Goal: Task Accomplishment & Management: Manage account settings

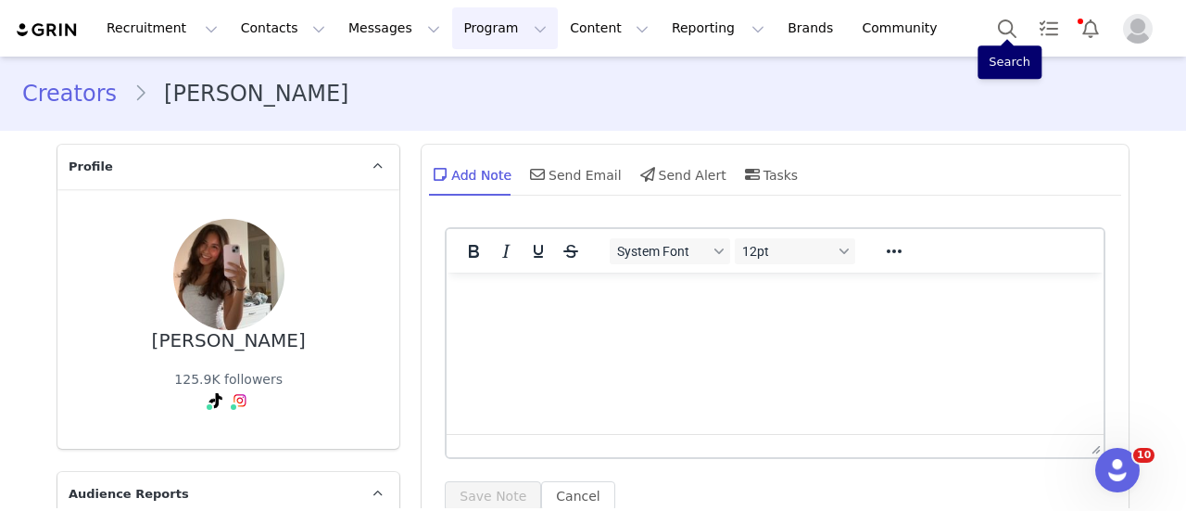
scroll to position [2371, 0]
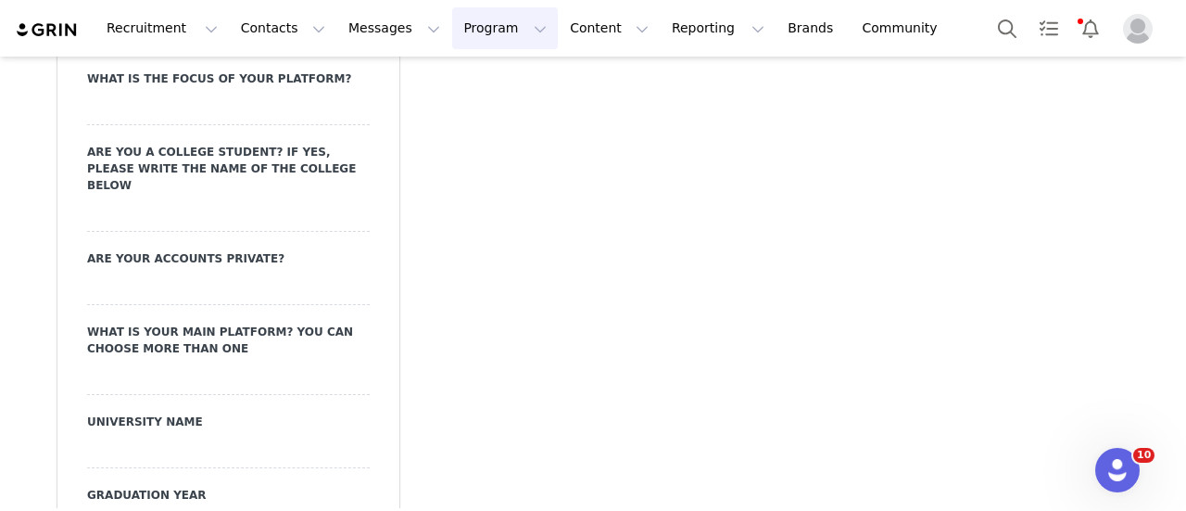
click at [452, 35] on button "Program Program" at bounding box center [505, 28] width 106 height 42
click at [433, 82] on p "Activations" at bounding box center [458, 81] width 71 height 19
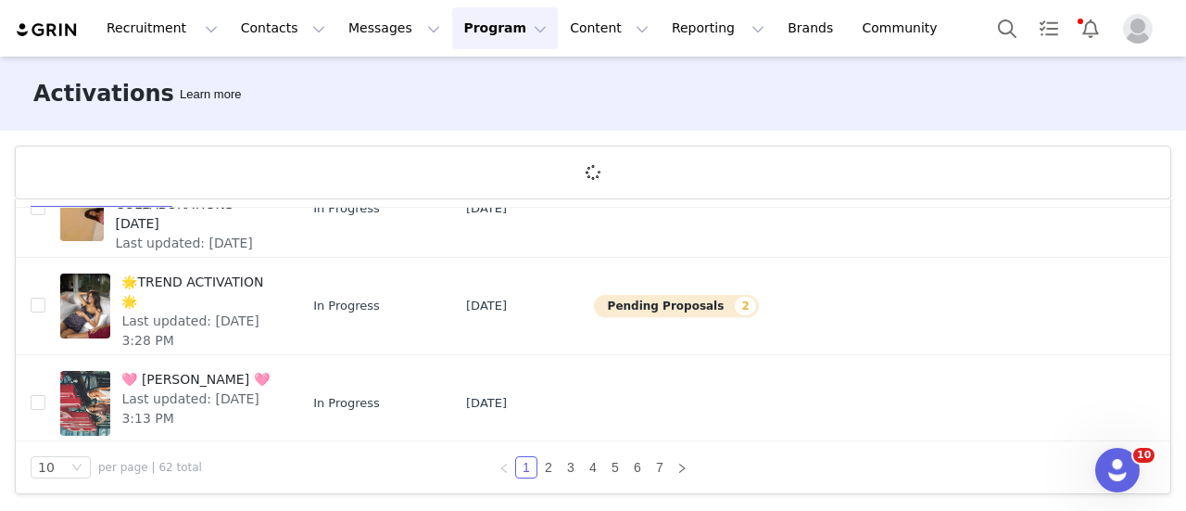
scroll to position [780, 0]
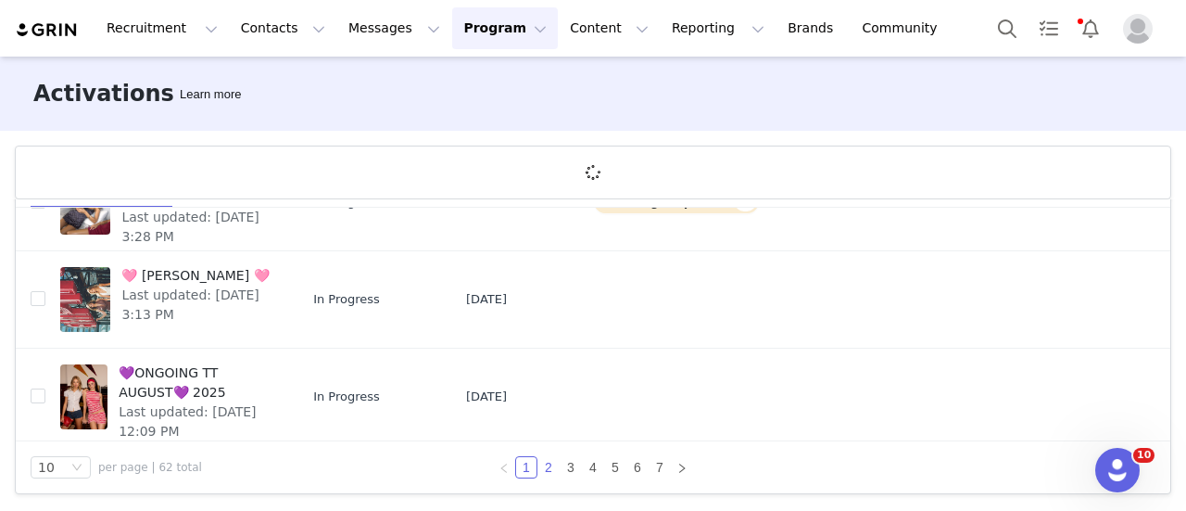
click at [543, 472] on link "2" at bounding box center [548, 467] width 20 height 20
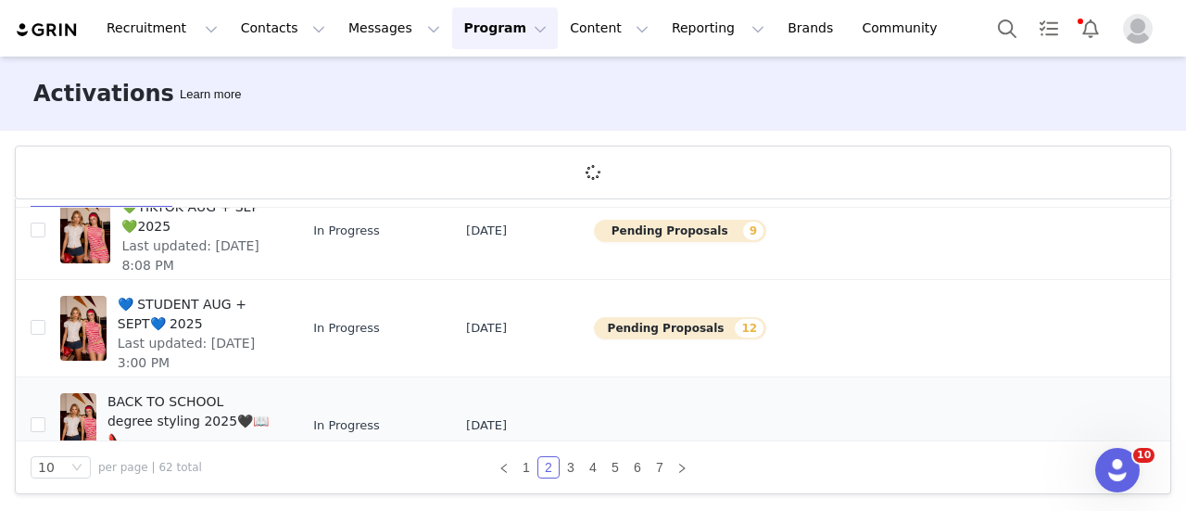
scroll to position [490, 0]
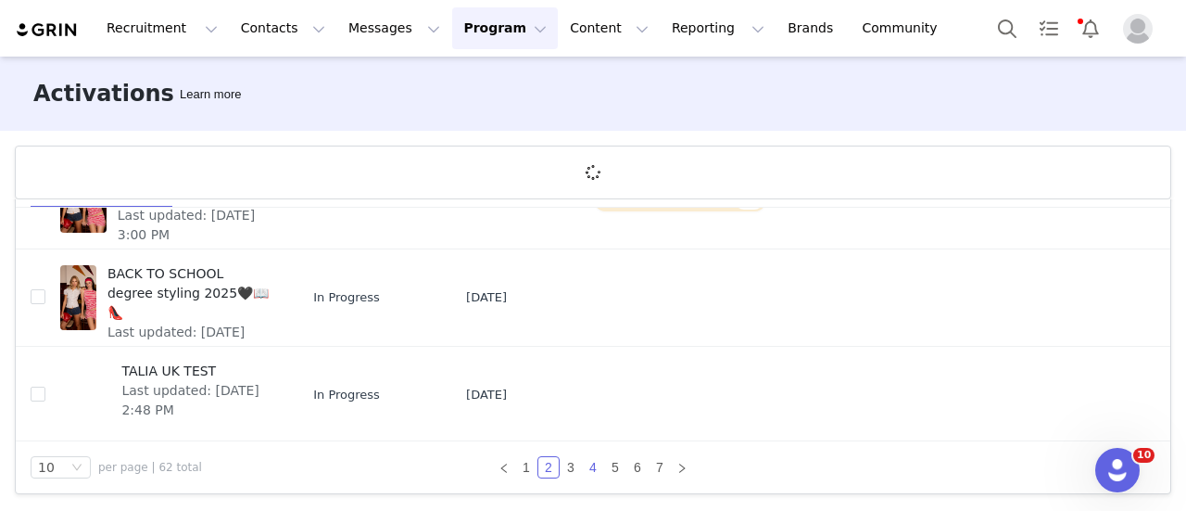
click at [590, 461] on div "All Activations (62) Archived (160) Create Activation Activation Name Activatio…" at bounding box center [593, 320] width 1155 height 346
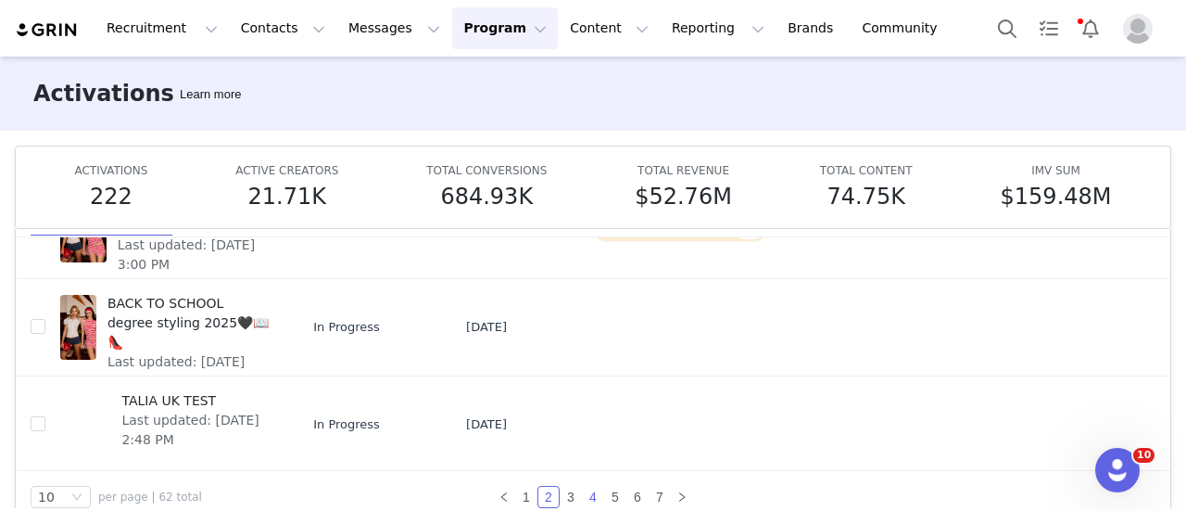
click at [583, 496] on link "4" at bounding box center [593, 496] width 20 height 20
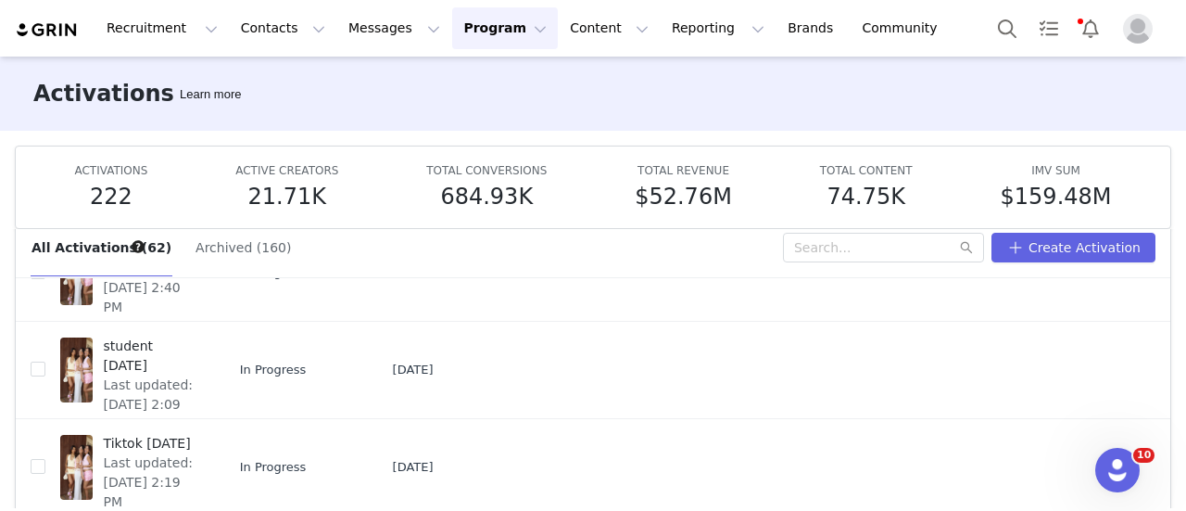
scroll to position [96, 0]
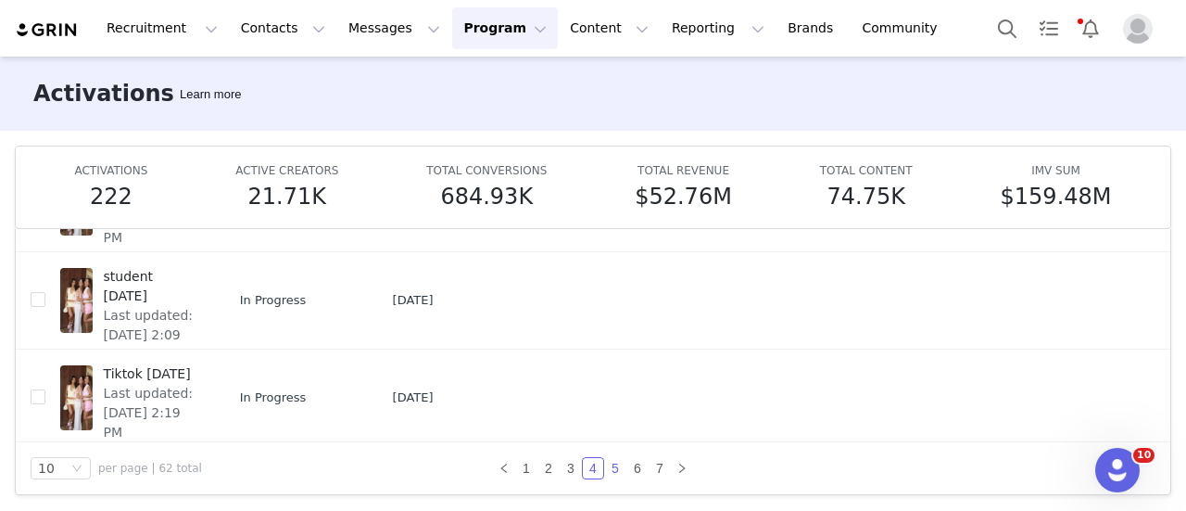
click at [605, 470] on link "5" at bounding box center [615, 468] width 20 height 20
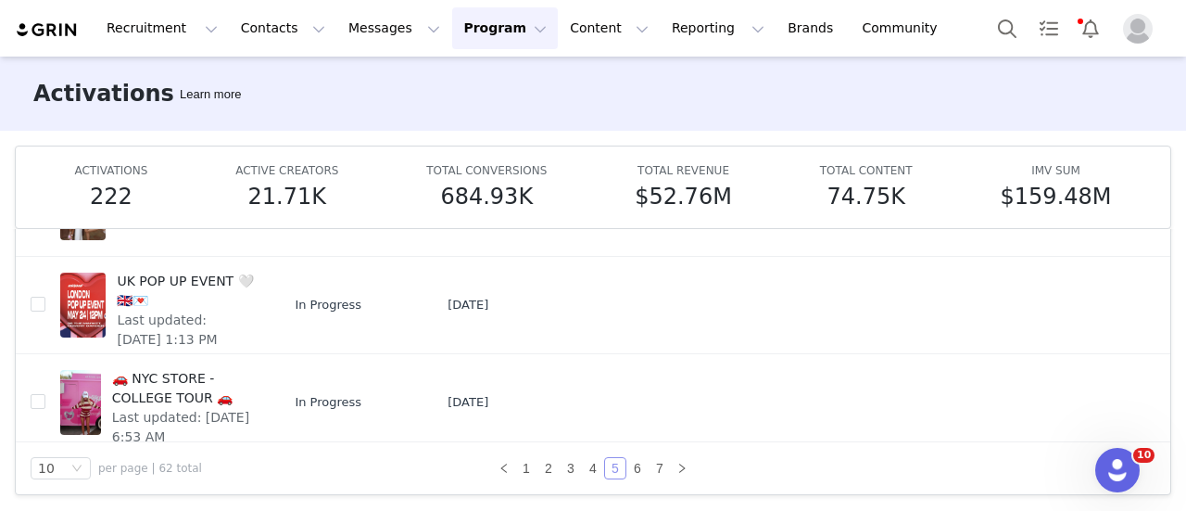
scroll to position [795, 0]
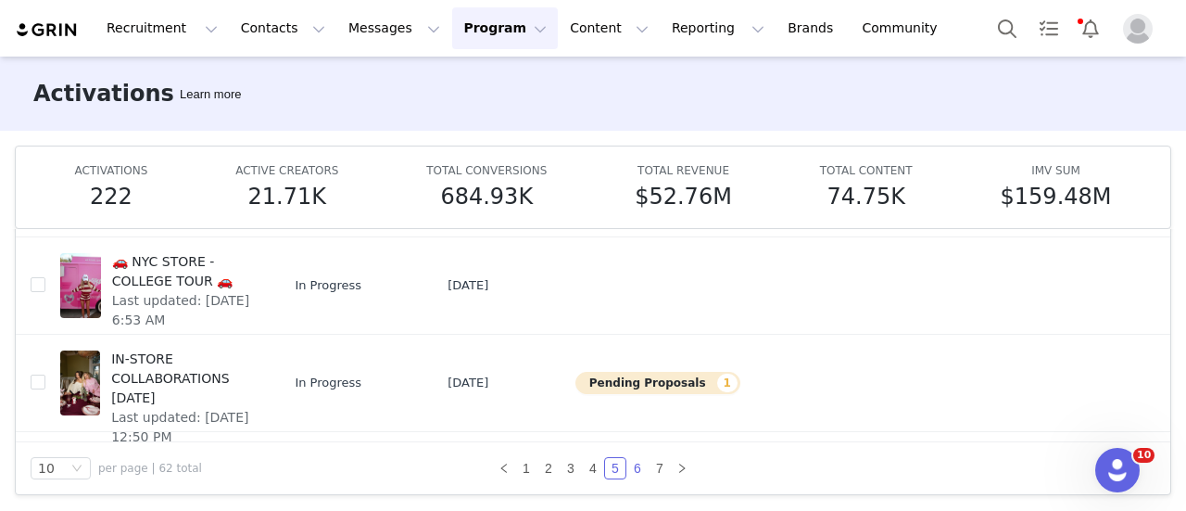
click at [627, 464] on link "6" at bounding box center [637, 468] width 20 height 20
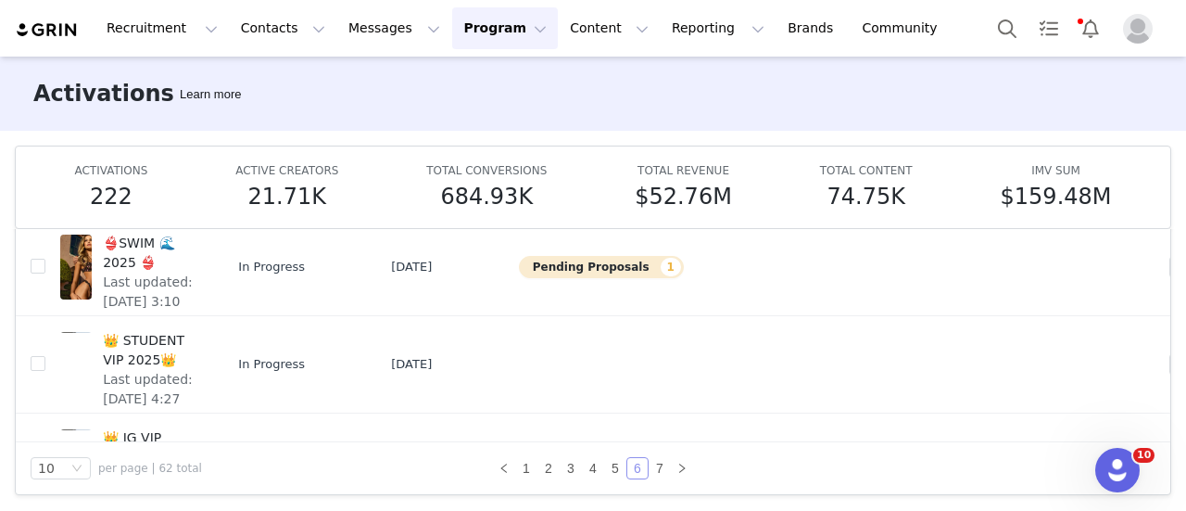
scroll to position [328, 0]
click at [522, 471] on link "1" at bounding box center [526, 468] width 20 height 20
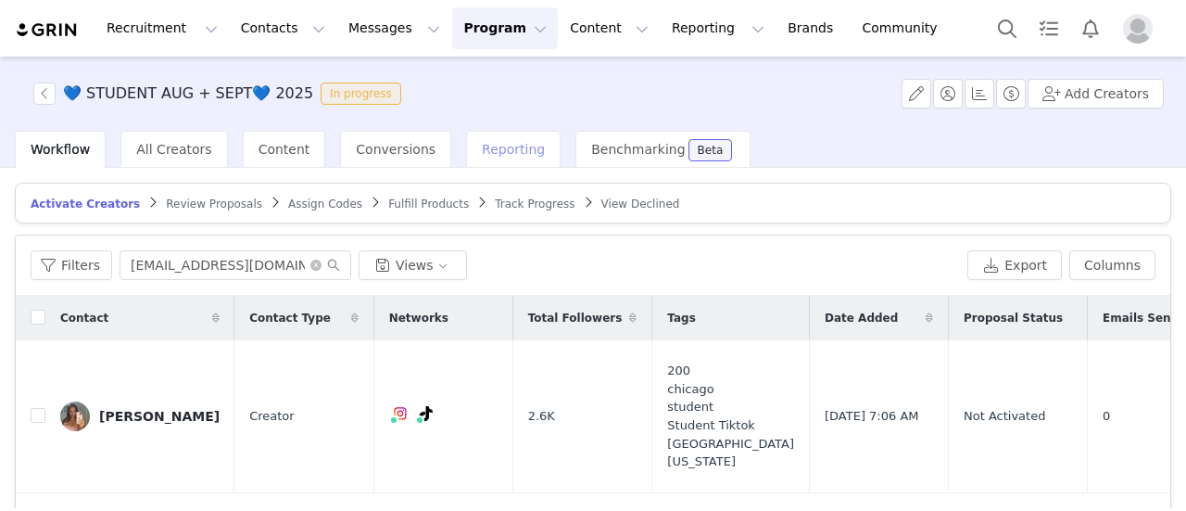
click at [474, 134] on div "💙 STUDENT AUG + SEPT💙 2025 In progress Add Creators Workflow All Creators Conte…" at bounding box center [593, 282] width 1186 height 451
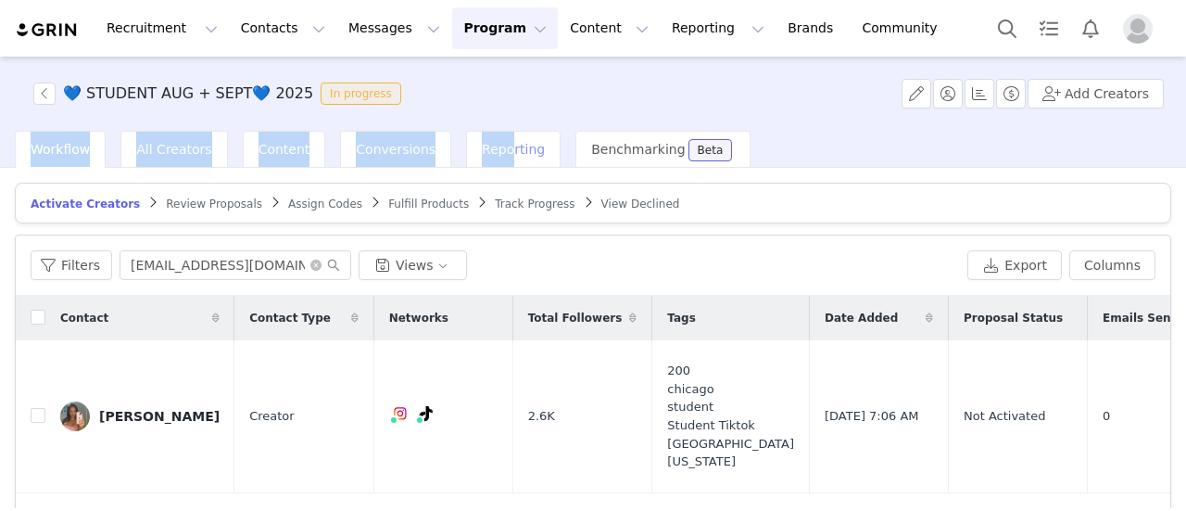
click at [474, 134] on div "Reporting" at bounding box center [513, 149] width 95 height 37
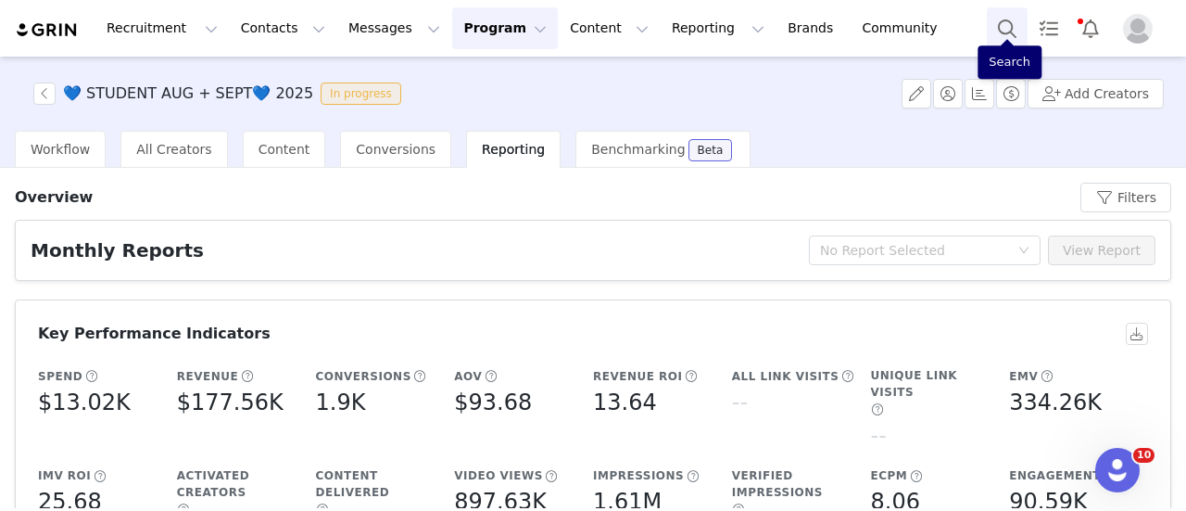
click at [997, 36] on button "Search" at bounding box center [1007, 28] width 41 height 42
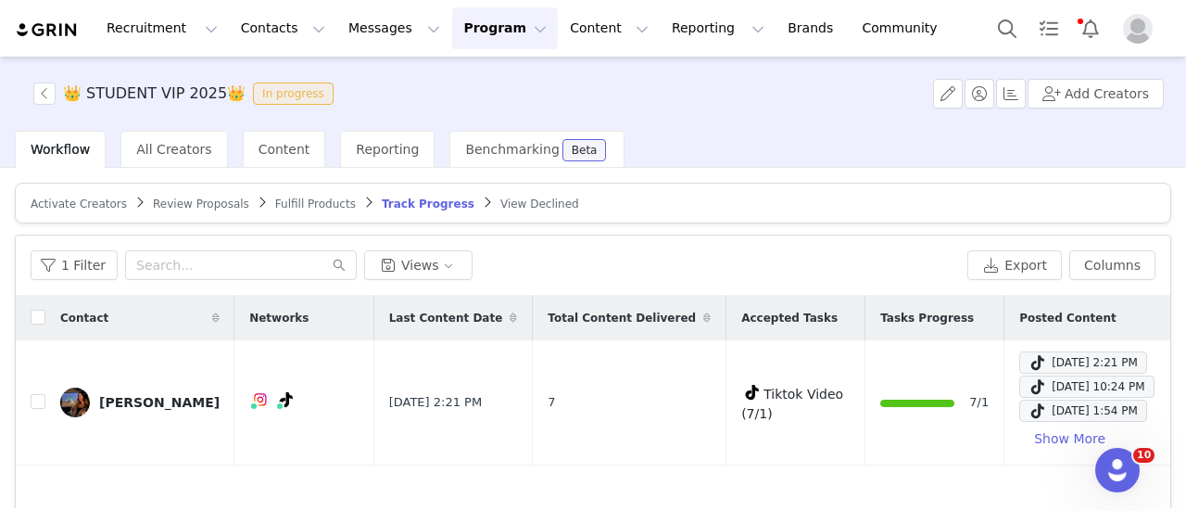
click at [69, 210] on article "Activate Creators Review Proposals Fulfill Products Track Progress View Declined" at bounding box center [593, 203] width 1156 height 41
click at [1006, 21] on button "Search" at bounding box center [1007, 28] width 41 height 42
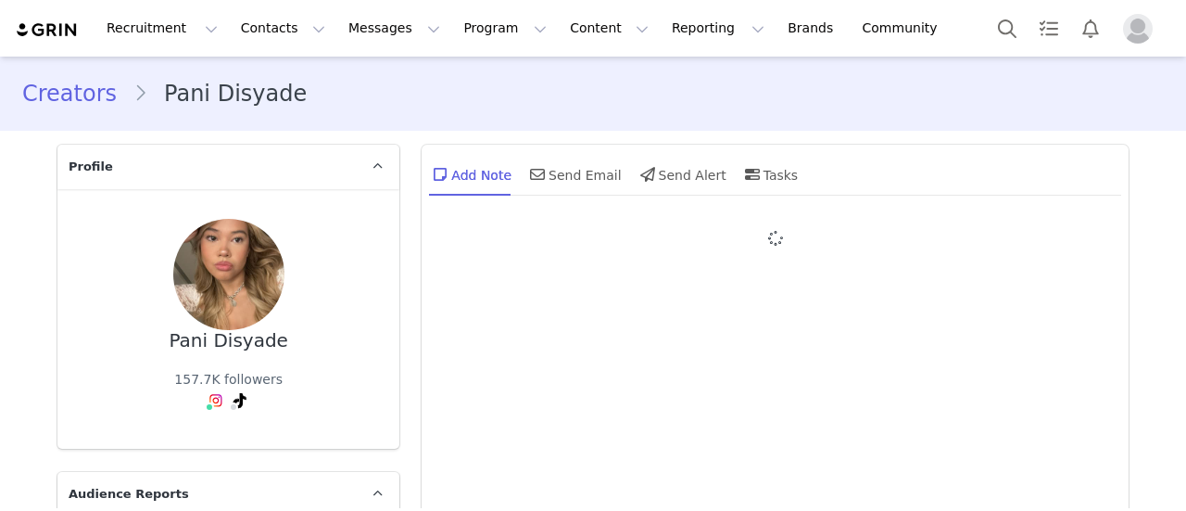
type input "+1 (United States)"
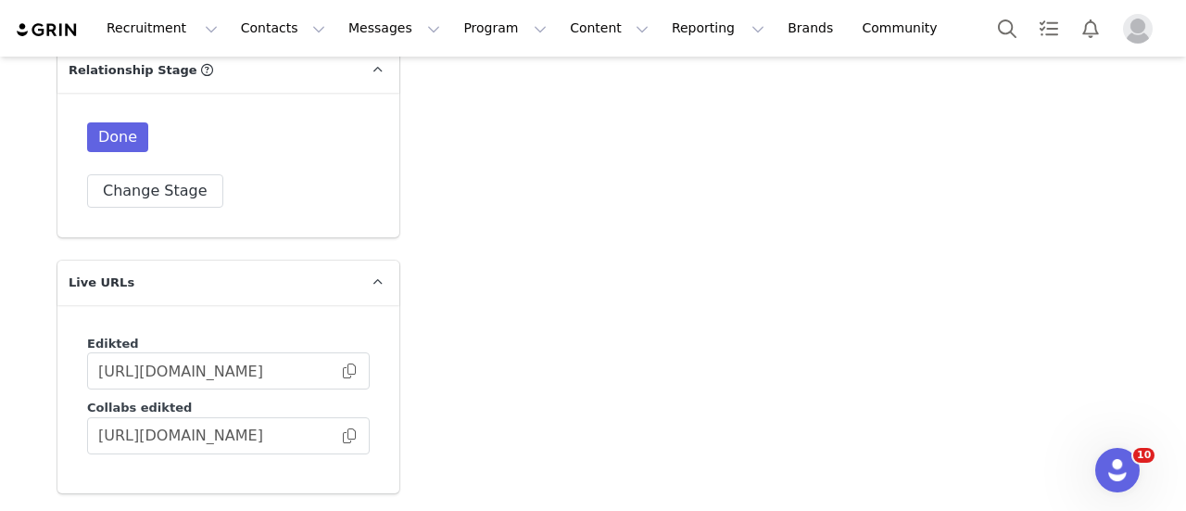
scroll to position [4734, 0]
drag, startPoint x: 152, startPoint y: 129, endPoint x: 151, endPoint y: 149, distance: 20.4
click at [151, 149] on div "Done Change Stage" at bounding box center [228, 163] width 283 height 85
click at [151, 173] on button "Change Stage" at bounding box center [155, 189] width 136 height 33
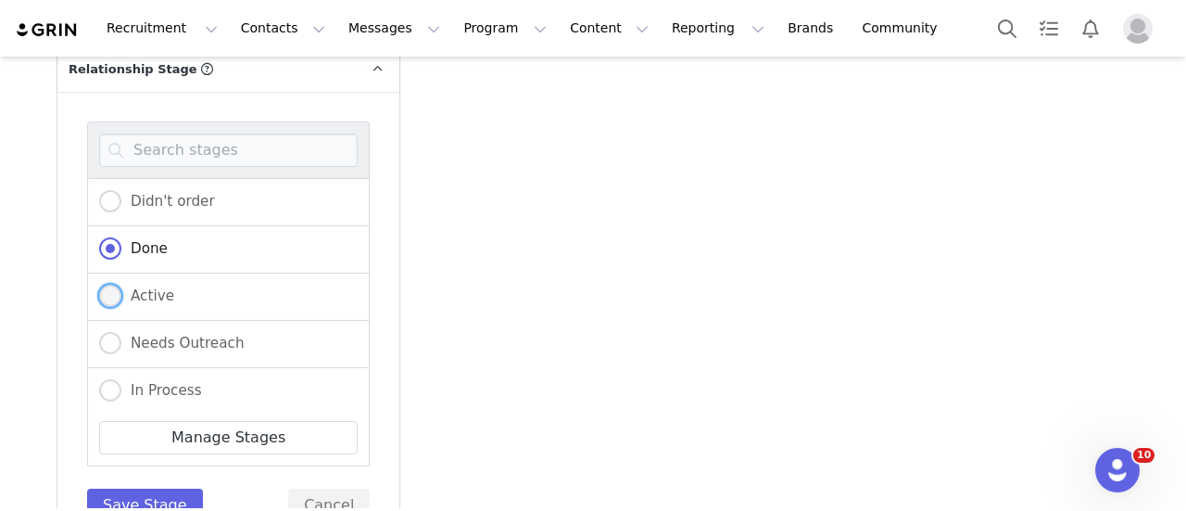
click at [139, 284] on label "Active" at bounding box center [136, 296] width 75 height 24
click at [121, 284] on input "Active" at bounding box center [110, 296] width 22 height 24
radio input "true"
radio input "false"
radio input "true"
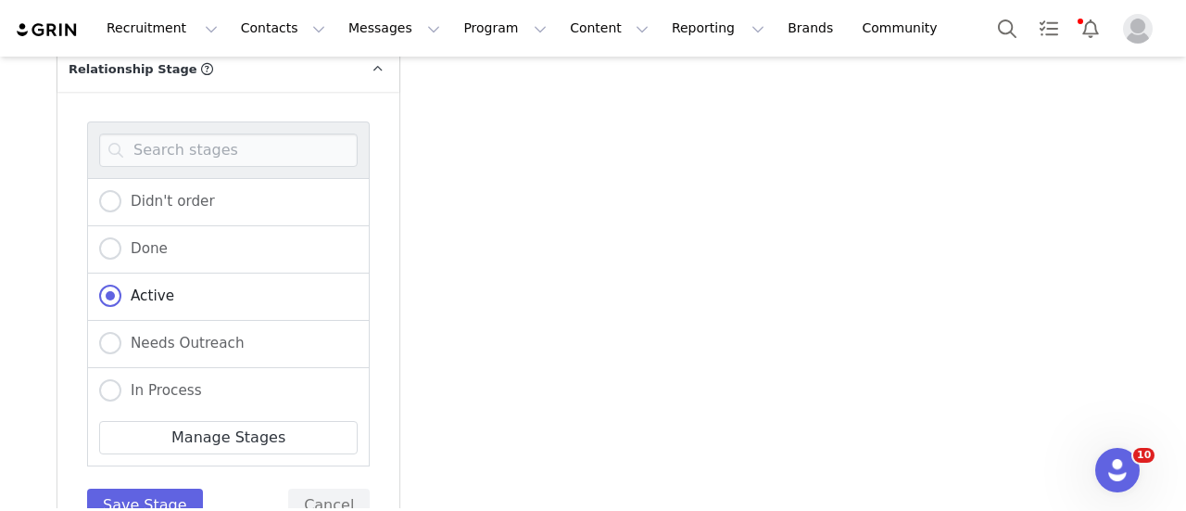
scroll to position [4856, 0]
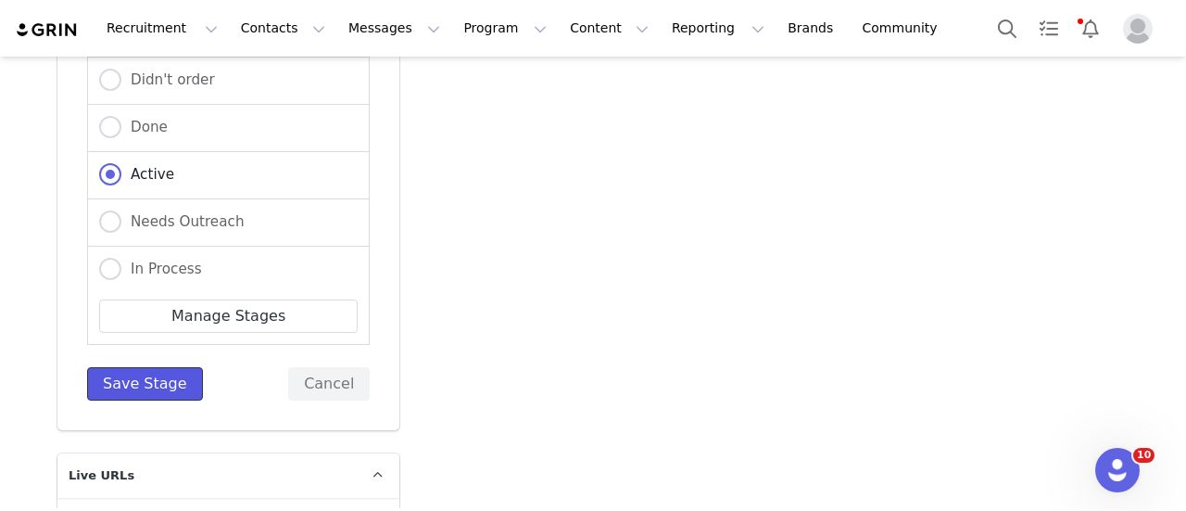
click at [169, 367] on button "Save Stage" at bounding box center [145, 383] width 116 height 33
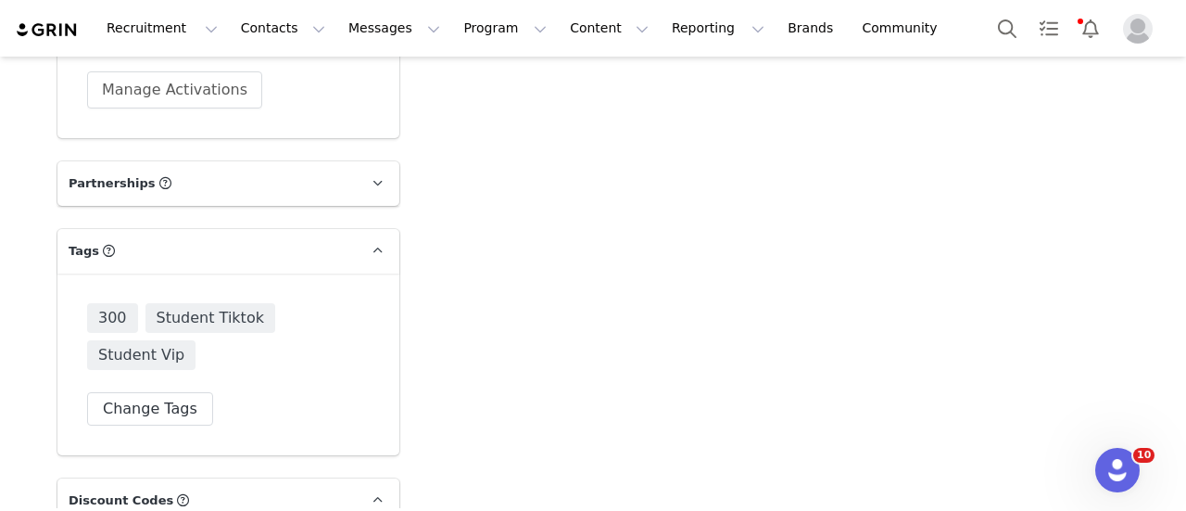
scroll to position [5464, 0]
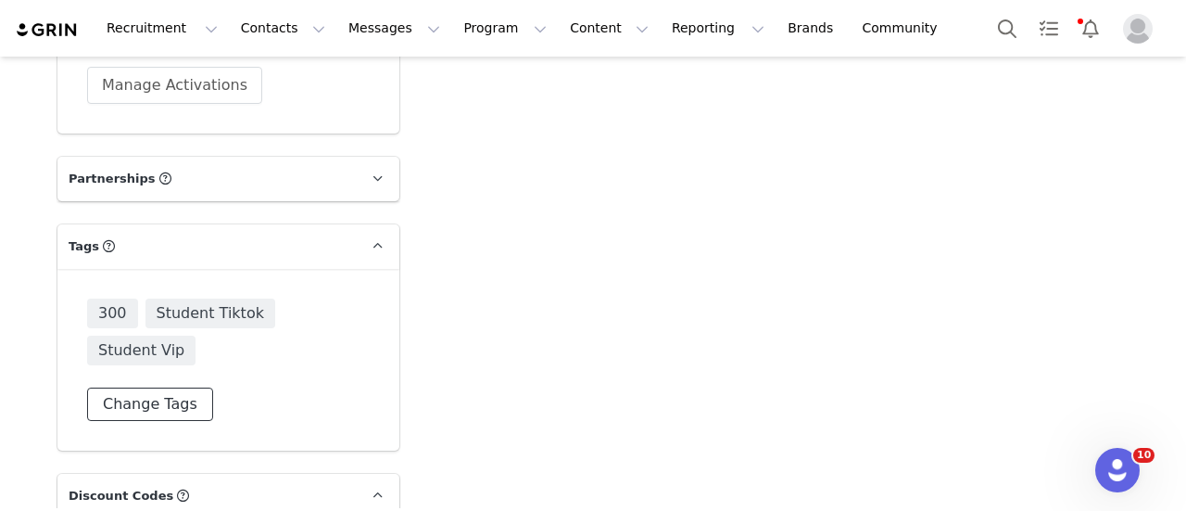
click at [165, 387] on button "Change Tags" at bounding box center [150, 403] width 126 height 33
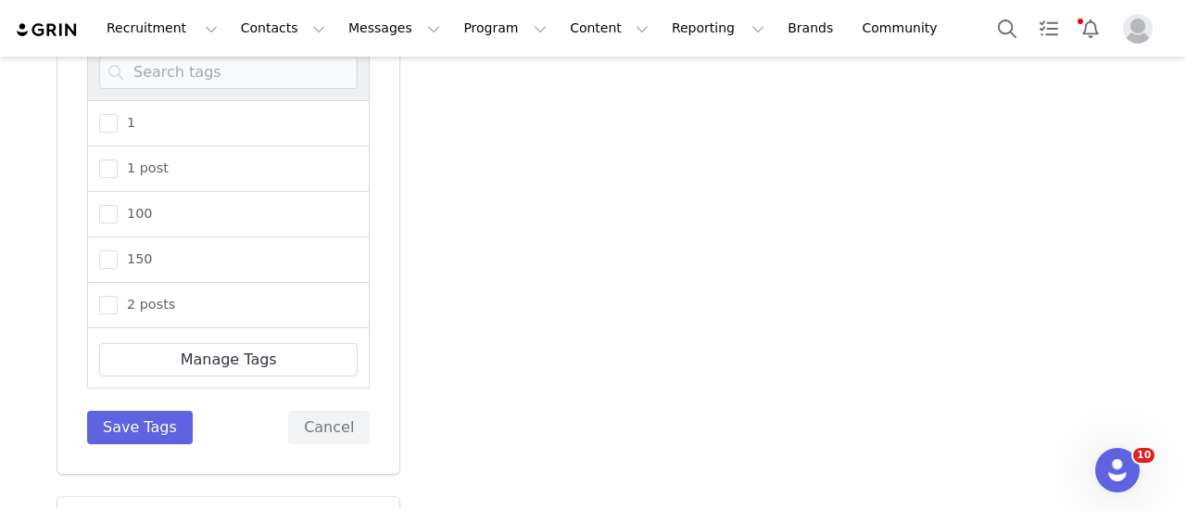
scroll to position [5720, 0]
click at [332, 409] on button "Cancel" at bounding box center [329, 425] width 82 height 33
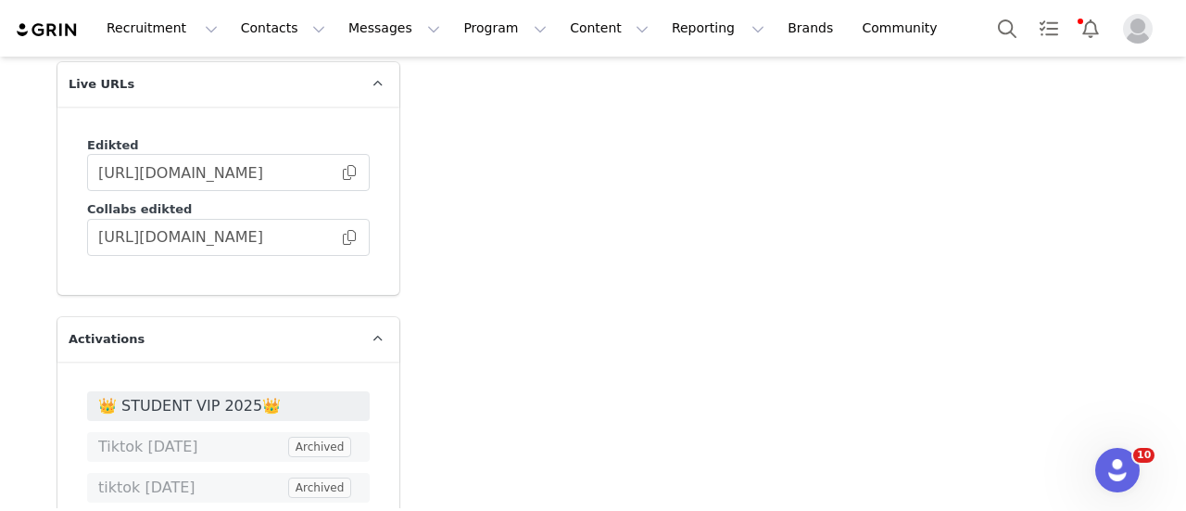
scroll to position [4931, 0]
click at [342, 238] on span at bounding box center [349, 238] width 19 height 0
click at [340, 238] on span at bounding box center [349, 238] width 19 height 0
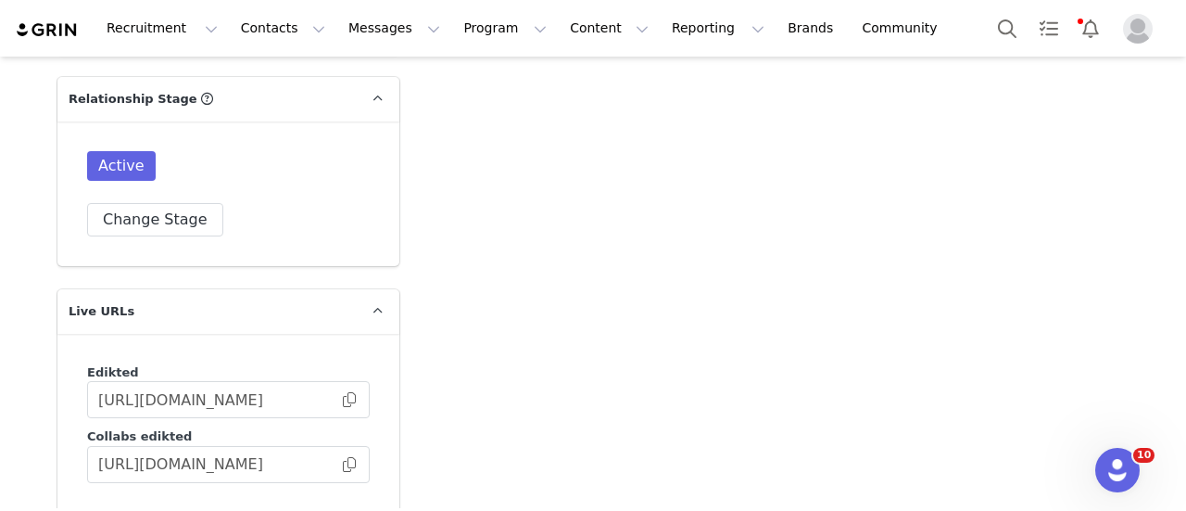
scroll to position [4853, 0]
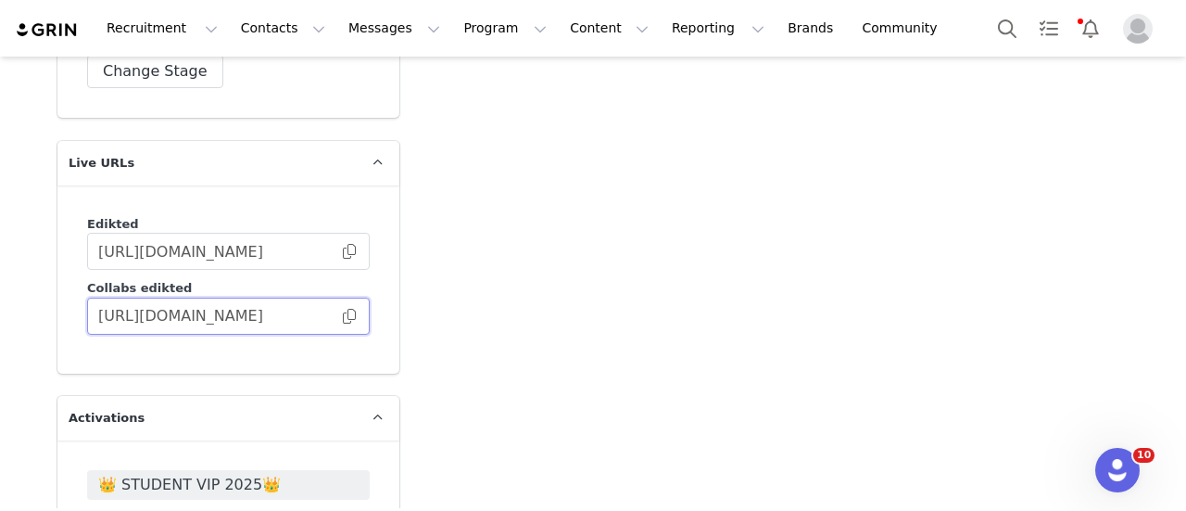
click at [334, 297] on input "https://collabs.edikted.com/c3a90eee-4d34-4f5c-bb35-726254ebca60" at bounding box center [228, 315] width 283 height 37
click at [346, 316] on span at bounding box center [349, 316] width 19 height 0
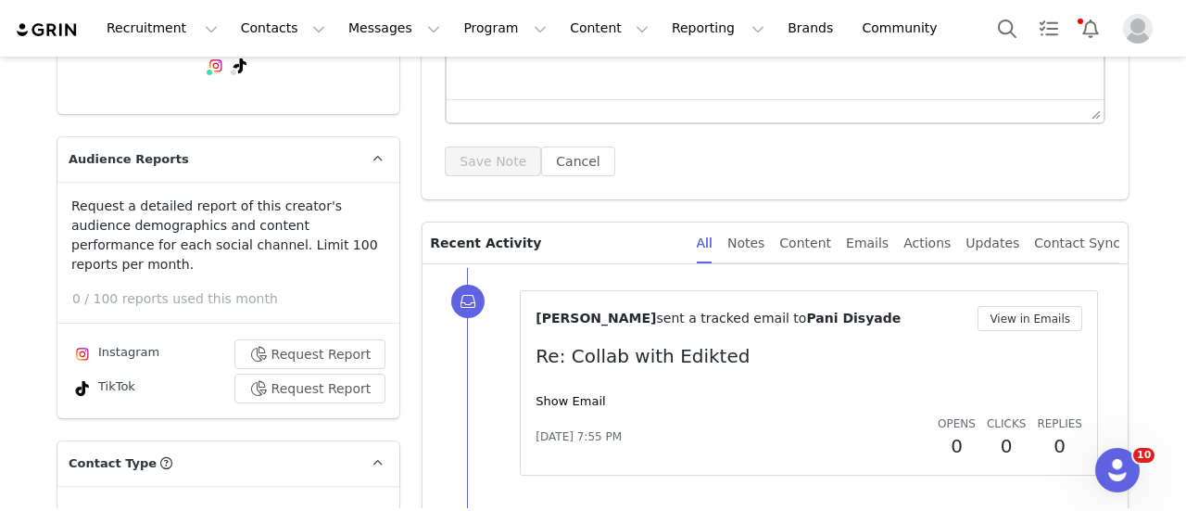
scroll to position [0, 0]
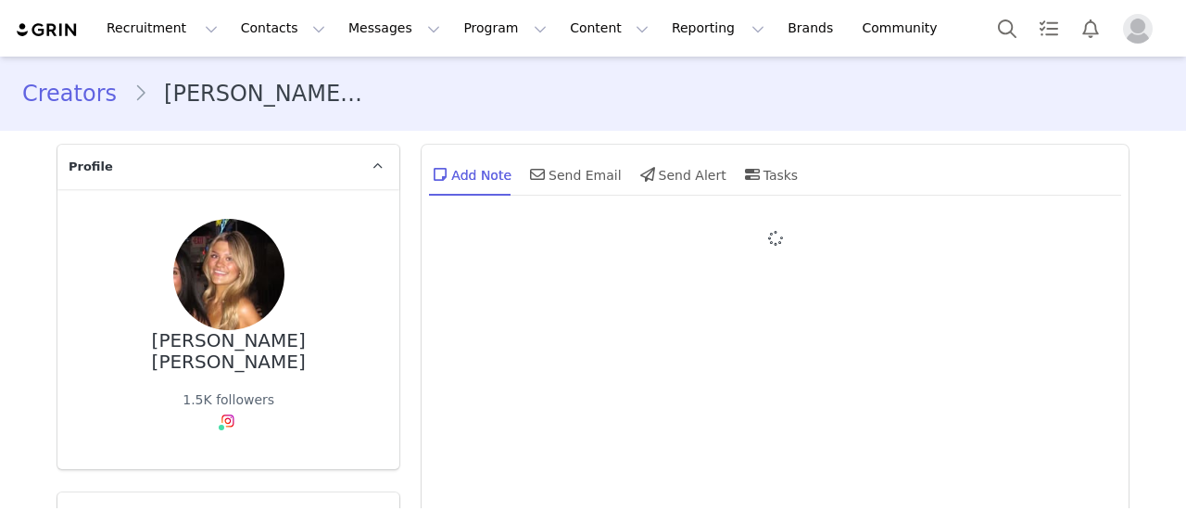
type input "+1 ([GEOGRAPHIC_DATA])"
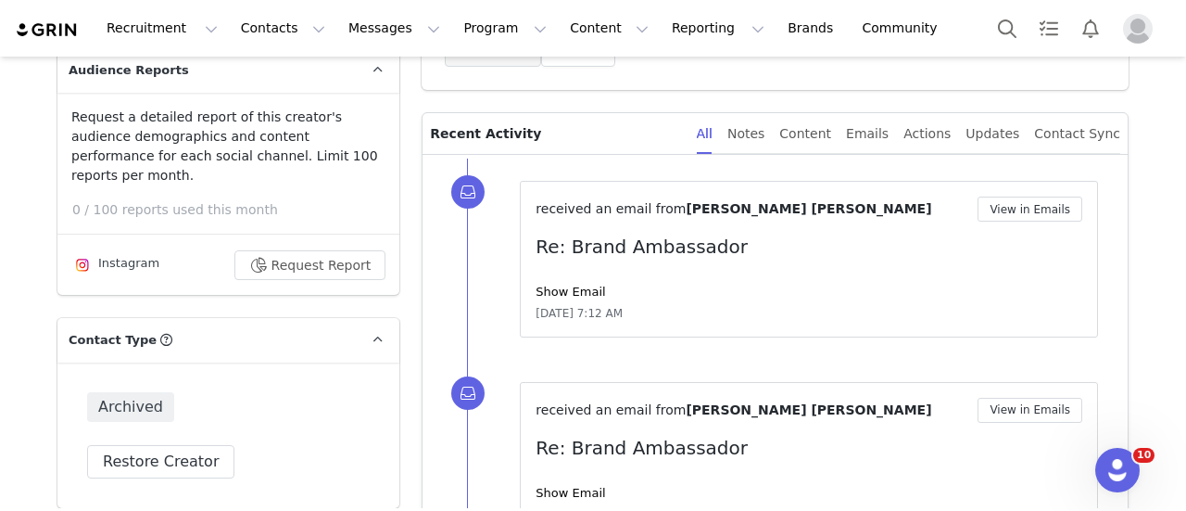
scroll to position [585, 0]
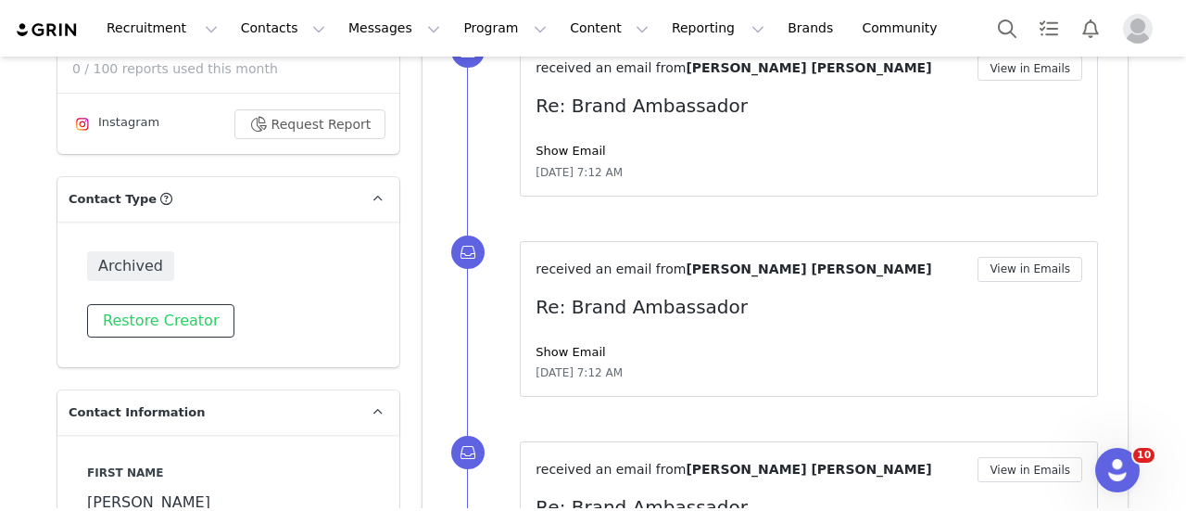
click at [153, 304] on button "Restore Creator" at bounding box center [160, 320] width 147 height 33
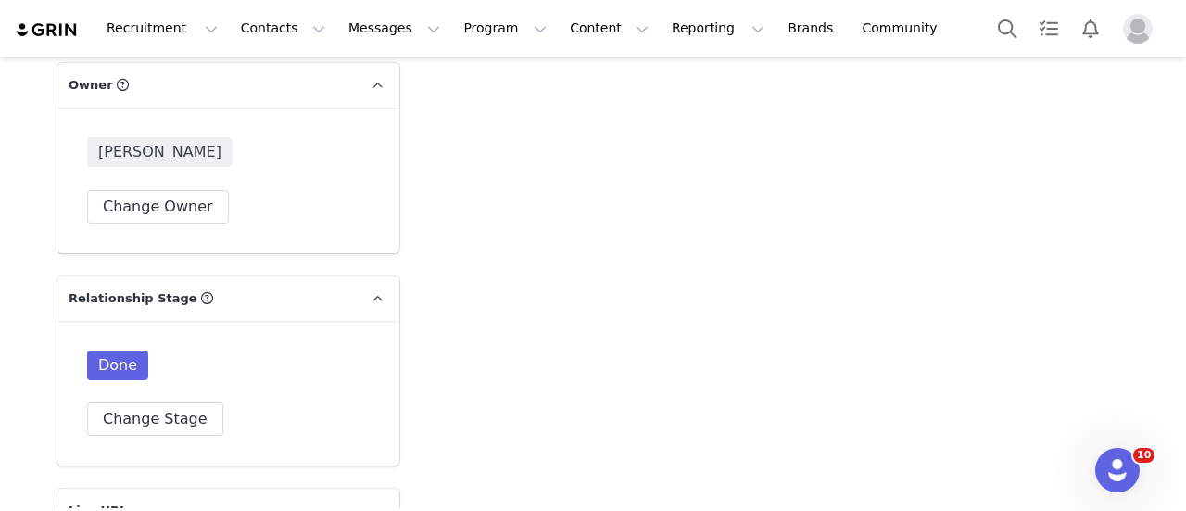
scroll to position [4660, 0]
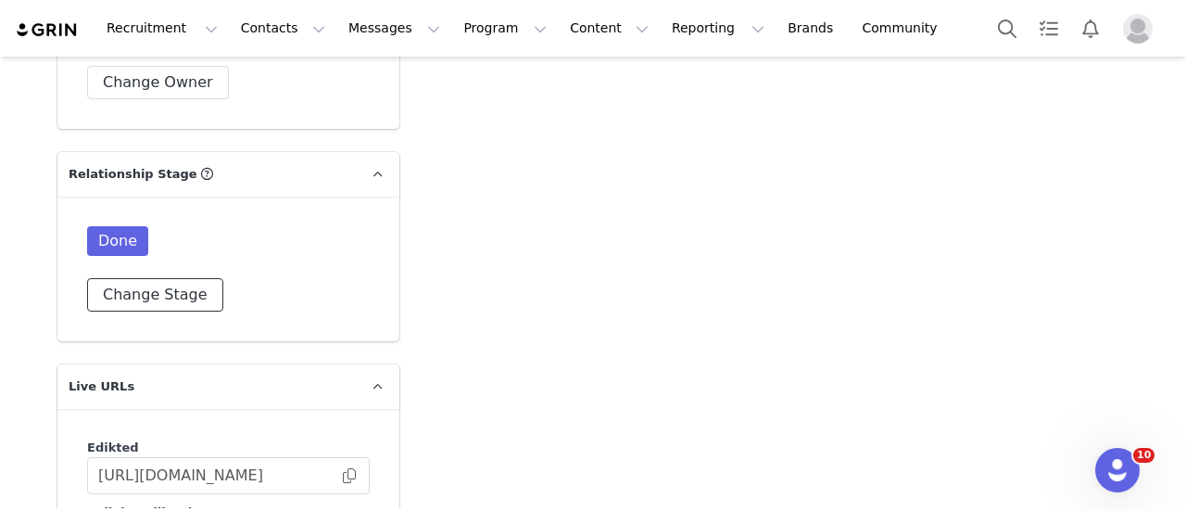
click at [159, 278] on button "Change Stage" at bounding box center [155, 294] width 136 height 33
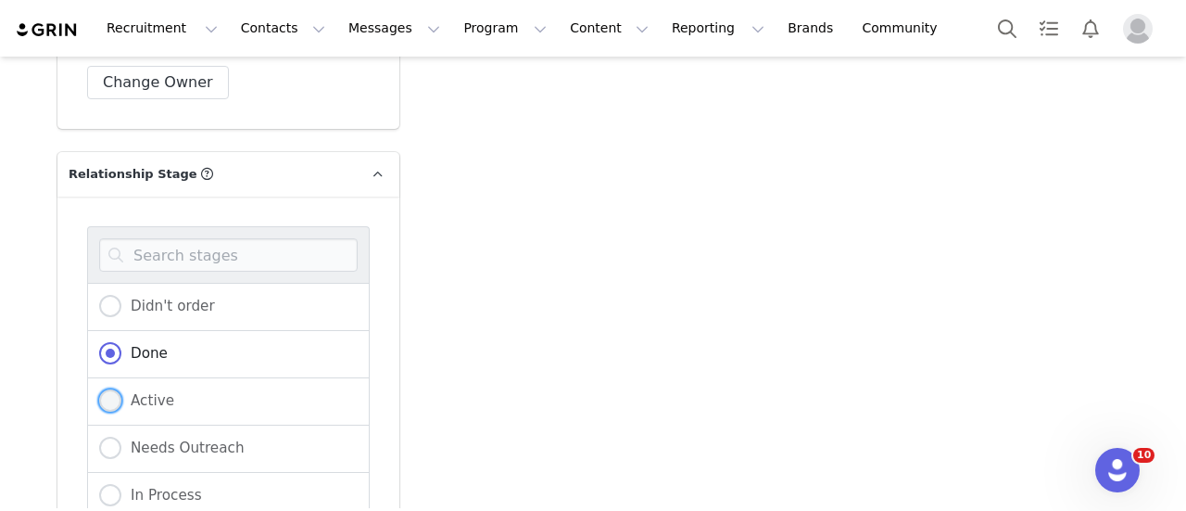
click at [138, 392] on span "Active" at bounding box center [147, 400] width 53 height 17
click at [121, 389] on input "Active" at bounding box center [110, 401] width 22 height 24
radio input "true"
radio input "false"
radio input "true"
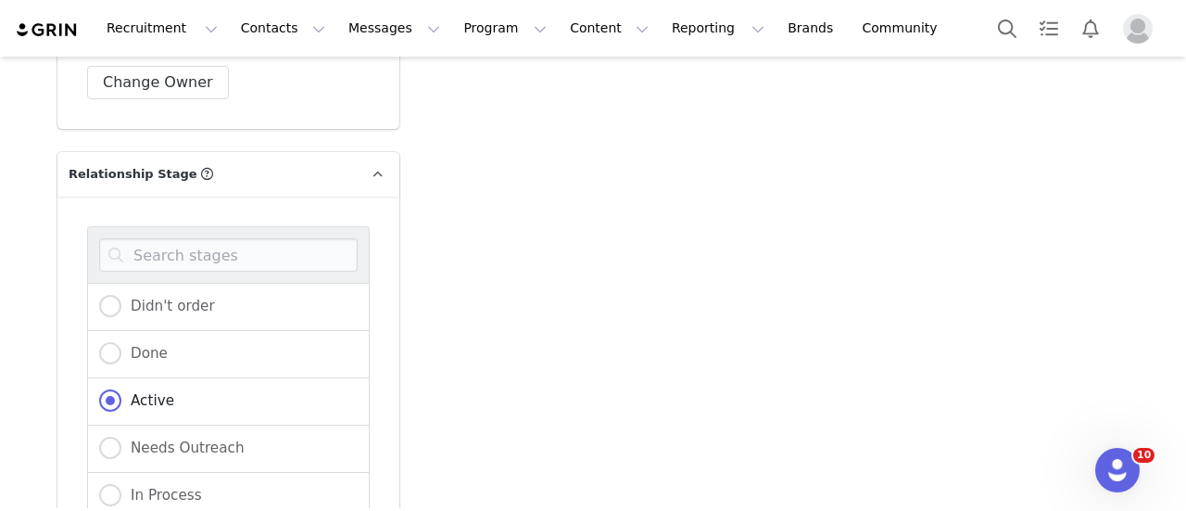
scroll to position [5009, 0]
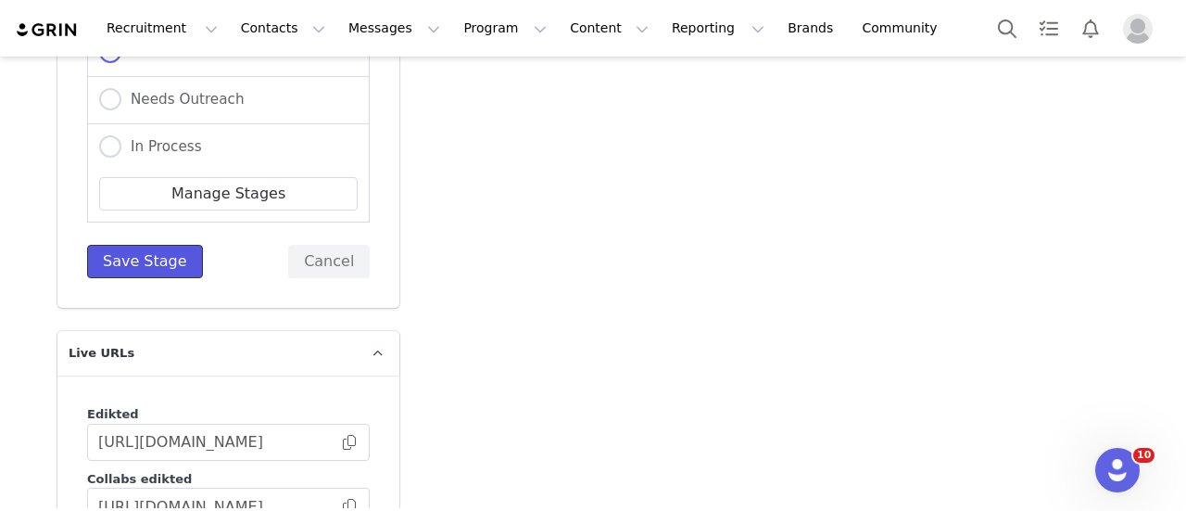
click at [177, 245] on button "Save Stage" at bounding box center [145, 261] width 116 height 33
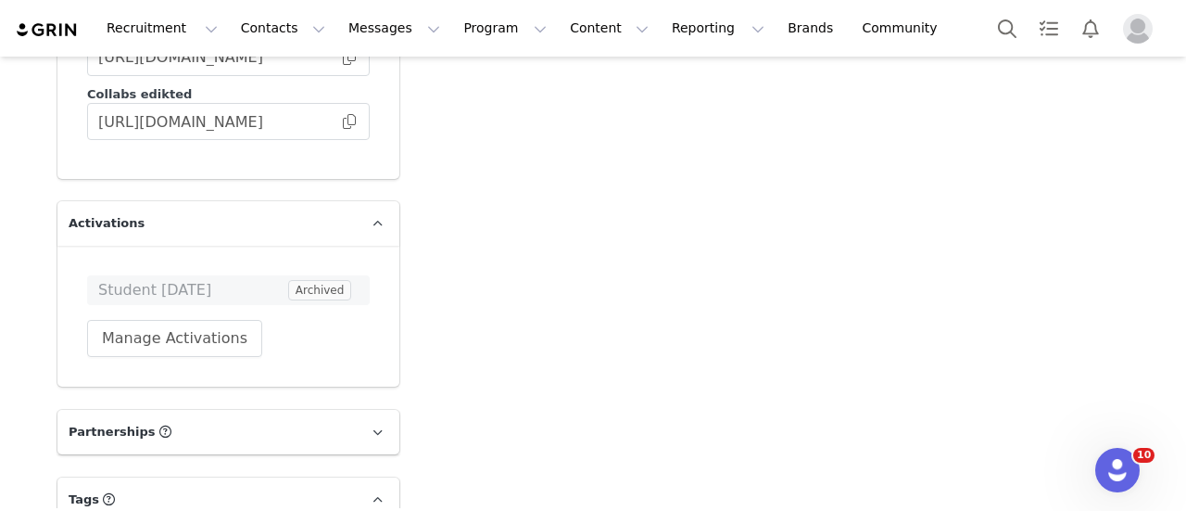
scroll to position [5239, 0]
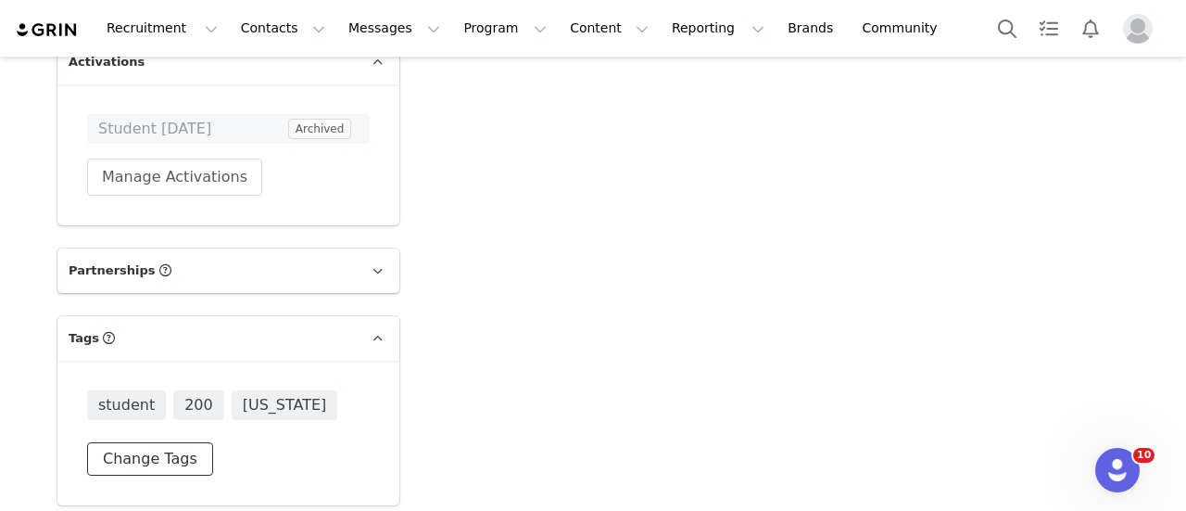
click at [163, 442] on button "Change Tags" at bounding box center [150, 458] width 126 height 33
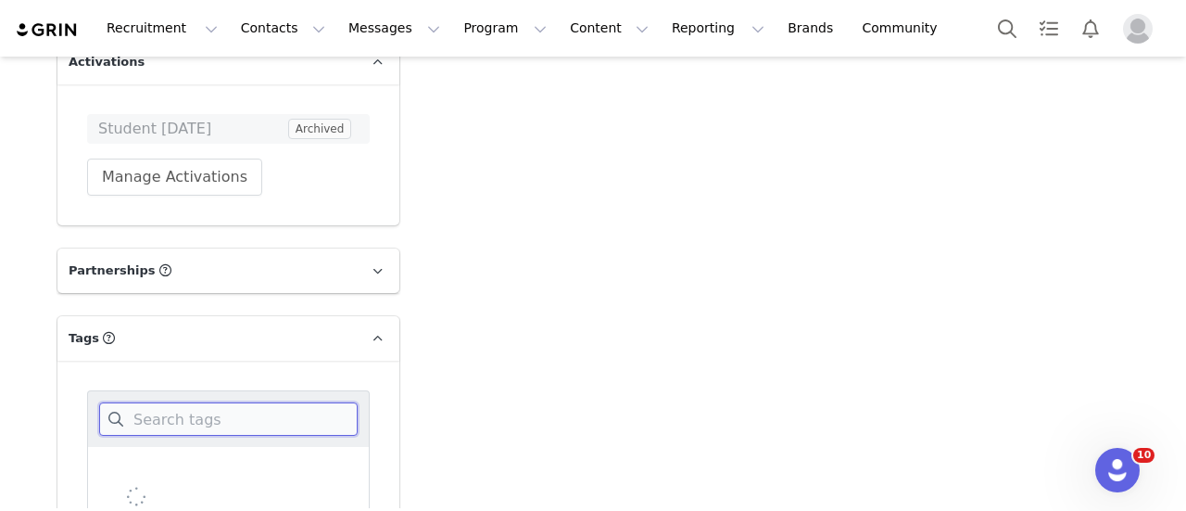
click at [210, 402] on input at bounding box center [228, 418] width 259 height 33
type input "student"
click at [146, 493] on div "student" at bounding box center [228, 515] width 283 height 45
click at [146, 506] on span "student" at bounding box center [148, 515] width 60 height 18
click at [118, 506] on input "student" at bounding box center [118, 506] width 0 height 0
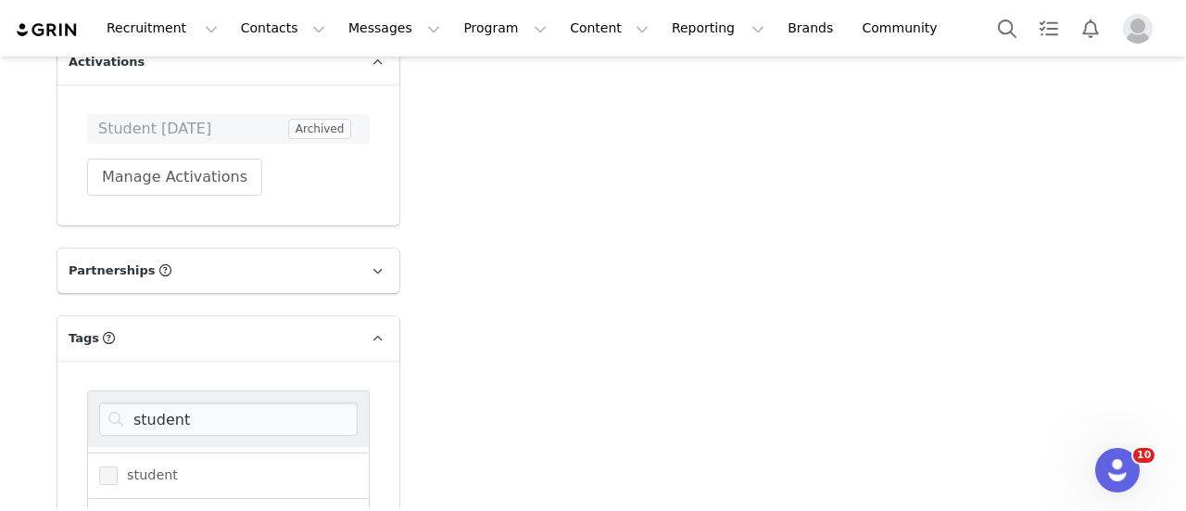
scroll to position [5412, 0]
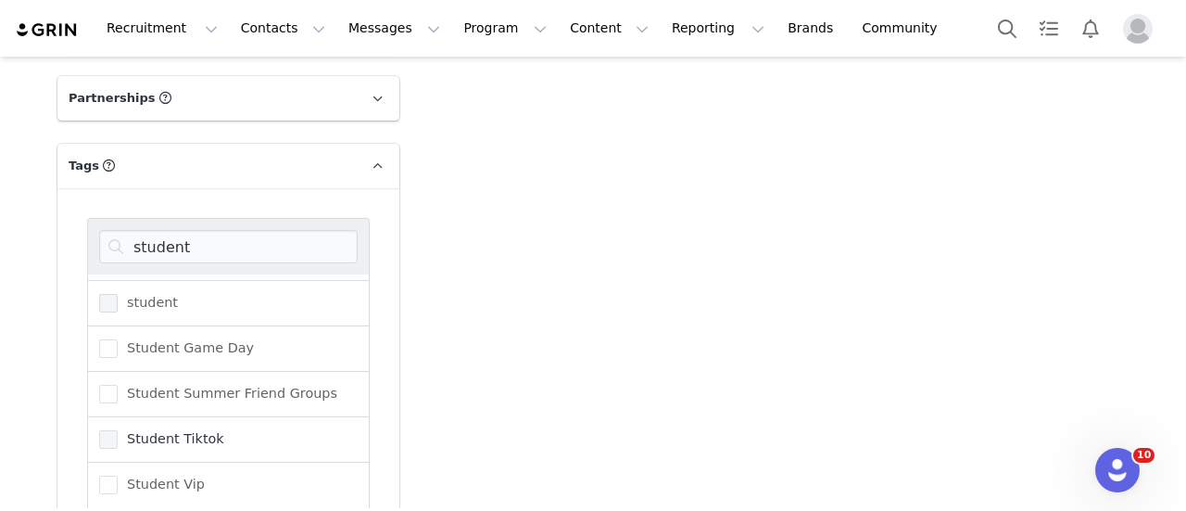
click at [175, 430] on span "Student Tiktok" at bounding box center [171, 439] width 107 height 18
click at [118, 430] on input "Student Tiktok" at bounding box center [118, 430] width 0 height 0
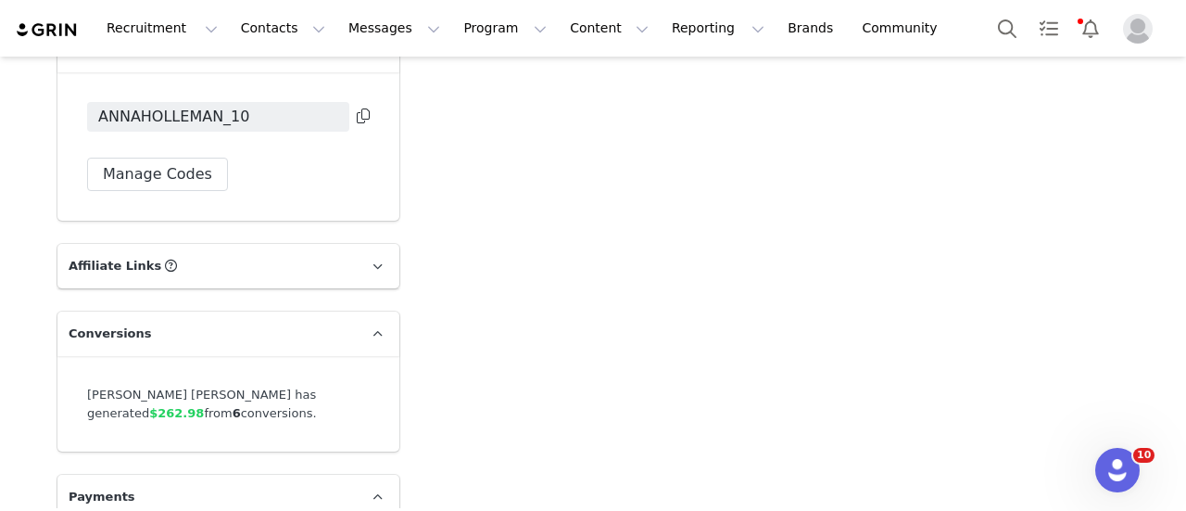
scroll to position [5573, 0]
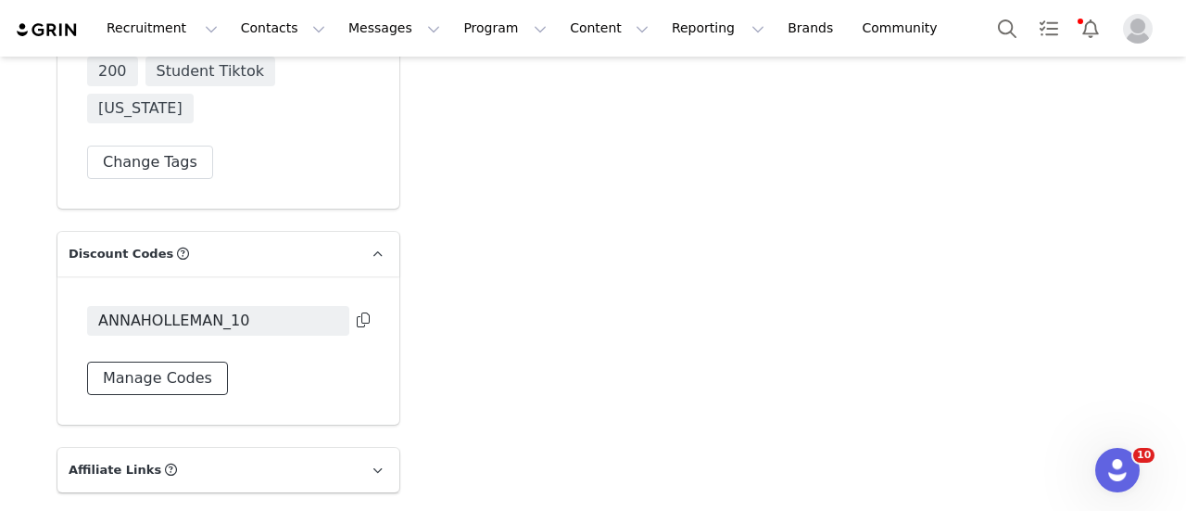
click at [186, 361] on button "Manage Codes" at bounding box center [157, 377] width 141 height 33
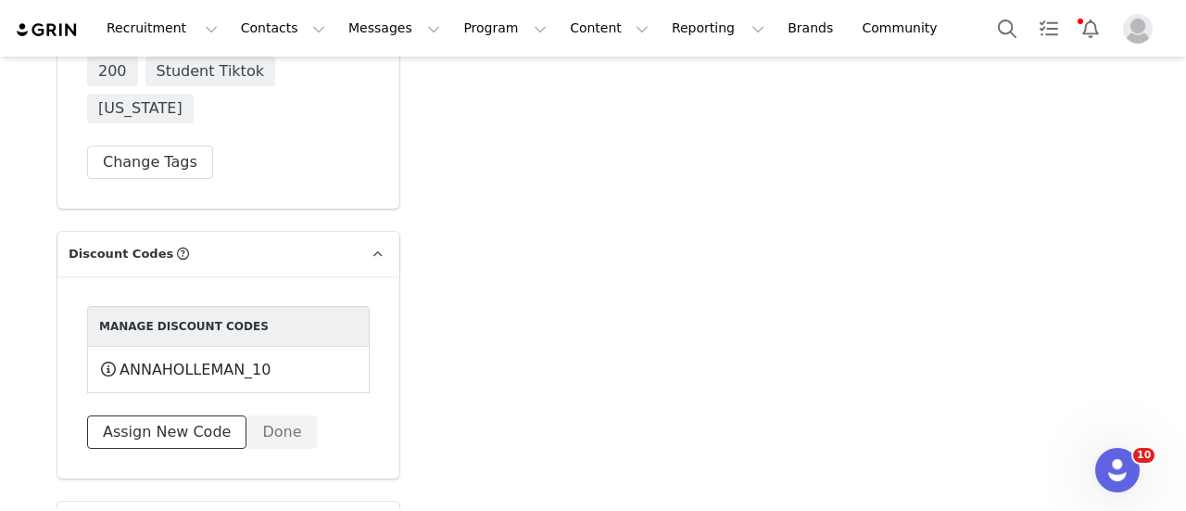
click at [200, 415] on button "Assign New Code" at bounding box center [166, 431] width 159 height 33
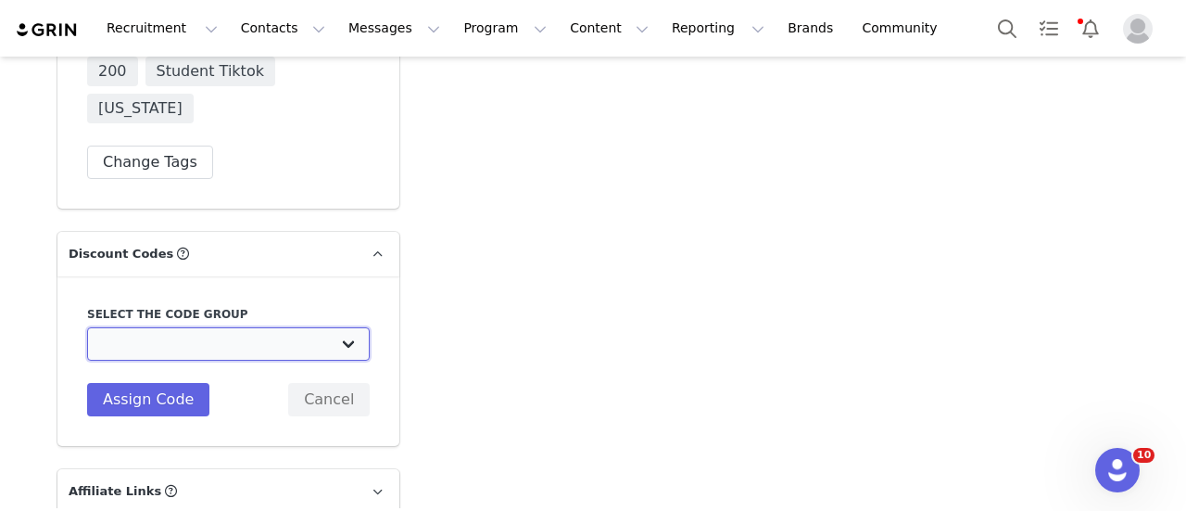
click at [211, 327] on select "Edikted UK: NEW TIKTOK ❤️ Edikted UK: NEW IG ❤️ Edikted: Students + IG Edikted:…" at bounding box center [228, 343] width 283 height 33
select select "10009866"
click at [87, 327] on select "Edikted UK: NEW TIKTOK ❤️ Edikted UK: NEW IG ❤️ Edikted: Students + IG Edikted:…" at bounding box center [228, 343] width 283 height 33
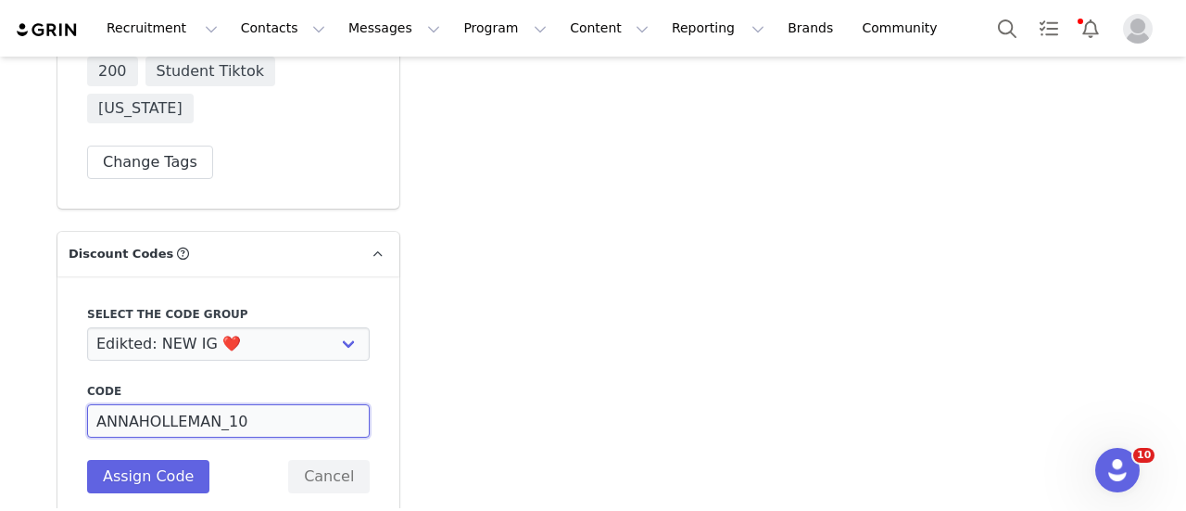
click at [214, 404] on input "ANNAHOLLEMAN_10" at bounding box center [228, 420] width 283 height 33
type input "ANNAHOLLEMAN10"
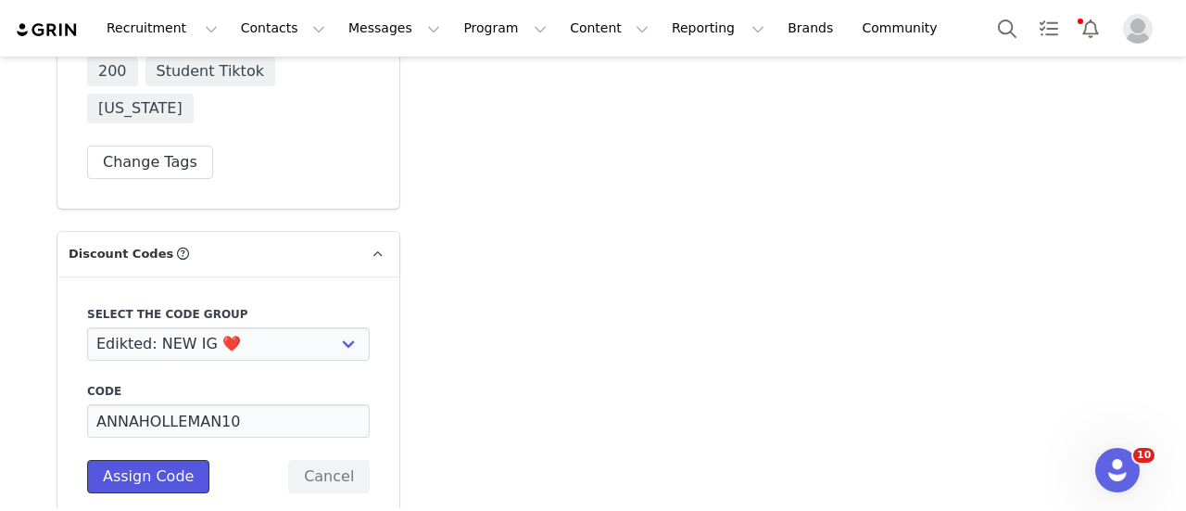
click at [143, 460] on button "Assign Code" at bounding box center [148, 476] width 122 height 33
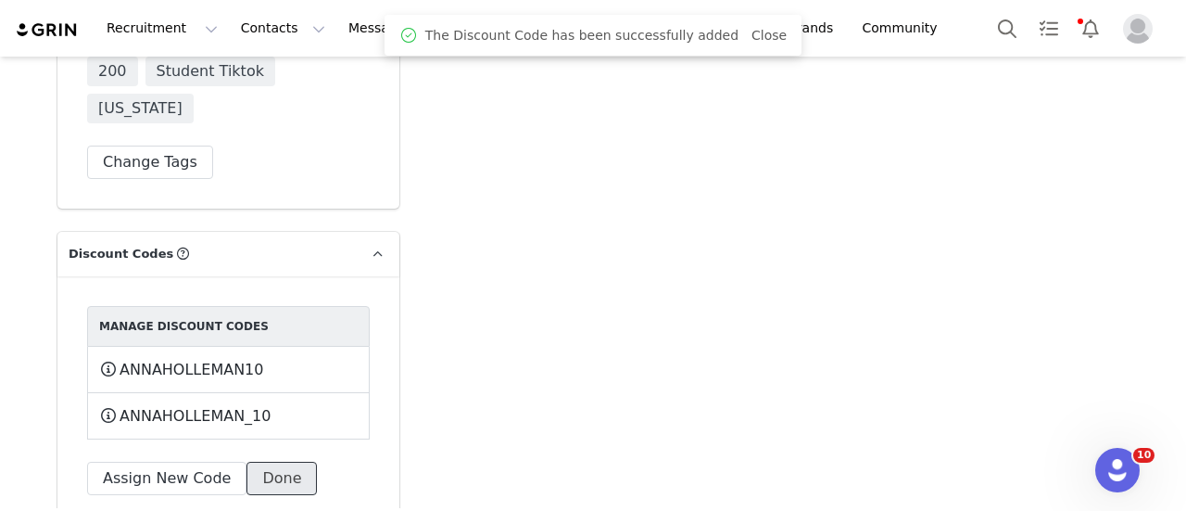
click at [268, 461] on button "Done" at bounding box center [281, 477] width 70 height 33
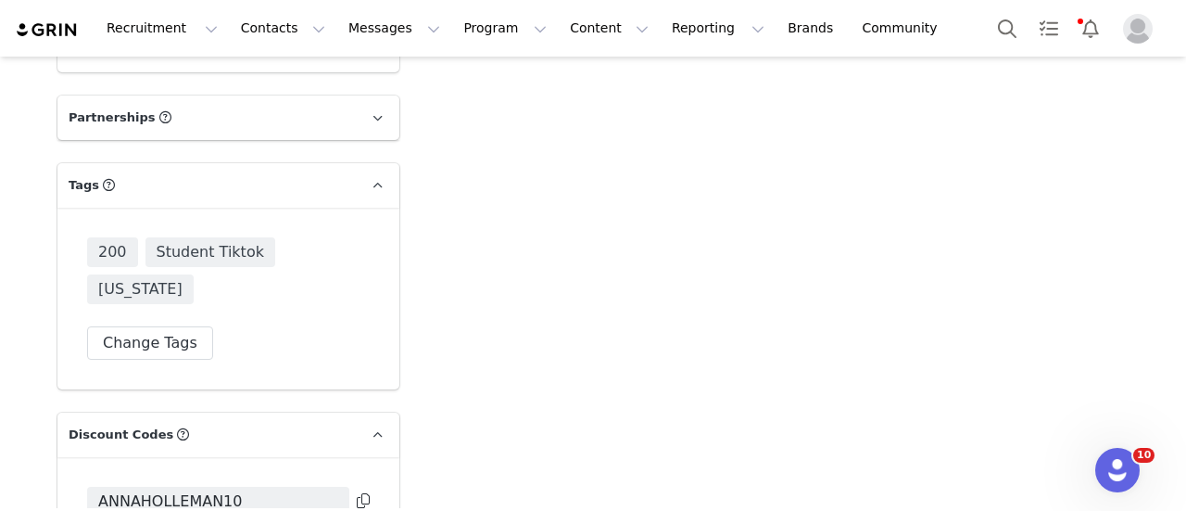
scroll to position [5100, 0]
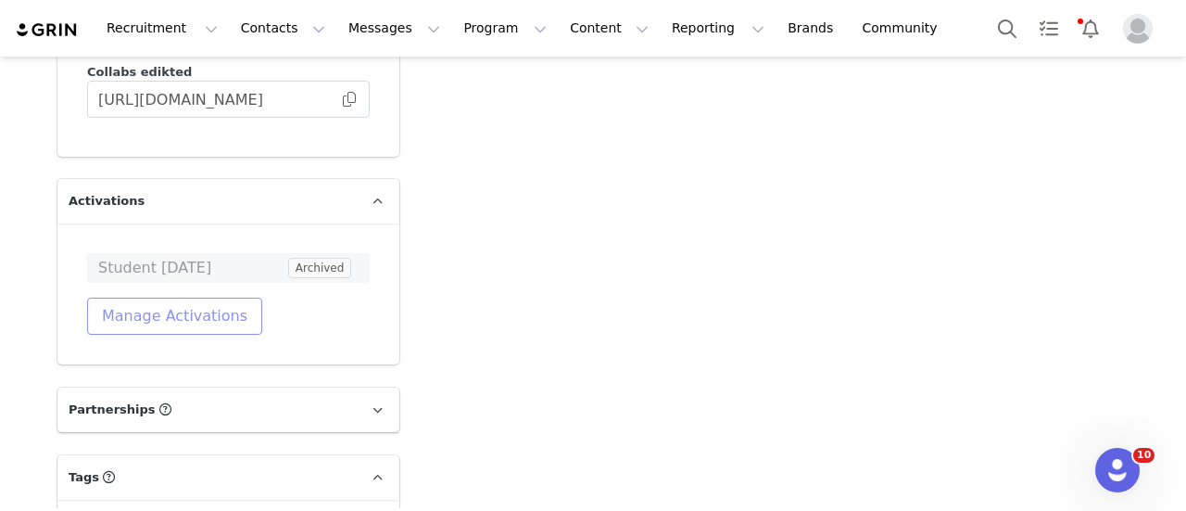
click at [216, 297] on button "Manage Activations" at bounding box center [174, 315] width 175 height 37
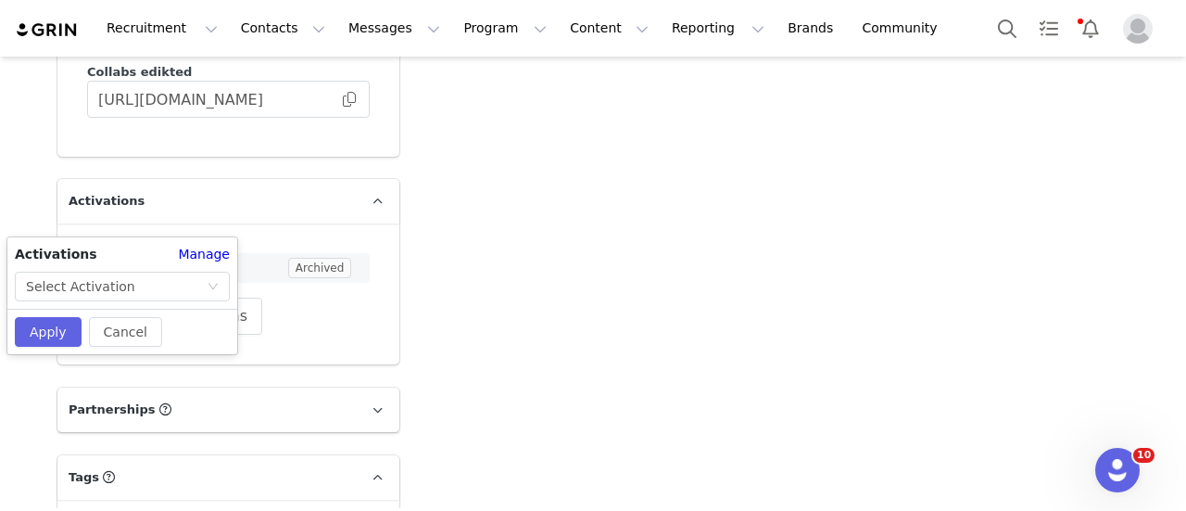
click at [158, 309] on div "Cancel Apply" at bounding box center [122, 331] width 230 height 45
click at [165, 301] on div "Activations Manage Select Activation Cancel Apply" at bounding box center [122, 295] width 230 height 117
click at [168, 292] on div "Select Activation" at bounding box center [116, 286] width 181 height 28
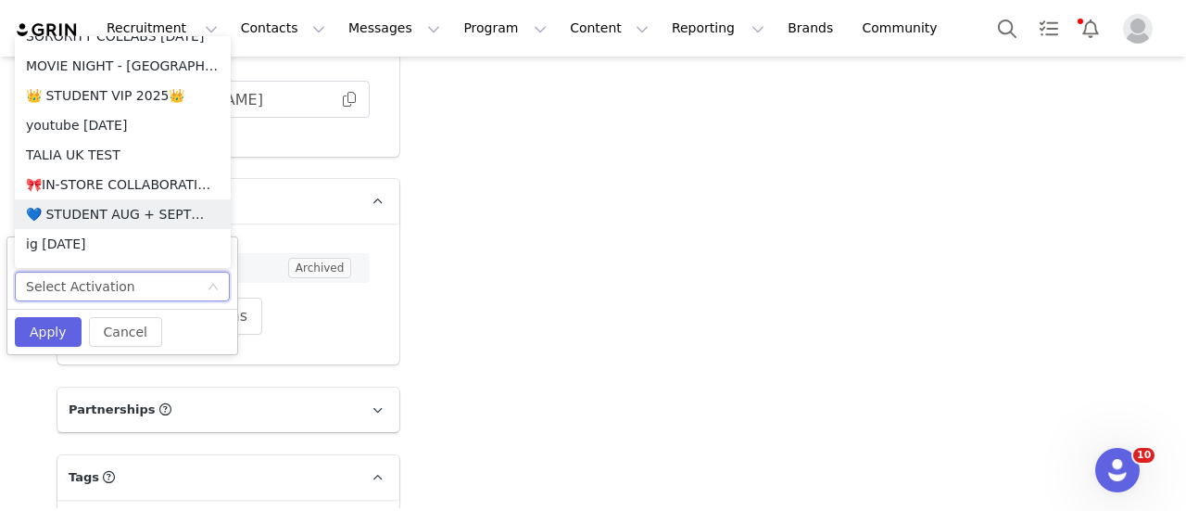
scroll to position [306, 0]
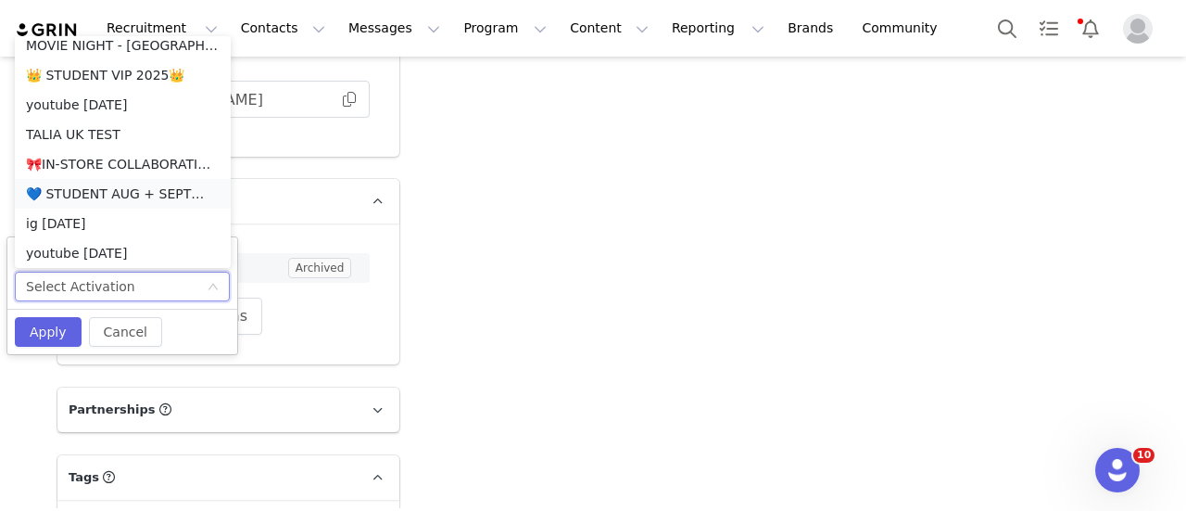
click at [150, 197] on li "💙 STUDENT AUG + SEPT💙 2025" at bounding box center [123, 194] width 216 height 30
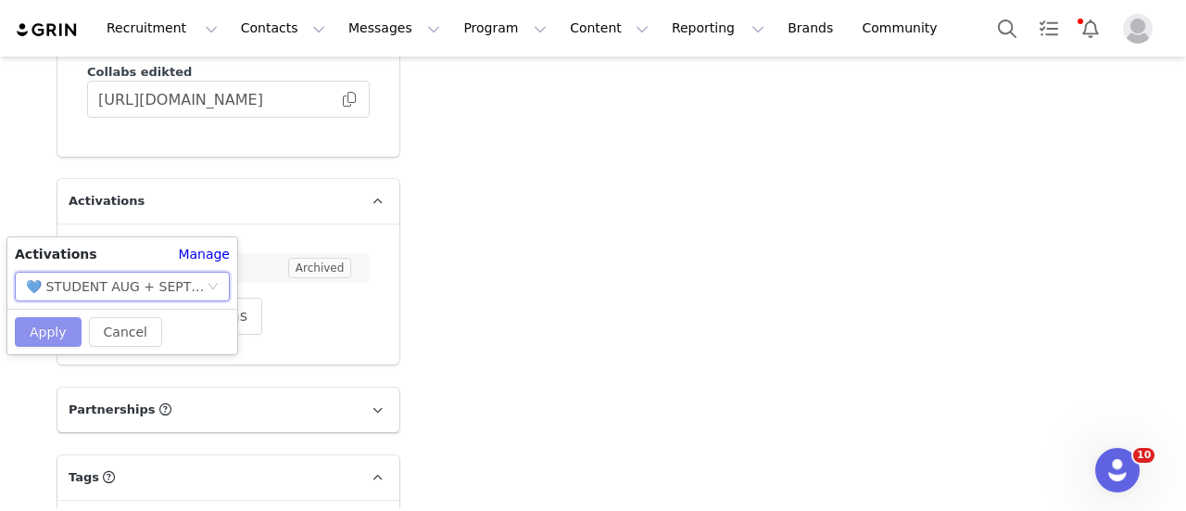
click at [52, 337] on button "Apply" at bounding box center [48, 332] width 67 height 30
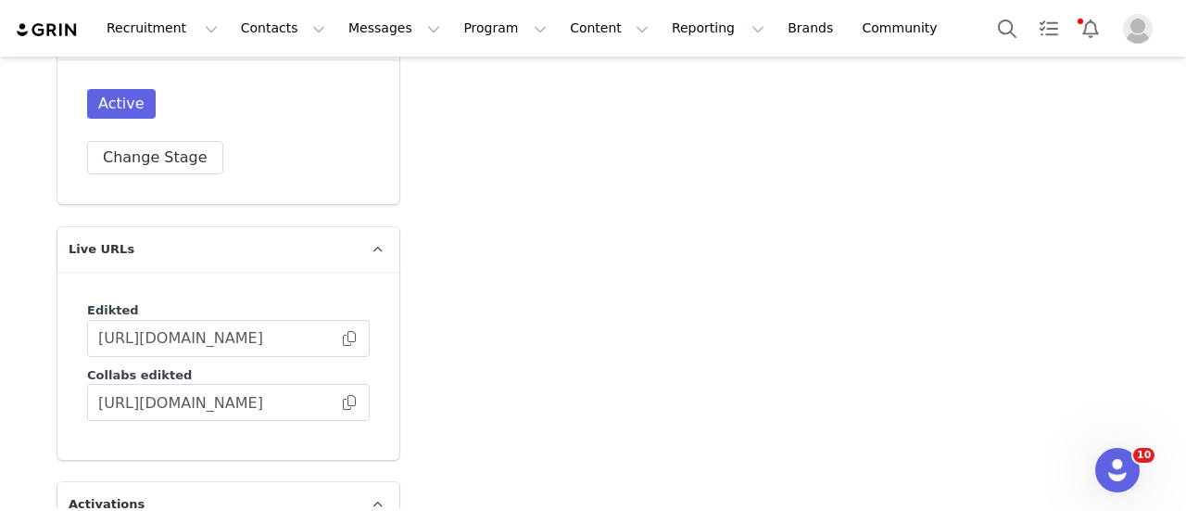
scroll to position [4788, 0]
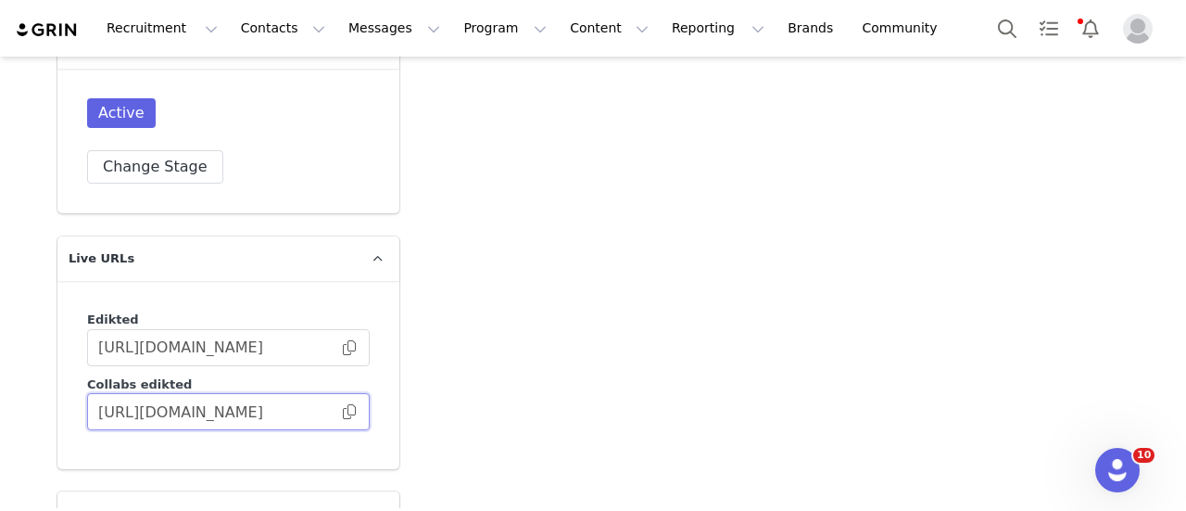
click at [335, 393] on input "https://collabs.edikted.com/a72dd42c-4b77-418a-b5ce-54654e47746a" at bounding box center [228, 411] width 283 height 37
click at [343, 411] on span at bounding box center [349, 411] width 19 height 0
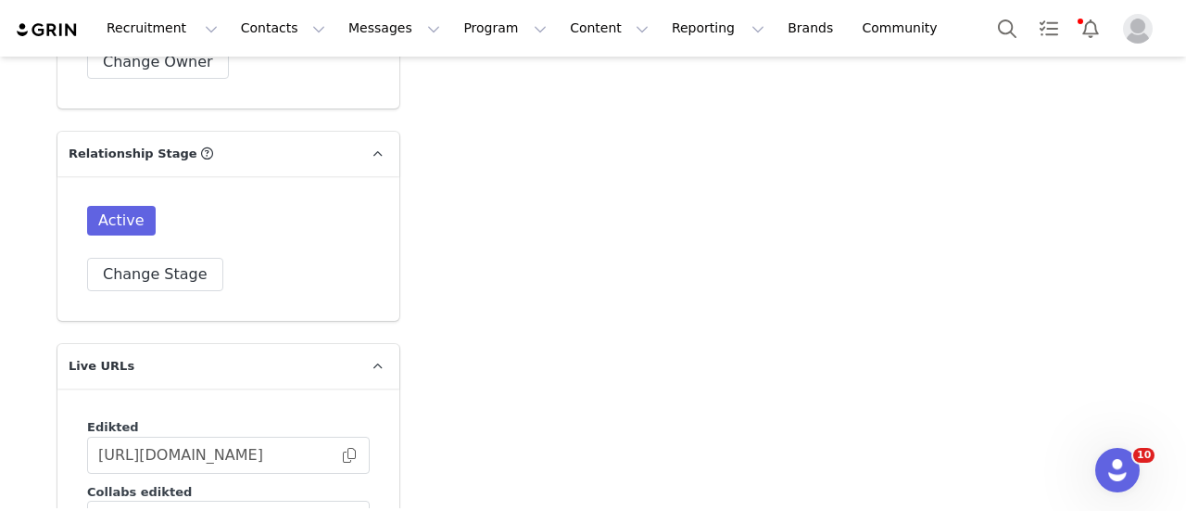
scroll to position [4877, 0]
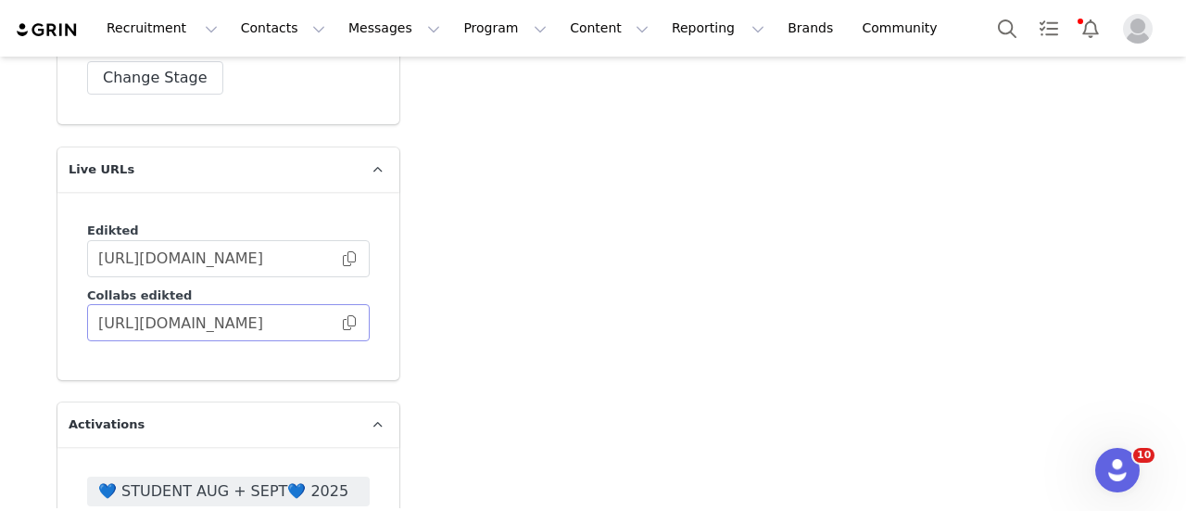
click at [340, 322] on span at bounding box center [349, 322] width 19 height 0
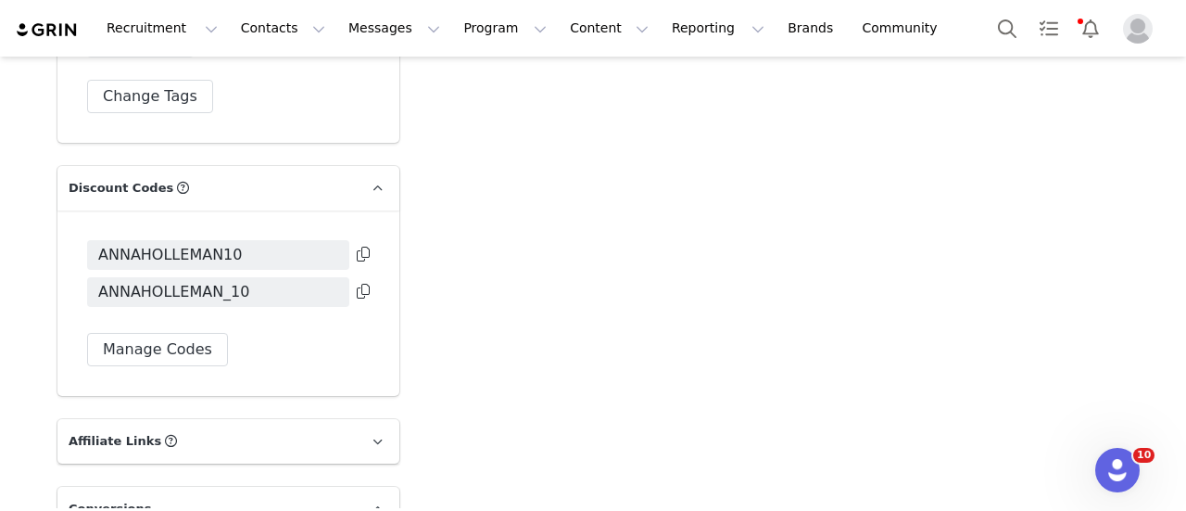
scroll to position [5689, 0]
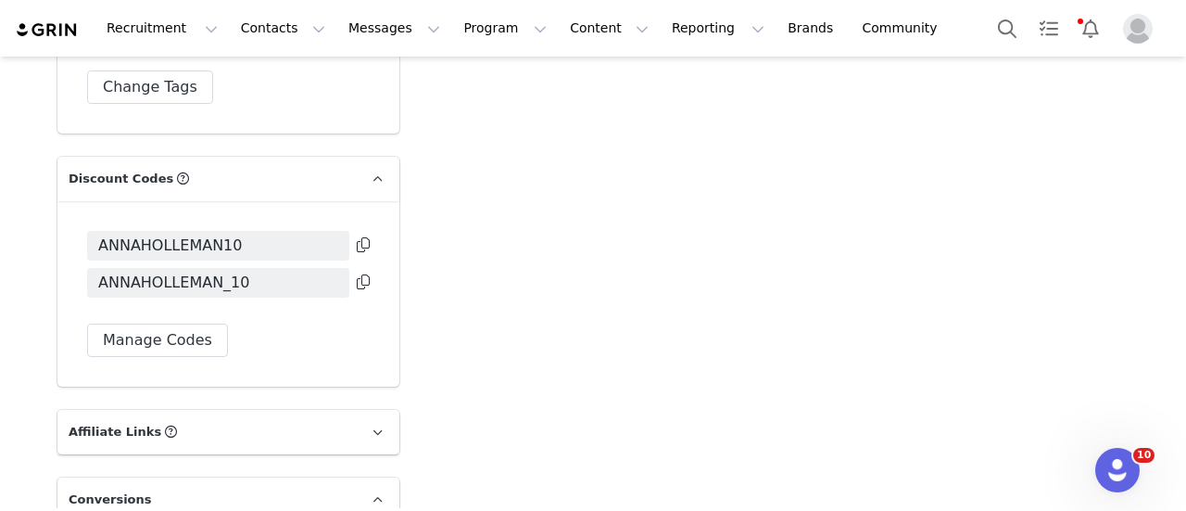
click at [358, 237] on icon at bounding box center [363, 244] width 13 height 15
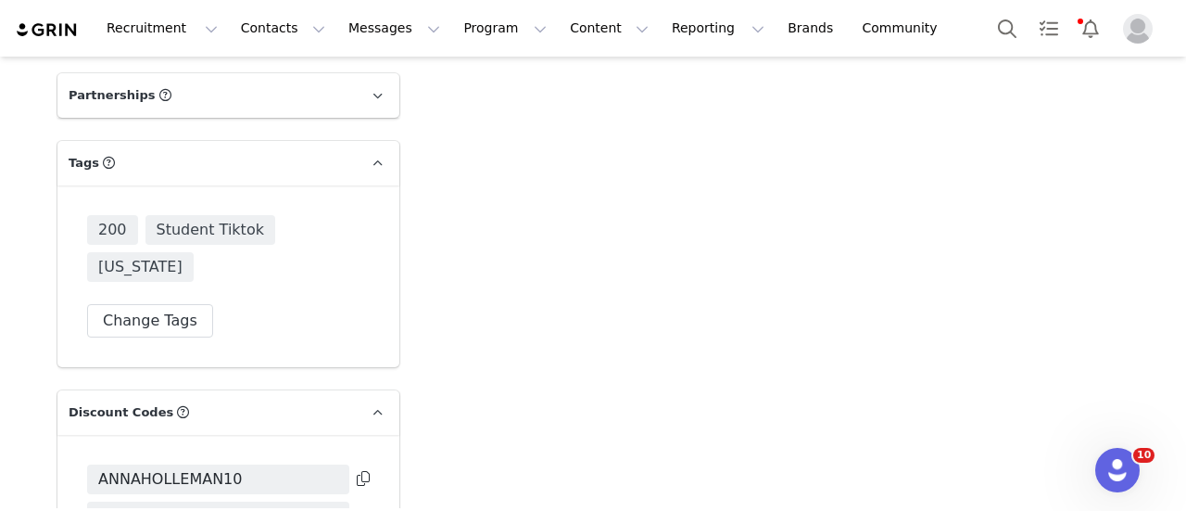
scroll to position [5605, 0]
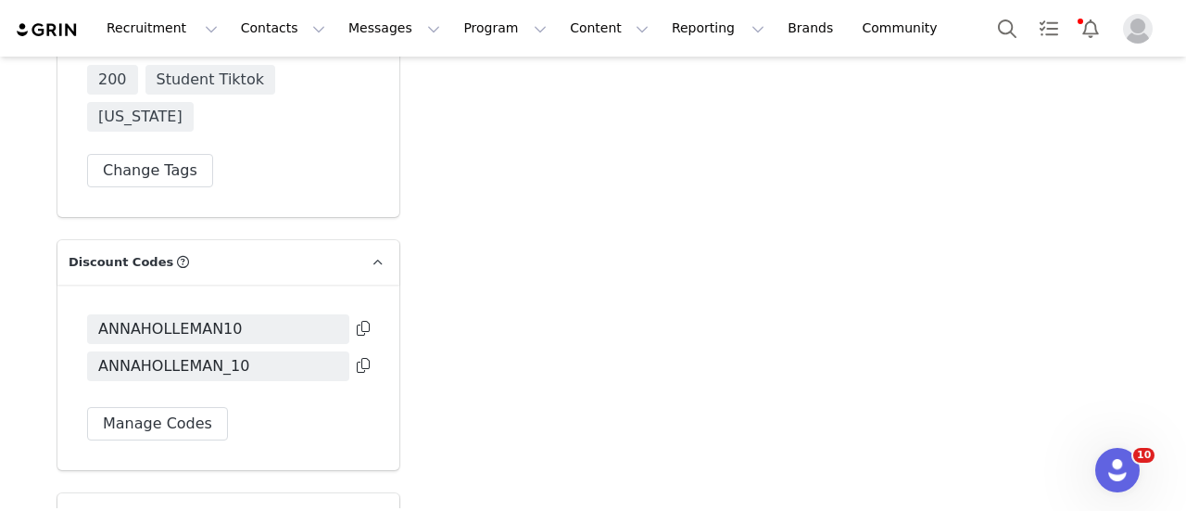
click at [357, 321] on icon at bounding box center [363, 328] width 13 height 15
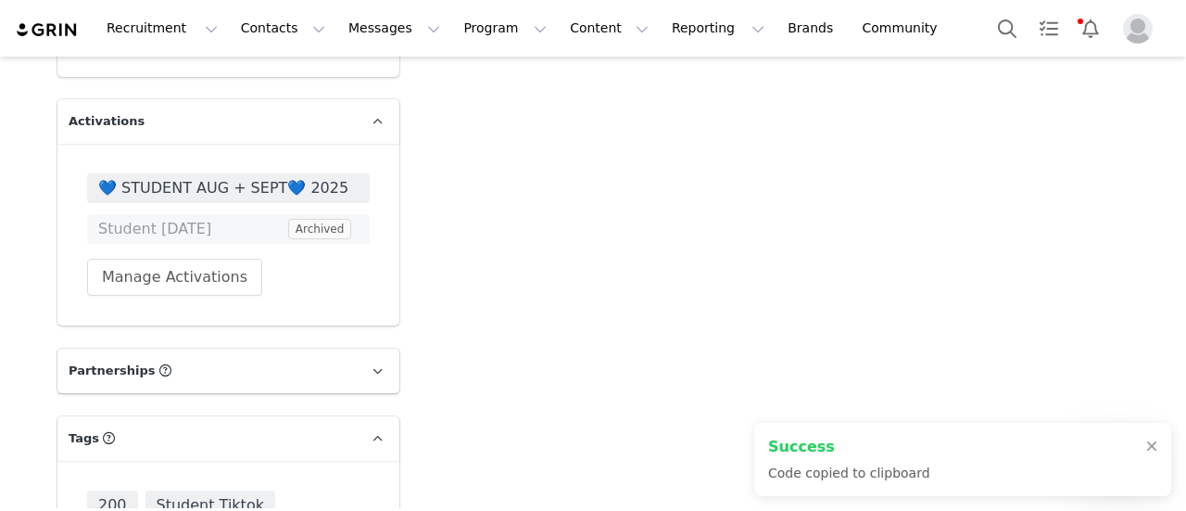
scroll to position [5177, 0]
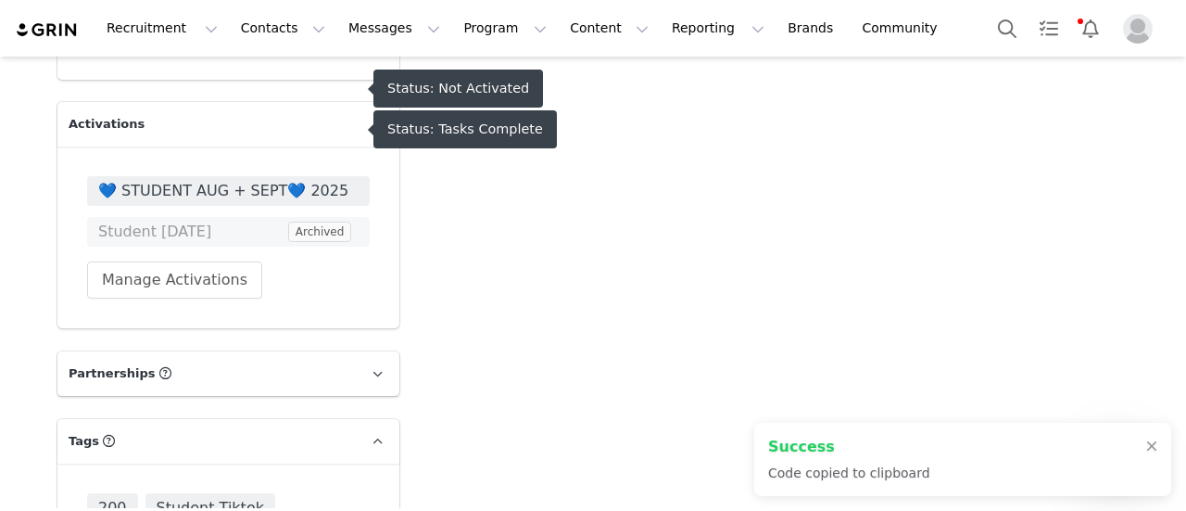
click at [319, 180] on span "💙 STUDENT AUG + SEPT💙 2025" at bounding box center [228, 191] width 260 height 22
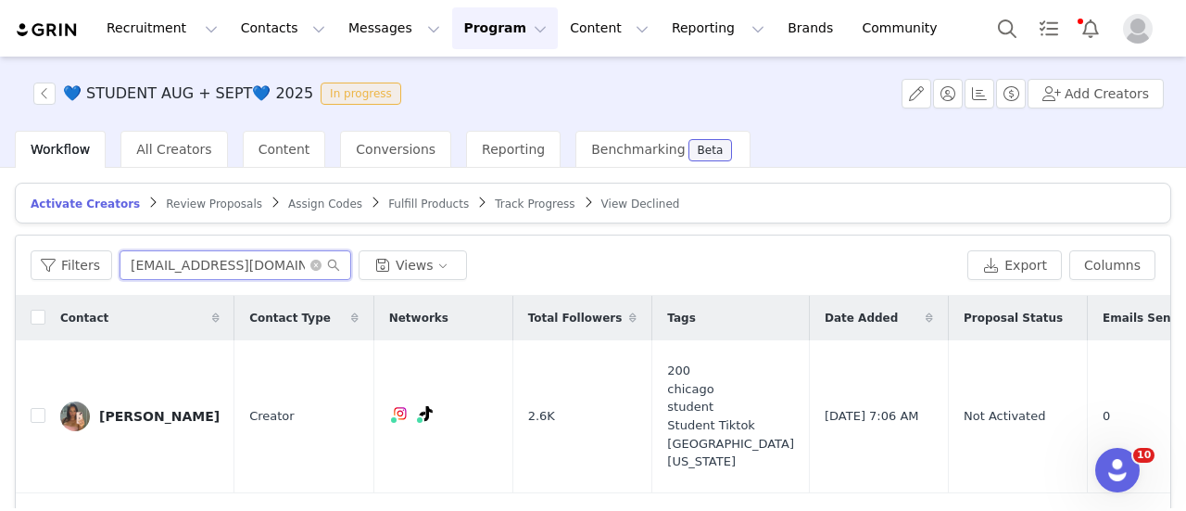
drag, startPoint x: 286, startPoint y: 272, endPoint x: 21, endPoint y: 284, distance: 265.3
click at [21, 284] on div "Filters allyszarek@gmail.com Views Export Columns" at bounding box center [593, 265] width 1155 height 60
paste input "ANNAHOLLEMAN10"
type input "ANNAHOLLEMAN10"
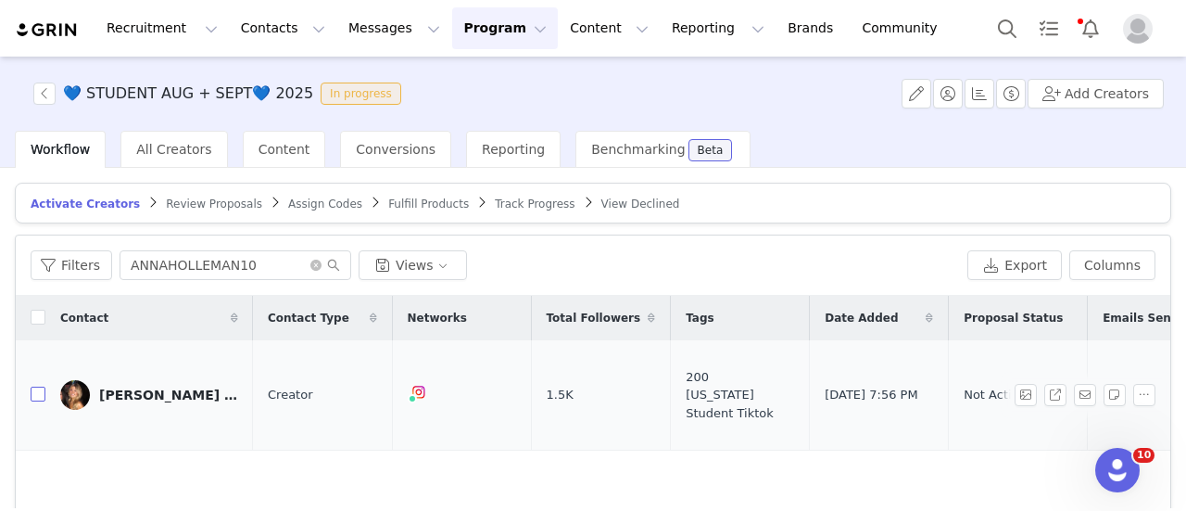
click at [39, 386] on input "checkbox" at bounding box center [38, 393] width 15 height 15
checkbox input "true"
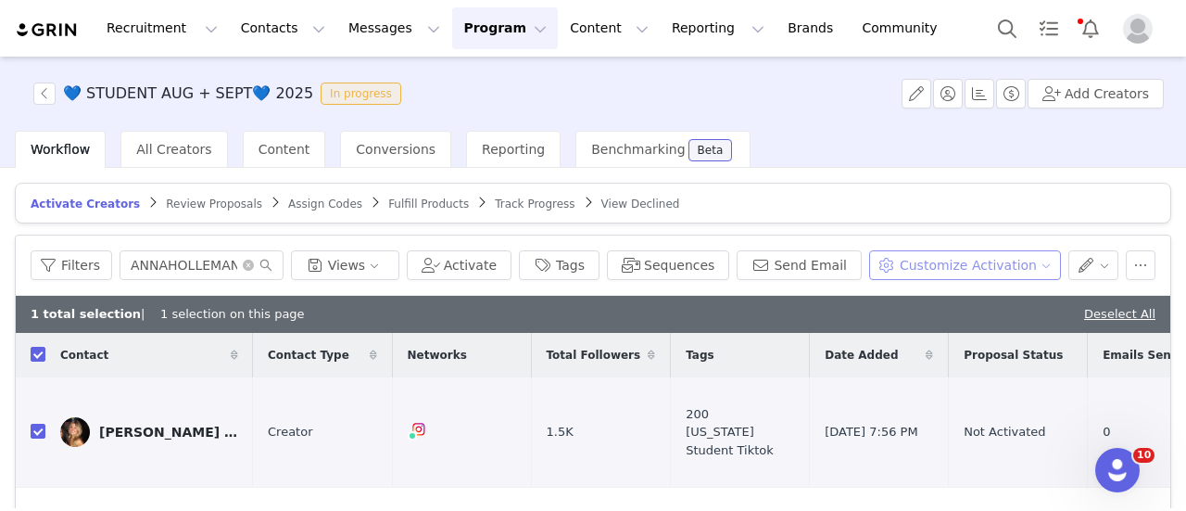
click at [916, 260] on button "Customize Activation" at bounding box center [965, 265] width 192 height 30
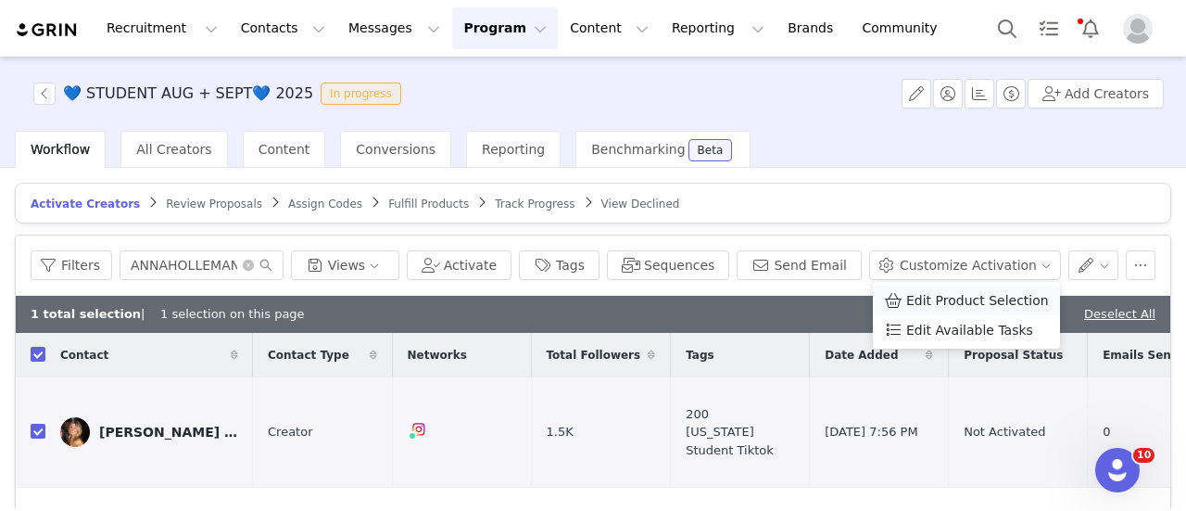
click at [916, 288] on li "Edit Product Selection" at bounding box center [966, 300] width 187 height 30
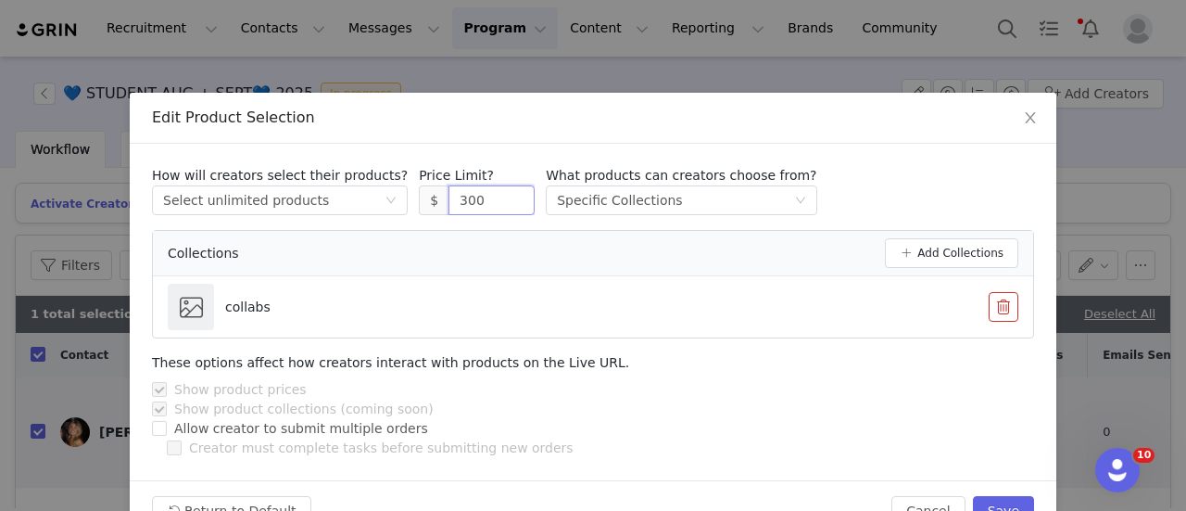
drag, startPoint x: 456, startPoint y: 204, endPoint x: 378, endPoint y: 206, distance: 77.9
click at [378, 206] on div "How will creators select their products? Select method Select unlimited product…" at bounding box center [593, 190] width 882 height 49
click at [926, 131] on div "Edit Product Selection" at bounding box center [593, 118] width 927 height 51
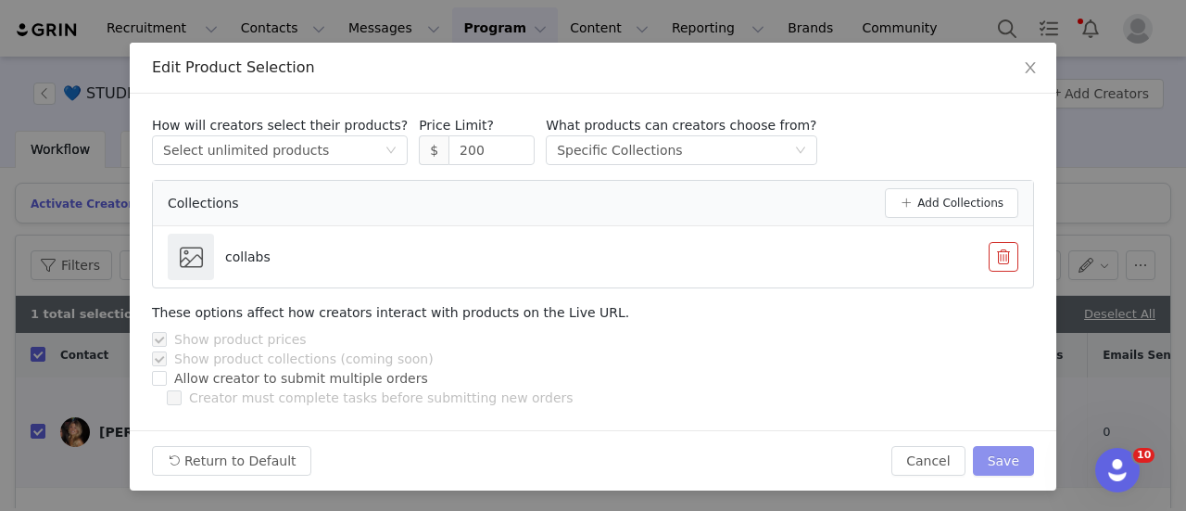
click at [1008, 464] on button "Save" at bounding box center [1003, 461] width 61 height 30
type input "300"
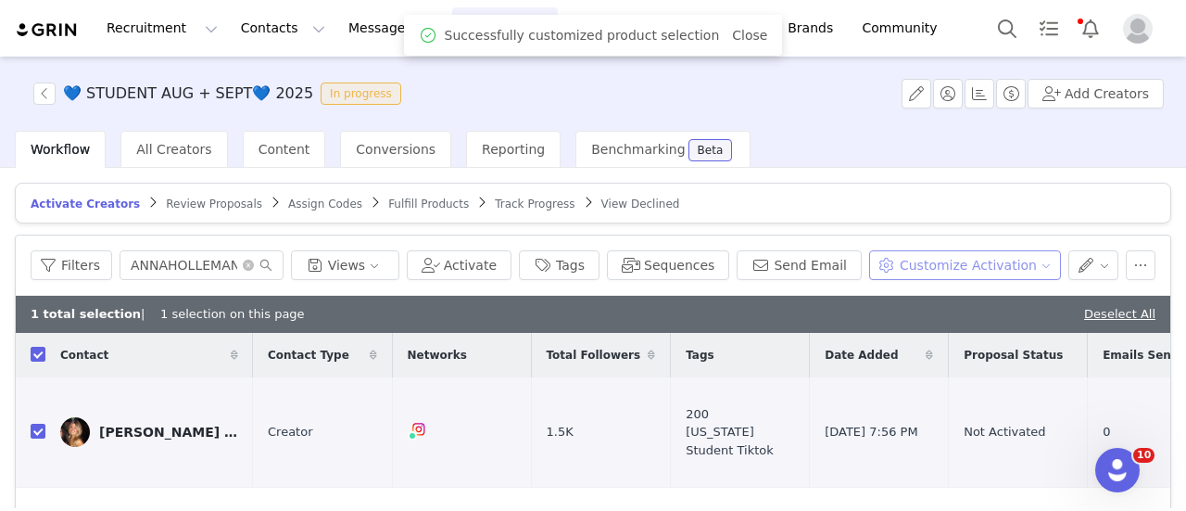
click at [942, 268] on button "Customize Activation" at bounding box center [965, 265] width 192 height 30
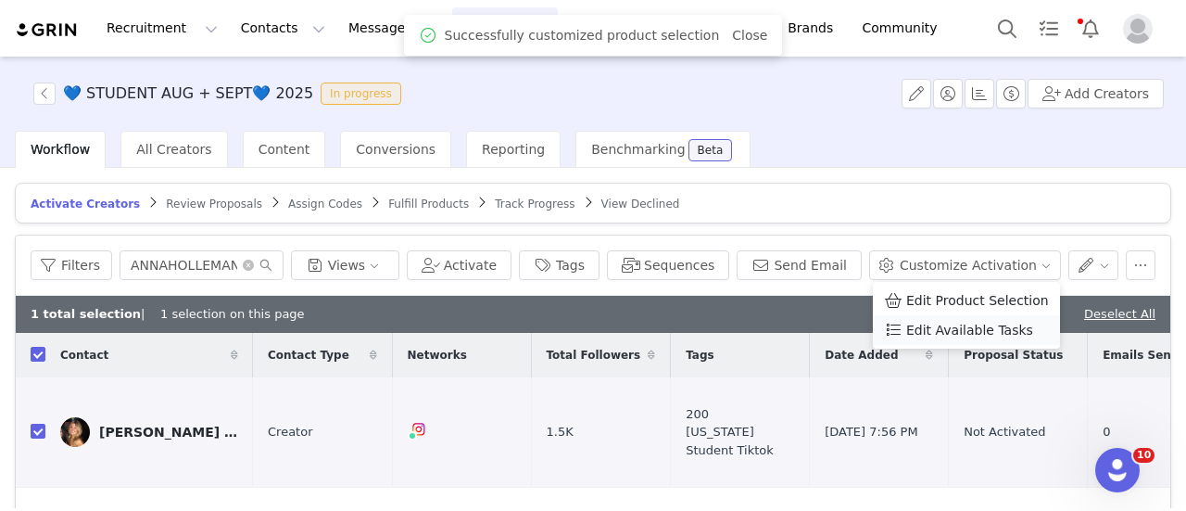
click at [947, 343] on li "Edit Available Tasks" at bounding box center [966, 330] width 187 height 30
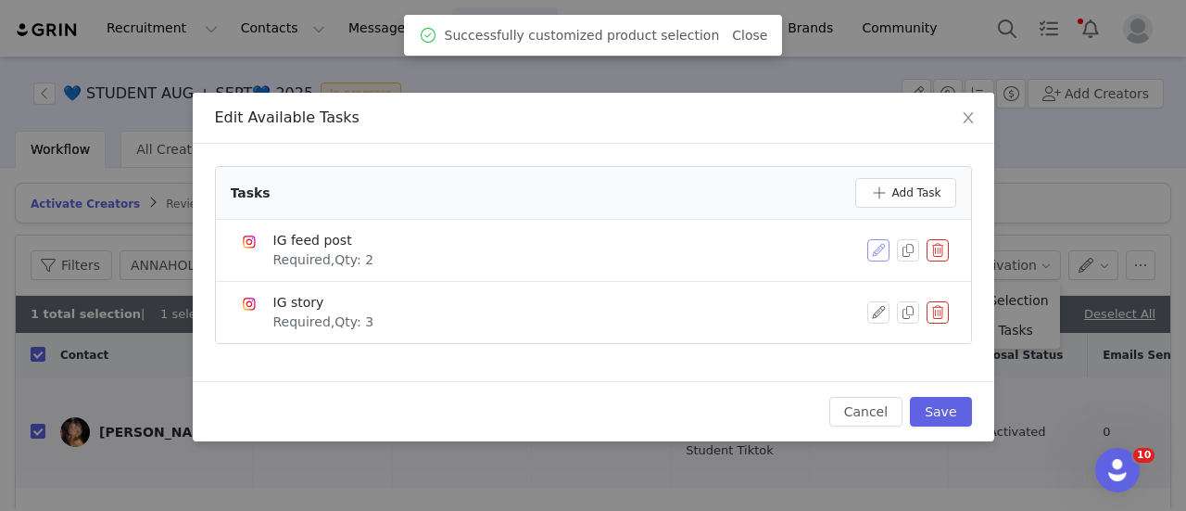
click at [876, 251] on button "button" at bounding box center [878, 250] width 22 height 22
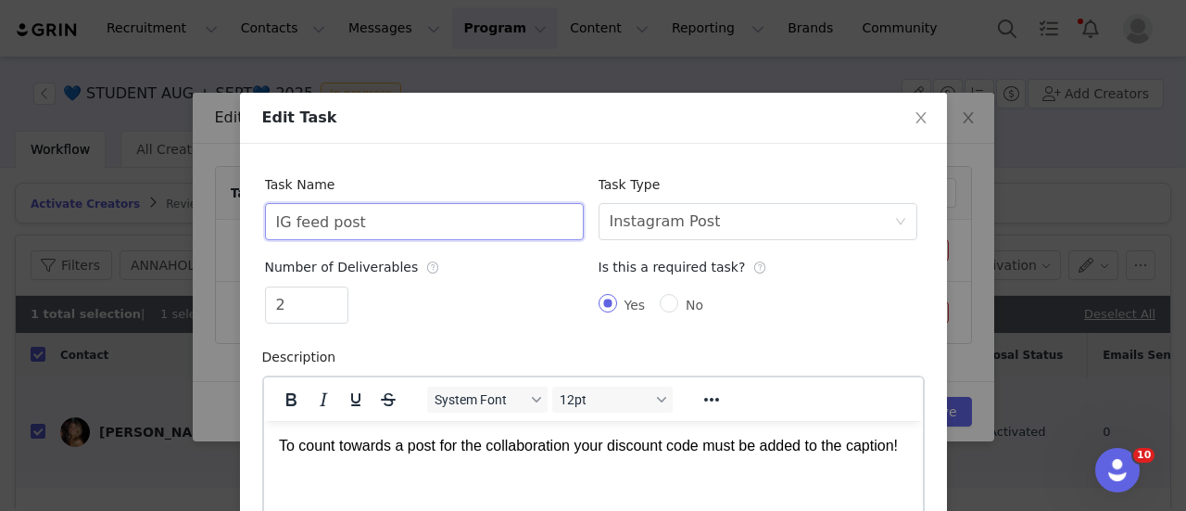
drag, startPoint x: 282, startPoint y: 225, endPoint x: 162, endPoint y: 234, distance: 119.8
click at [162, 234] on div "Edit Task Task Name IG feed post Task Type Select task type Instagram Post Numb…" at bounding box center [593, 255] width 1186 height 511
type input "TikTok Video"
click at [684, 234] on div "Instagram Post" at bounding box center [665, 221] width 111 height 35
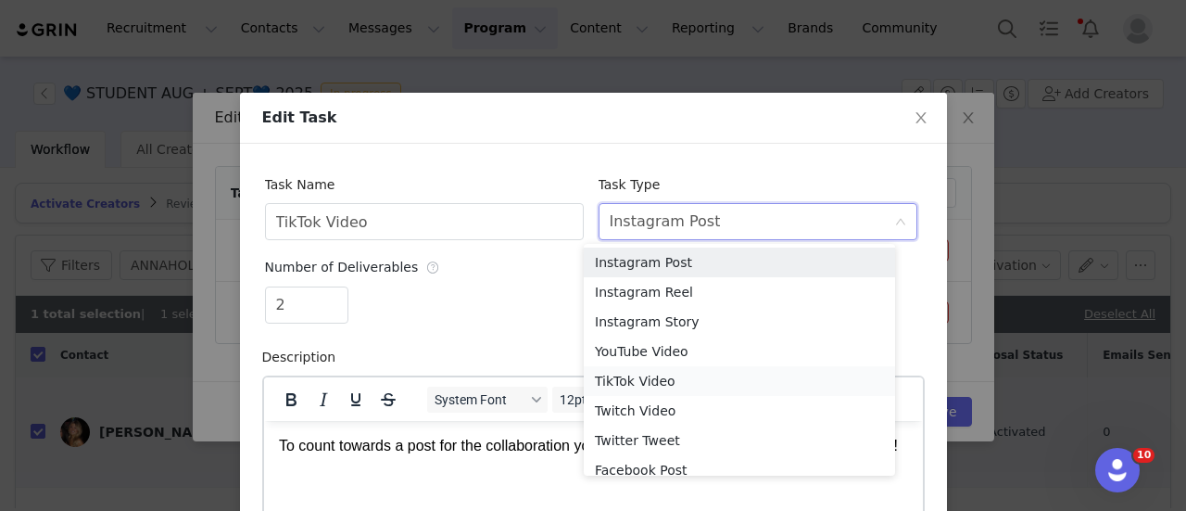
click at [673, 379] on li "TikTok Video" at bounding box center [739, 381] width 311 height 30
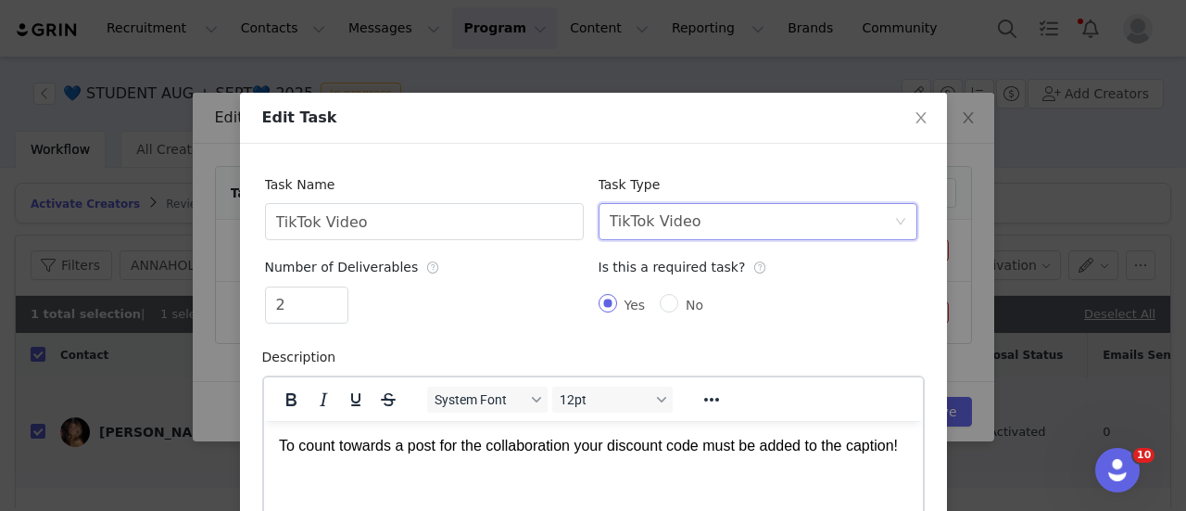
click at [787, 316] on div "Yes No" at bounding box center [758, 304] width 319 height 37
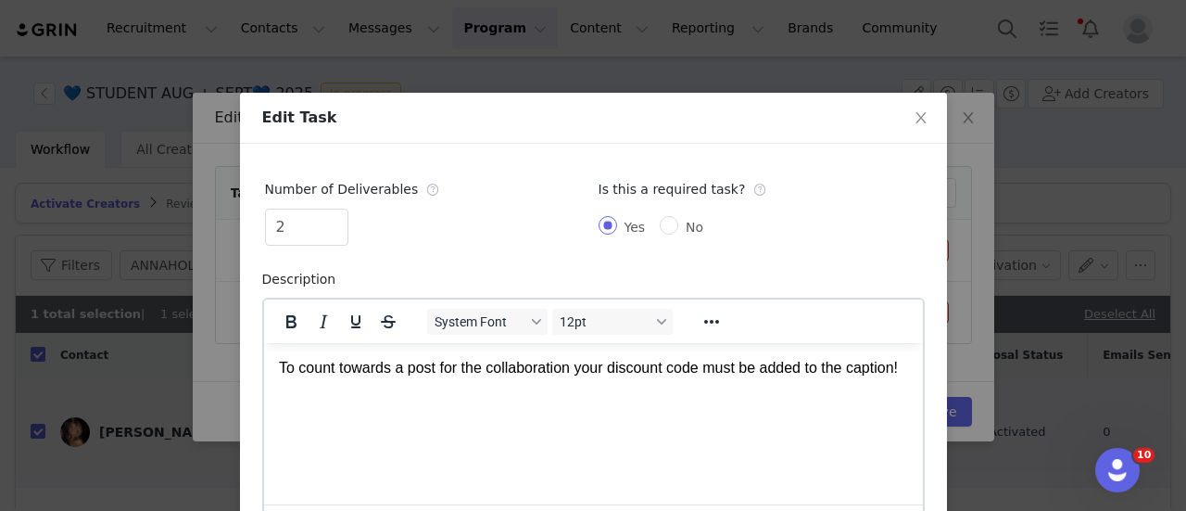
scroll to position [221, 0]
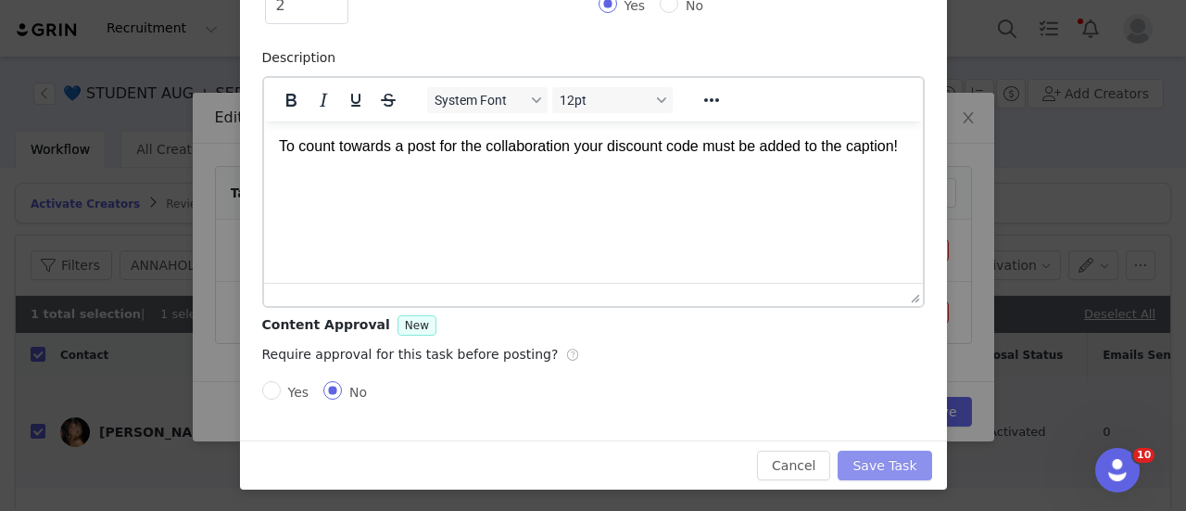
click at [889, 462] on button "Save Task" at bounding box center [885, 465] width 94 height 30
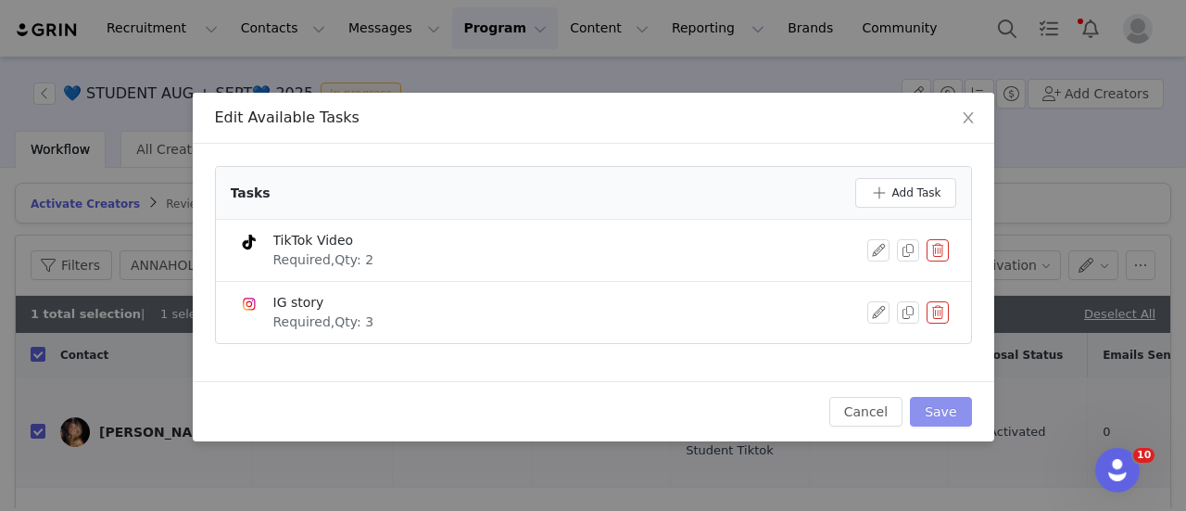
click at [939, 401] on button "Save" at bounding box center [940, 412] width 61 height 30
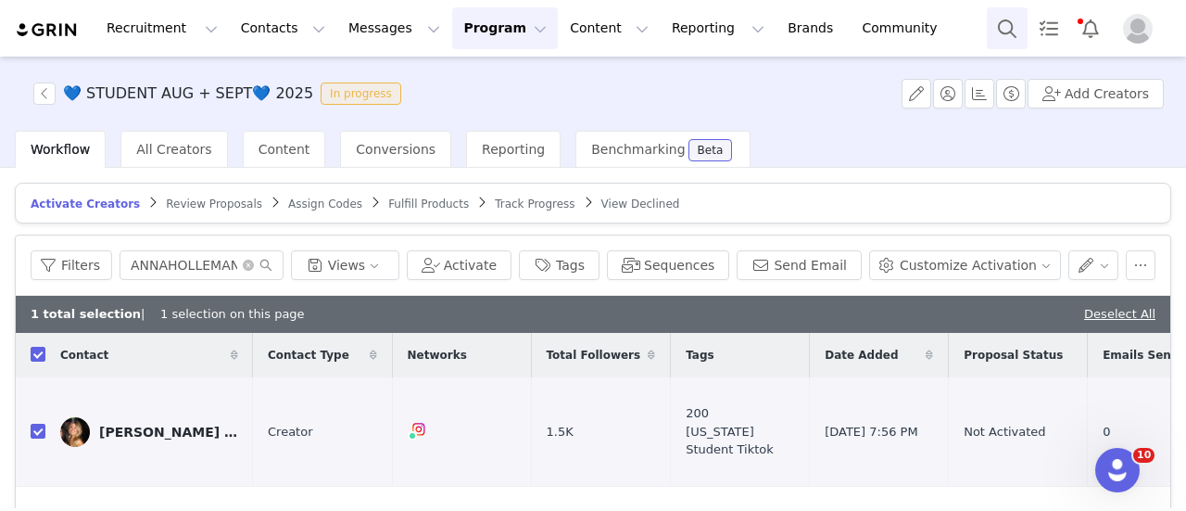
click at [993, 32] on button "Search" at bounding box center [1007, 28] width 41 height 42
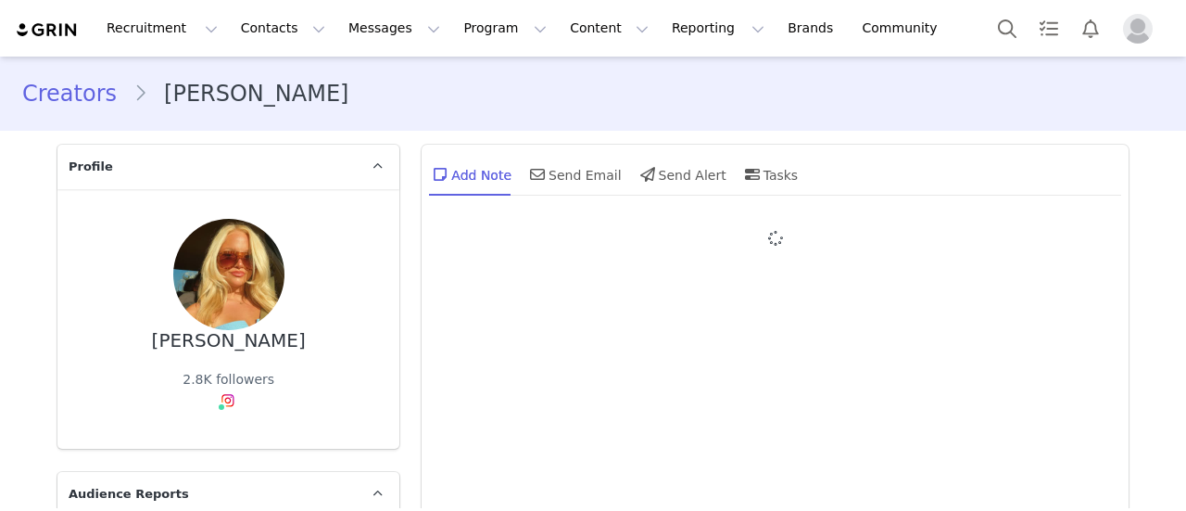
type input "+1 ([GEOGRAPHIC_DATA])"
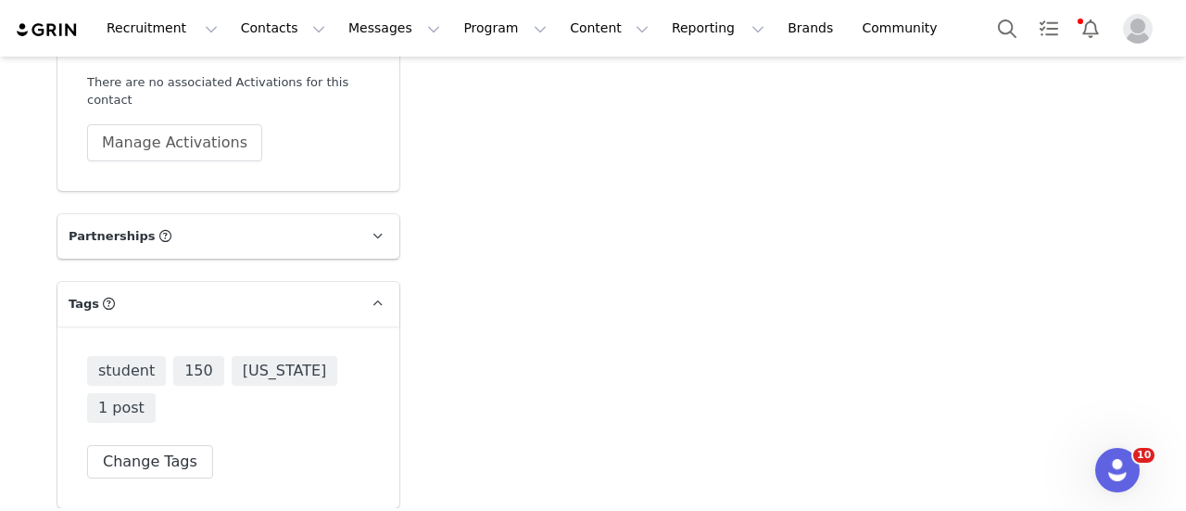
scroll to position [5223, 0]
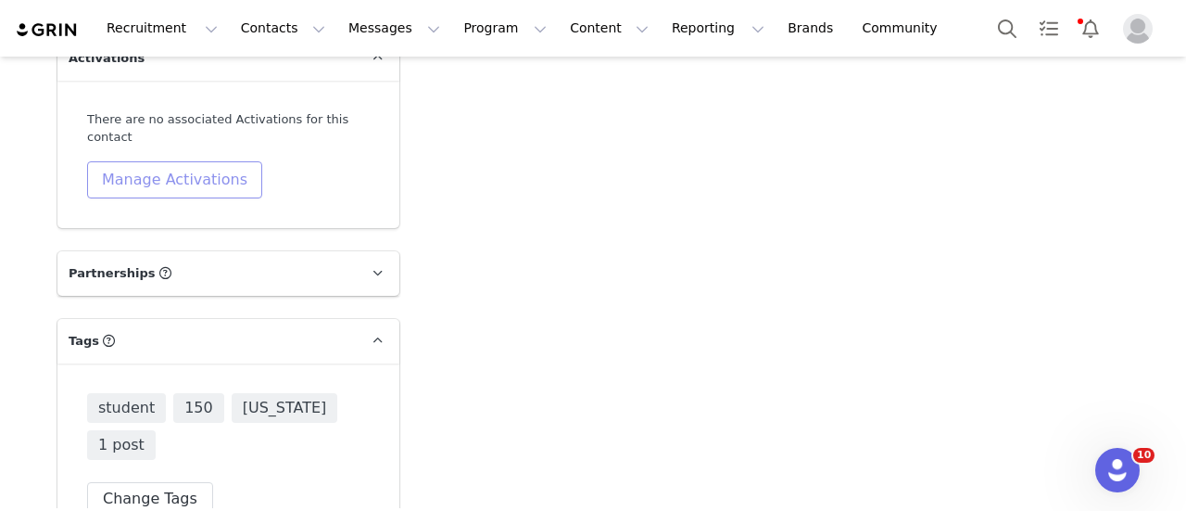
click at [145, 161] on button "Manage Activations" at bounding box center [174, 179] width 175 height 37
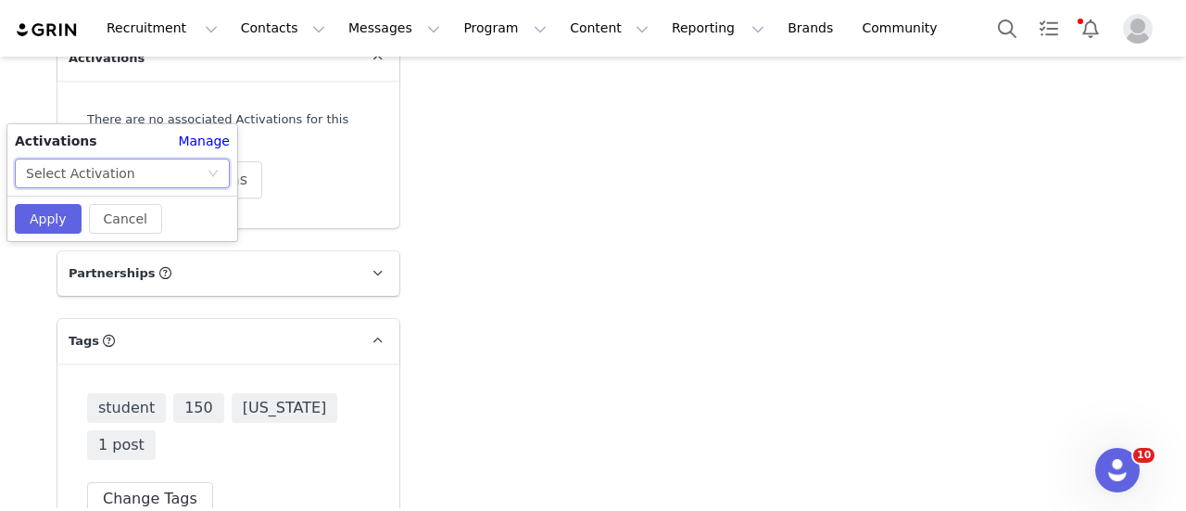
click at [133, 173] on div "Select Activation" at bounding box center [116, 173] width 181 height 28
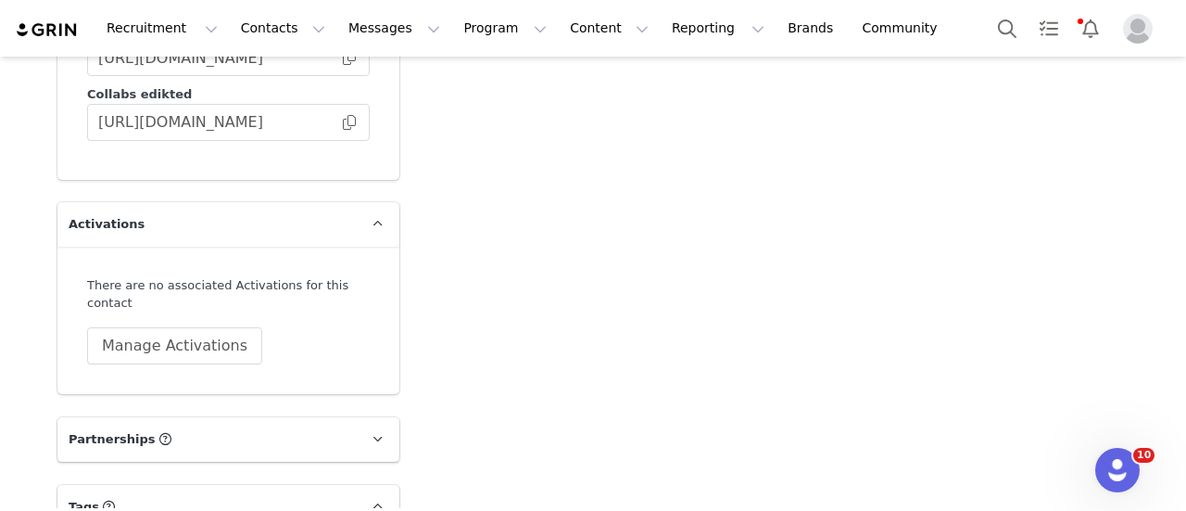
scroll to position [5059, 0]
click at [165, 325] on button "Manage Activations" at bounding box center [174, 343] width 175 height 37
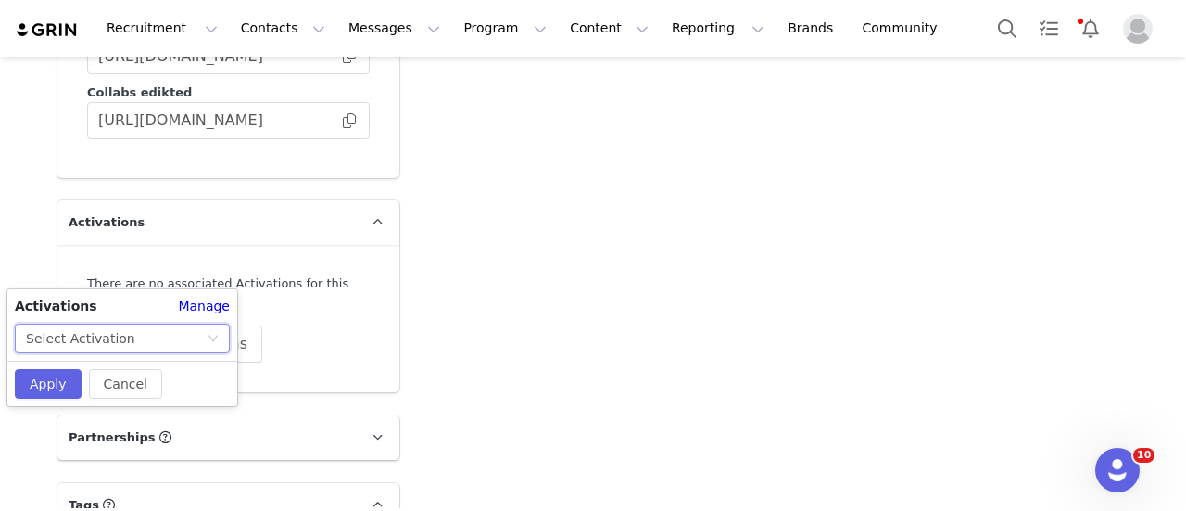
click at [152, 327] on div "Select Activation" at bounding box center [116, 338] width 181 height 28
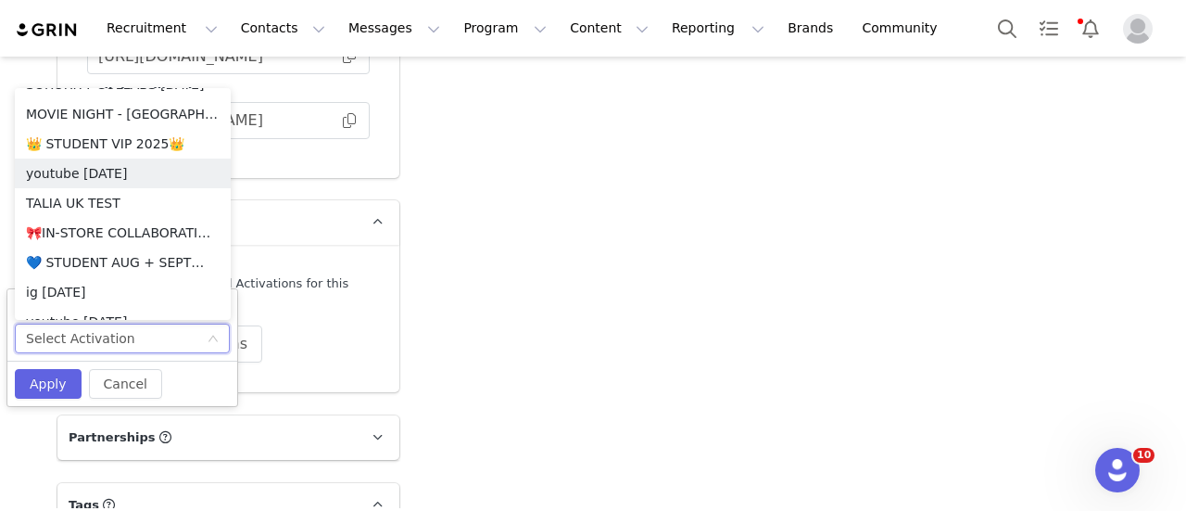
scroll to position [343, 0]
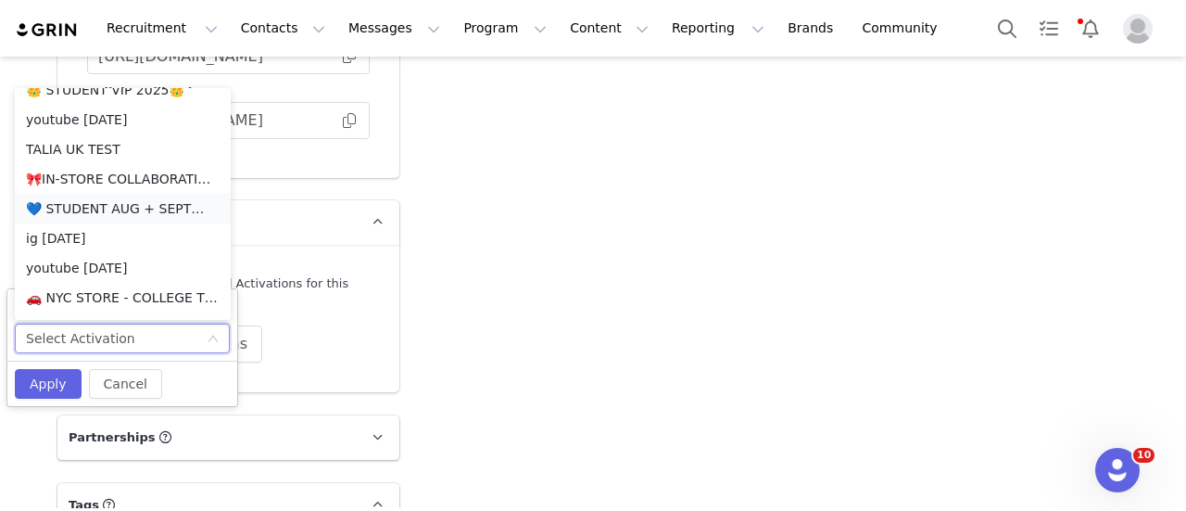
click at [117, 204] on li "💙 STUDENT AUG + SEPT💙 2025" at bounding box center [123, 209] width 216 height 30
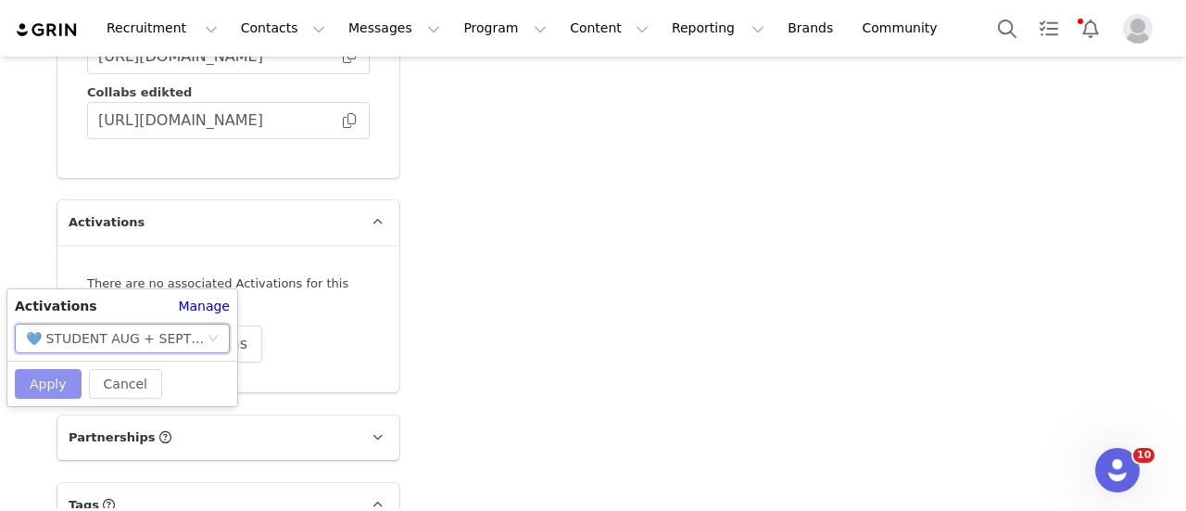
click at [48, 381] on button "Apply" at bounding box center [48, 384] width 67 height 30
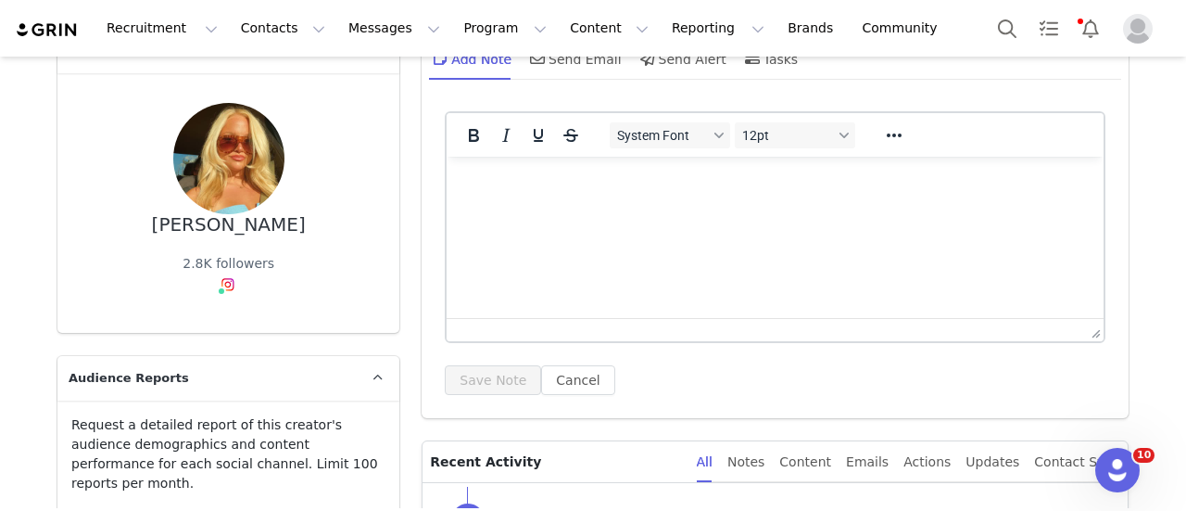
scroll to position [115, 0]
drag, startPoint x: 293, startPoint y: 227, endPoint x: 143, endPoint y: 229, distance: 150.1
click at [143, 229] on div "Sarah Casatelli 2.8K followers" at bounding box center [228, 204] width 283 height 200
copy div "Sarah Casatelli"
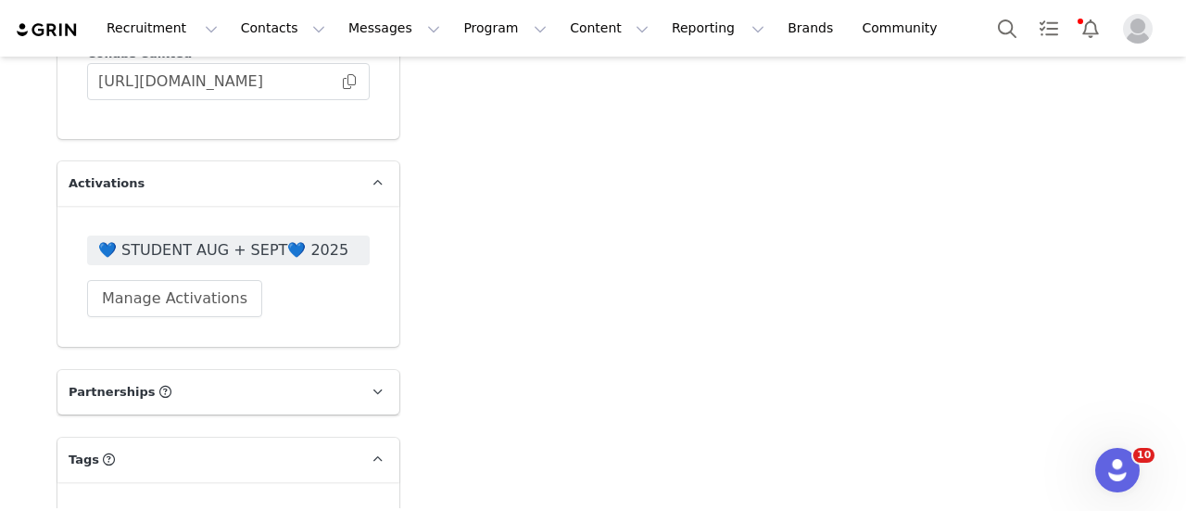
scroll to position [5127, 0]
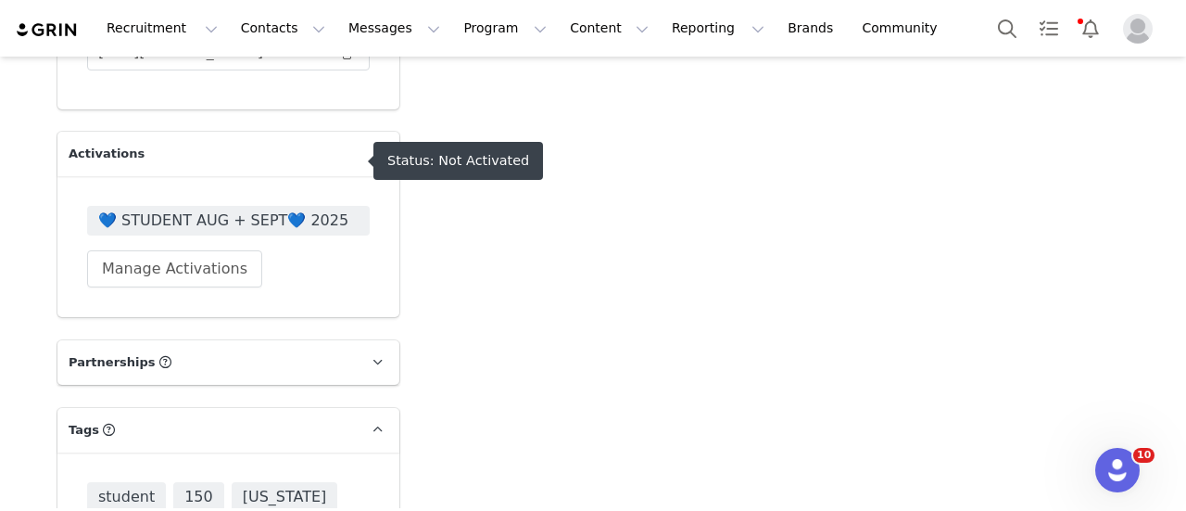
click at [298, 209] on span "💙 STUDENT AUG + SEPT💙 2025" at bounding box center [228, 220] width 260 height 22
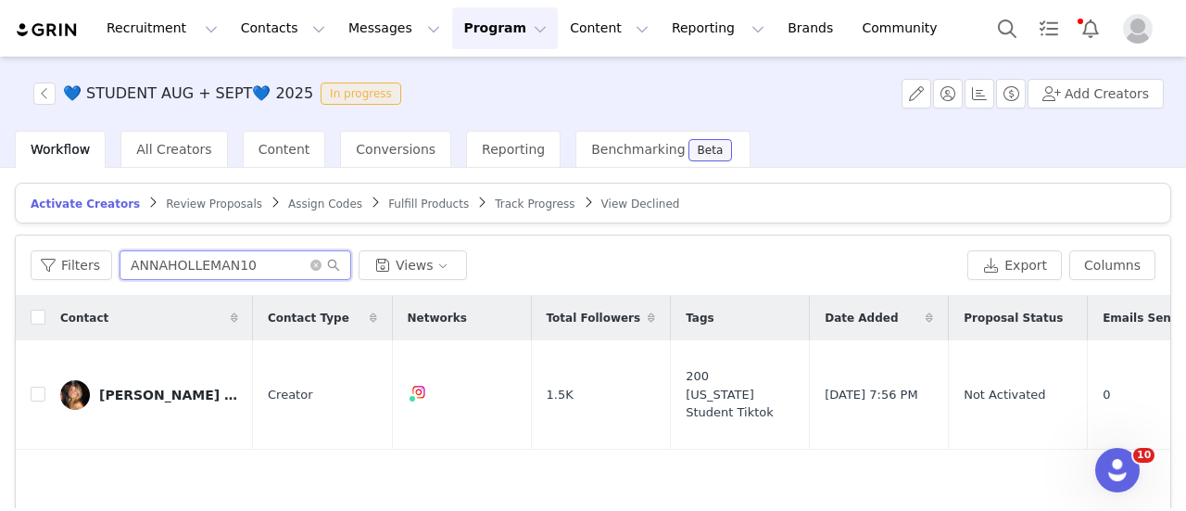
drag, startPoint x: 272, startPoint y: 258, endPoint x: 114, endPoint y: 247, distance: 157.9
click at [114, 247] on div "Filters ANNAHOLLEMAN10 Views Export Columns" at bounding box center [593, 265] width 1155 height 60
paste input "Sarah Casatelli"
type input "Sarah Casatelli"
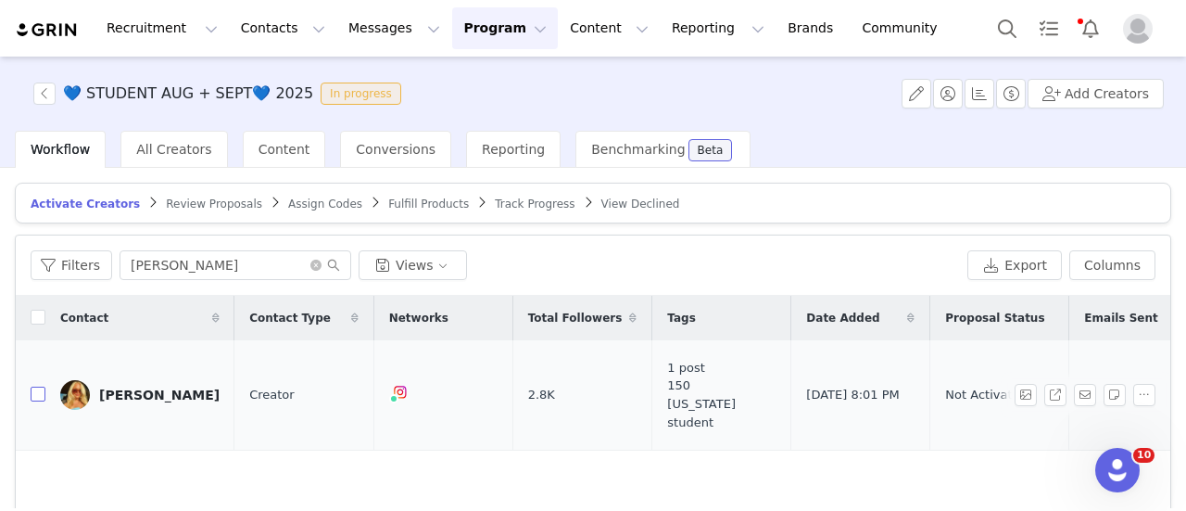
click at [38, 387] on input "checkbox" at bounding box center [38, 393] width 15 height 15
checkbox input "true"
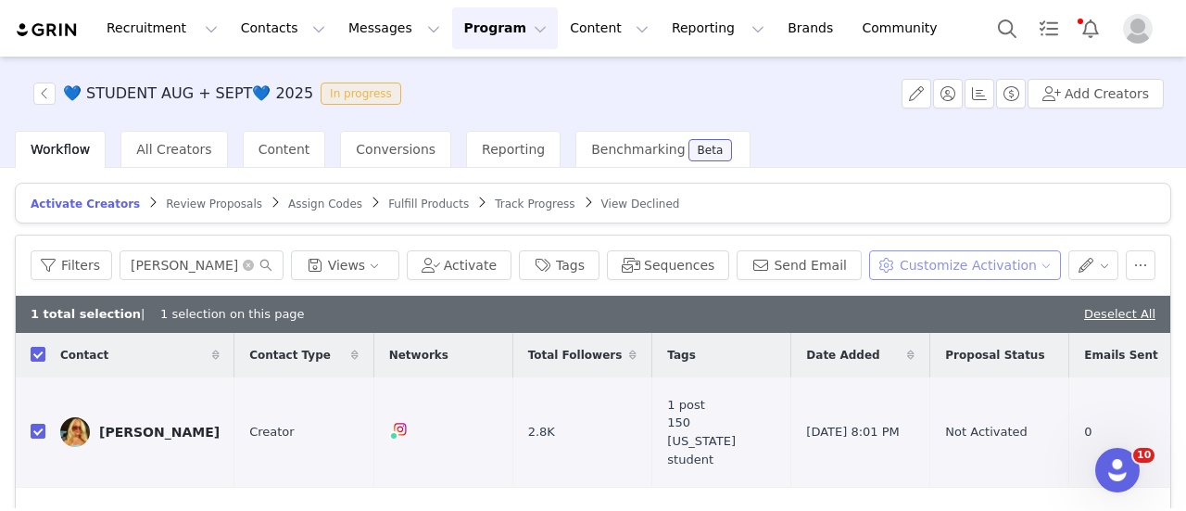
click at [935, 273] on button "Customize Activation" at bounding box center [965, 265] width 192 height 30
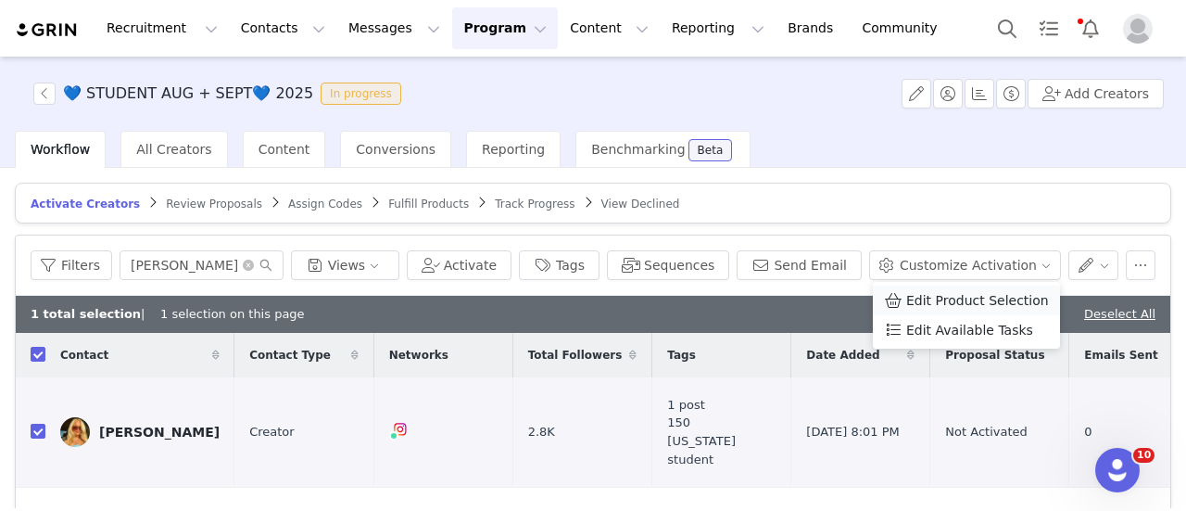
click at [919, 295] on span "Edit Product Selection" at bounding box center [977, 300] width 143 height 20
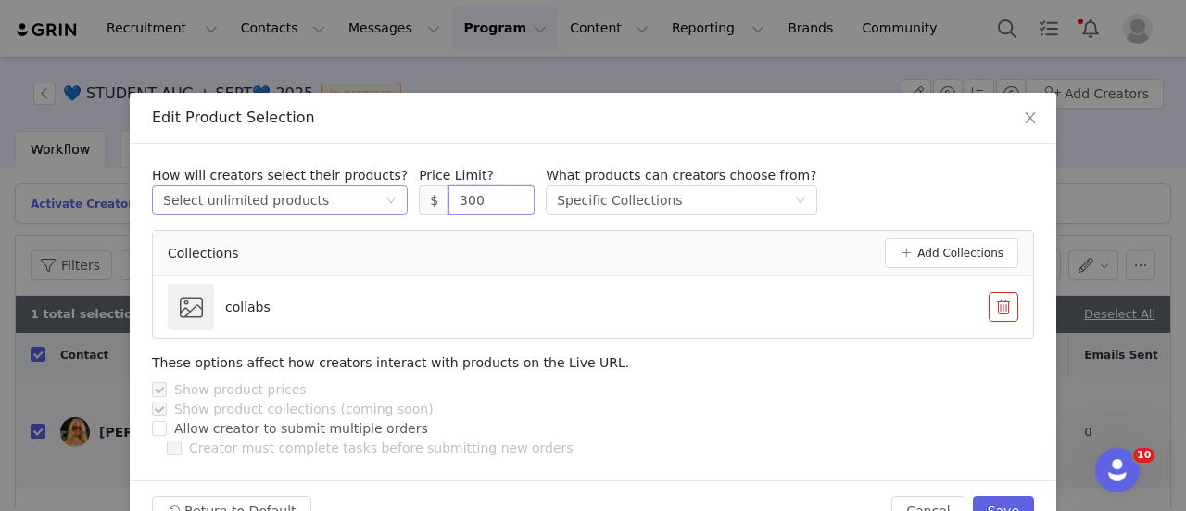
drag, startPoint x: 448, startPoint y: 203, endPoint x: 355, endPoint y: 186, distance: 94.2
click at [355, 186] on div "How will creators select their products? Select method Select unlimited product…" at bounding box center [593, 190] width 882 height 49
click at [864, 173] on div "How will creators select their products? Select method Select unlimited product…" at bounding box center [593, 190] width 882 height 49
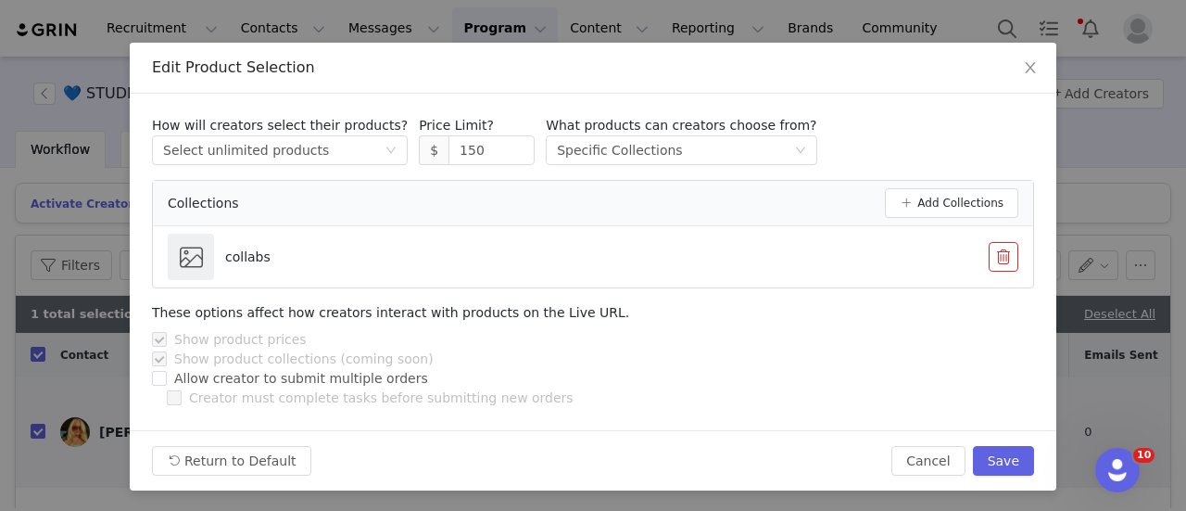
click at [994, 440] on div "Return to Default Cancel Save" at bounding box center [593, 460] width 927 height 60
click at [995, 448] on button "Save" at bounding box center [1003, 461] width 61 height 30
type input "300"
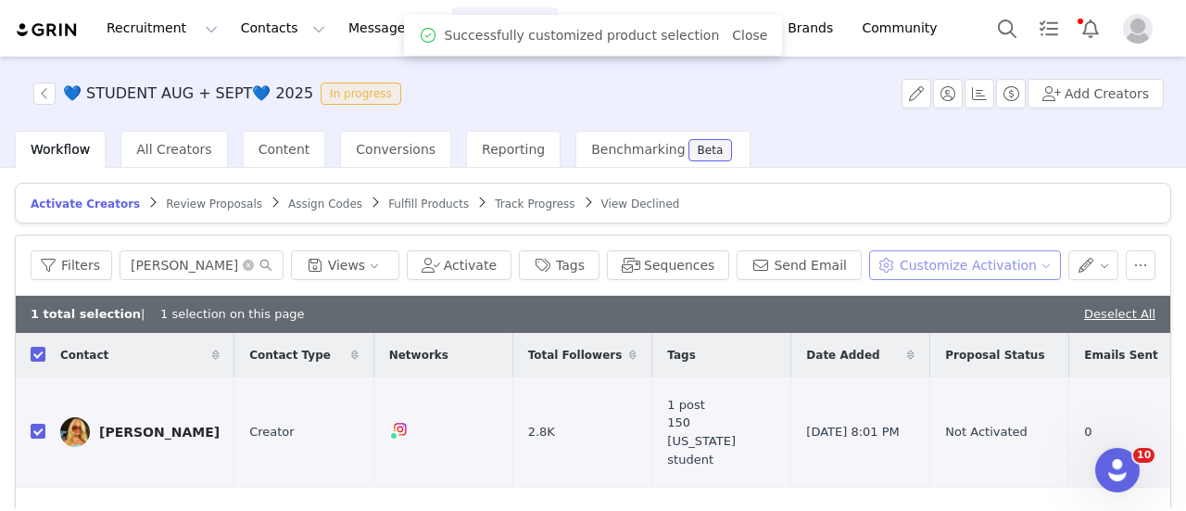
click at [945, 255] on button "Customize Activation" at bounding box center [965, 265] width 192 height 30
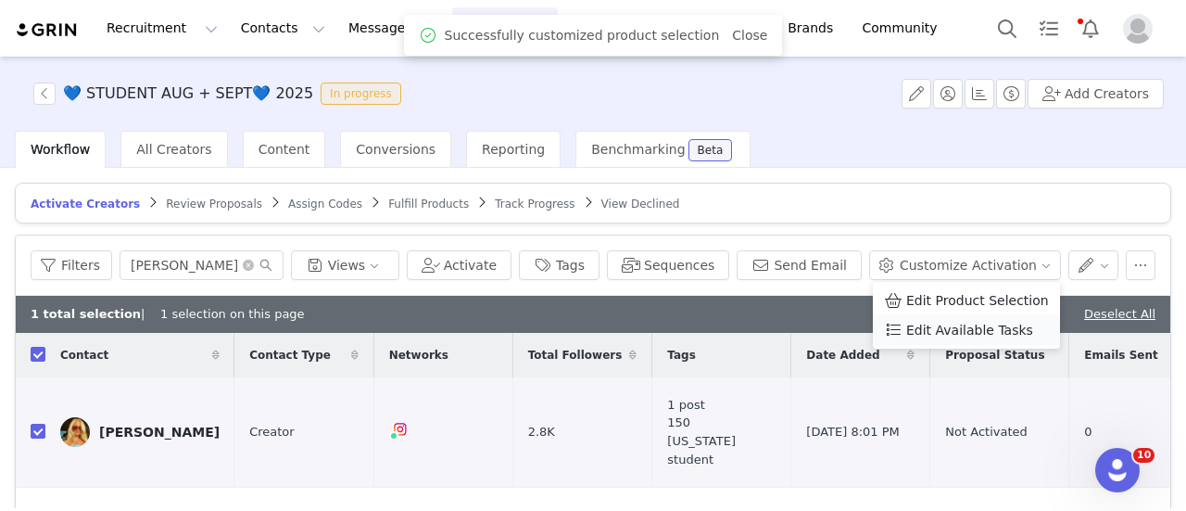
click at [938, 325] on span "Edit Available Tasks" at bounding box center [969, 330] width 127 height 20
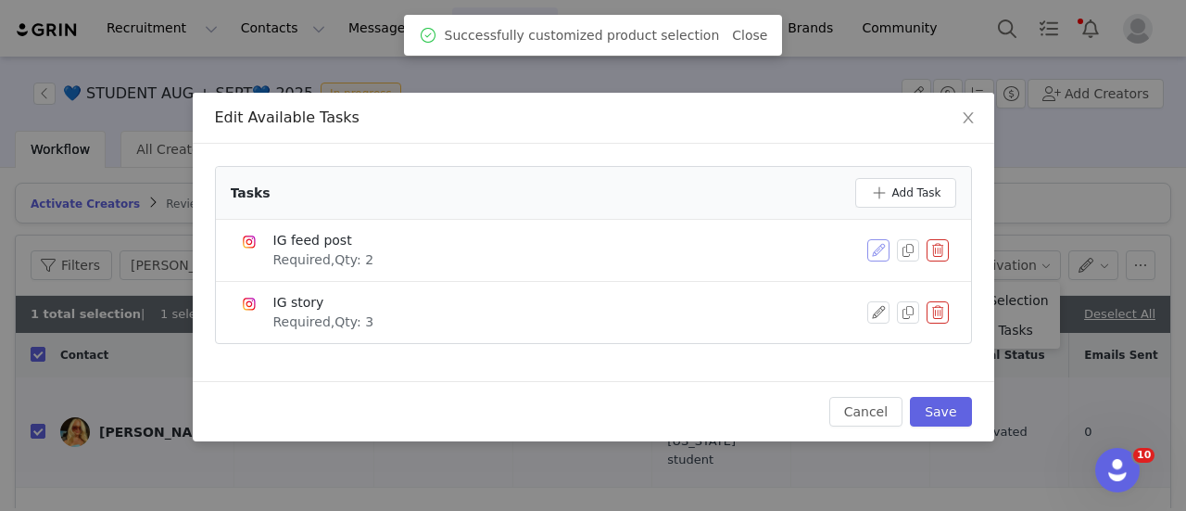
click at [878, 246] on button "button" at bounding box center [878, 250] width 22 height 22
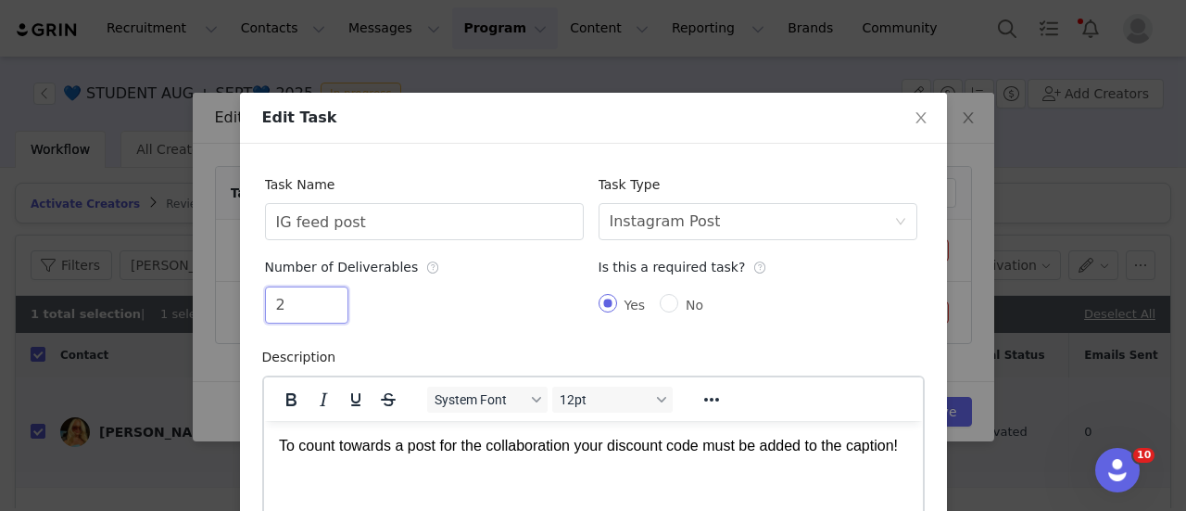
drag, startPoint x: 293, startPoint y: 301, endPoint x: 235, endPoint y: 297, distance: 57.6
click at [240, 297] on div "Task Name IG feed post Task Type Select task type Instagram Post Number of Deli…" at bounding box center [593, 403] width 707 height 518
type input "1"
click at [621, 153] on div "Task Name IG feed post Task Type Select task type Instagram Post Number of Deli…" at bounding box center [593, 403] width 707 height 518
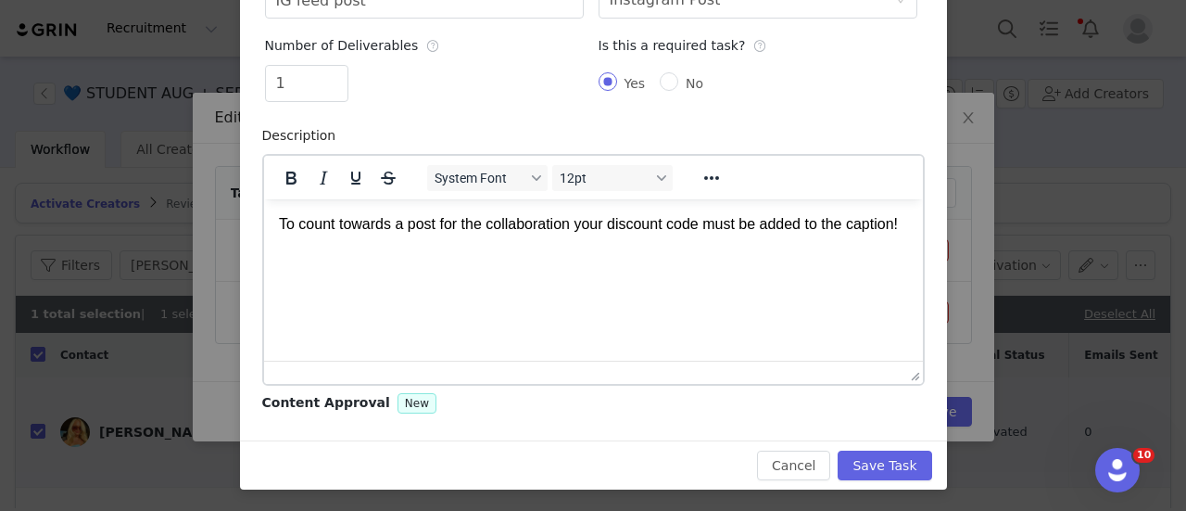
scroll to position [79, 0]
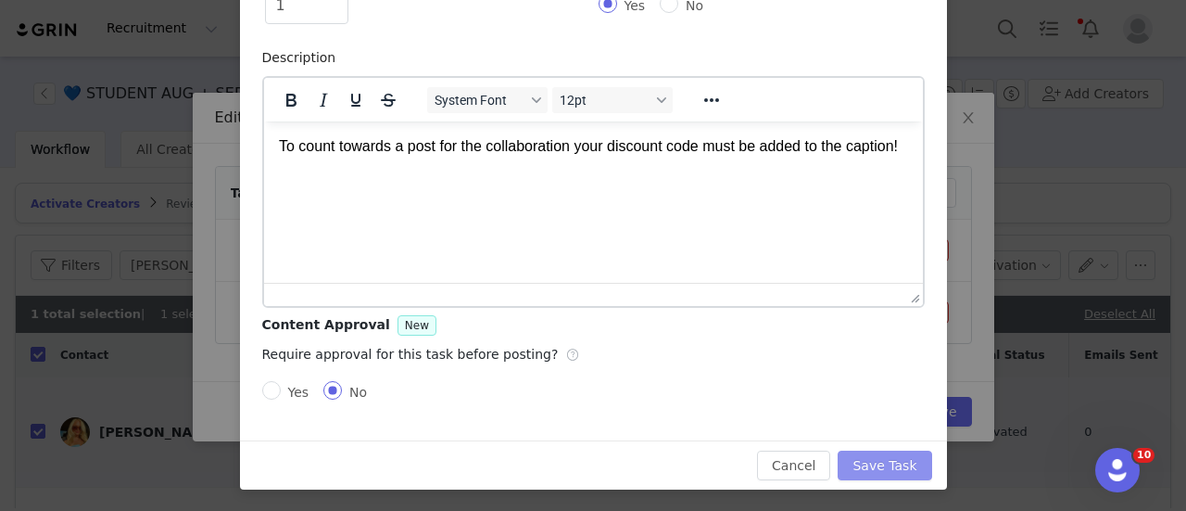
click at [868, 450] on button "Save Task" at bounding box center [885, 465] width 94 height 30
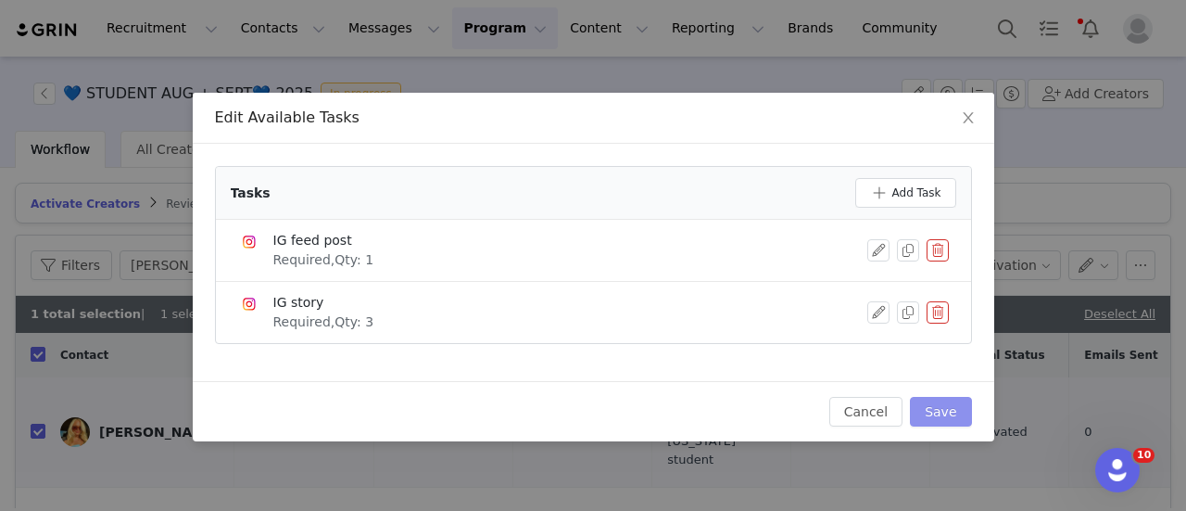
click at [938, 401] on button "Save" at bounding box center [940, 412] width 61 height 30
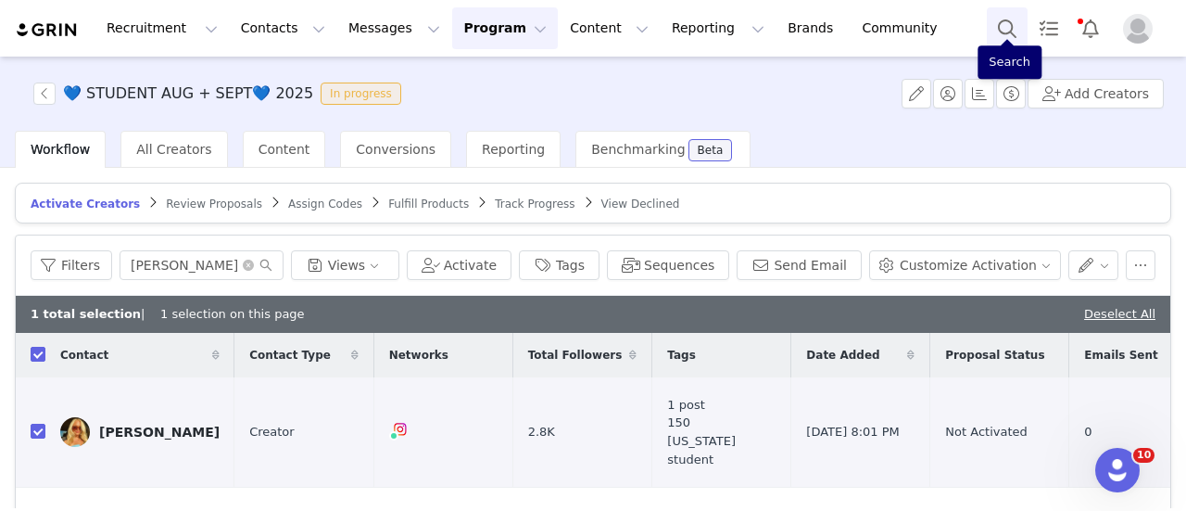
click at [1011, 23] on button "Search" at bounding box center [1007, 28] width 41 height 42
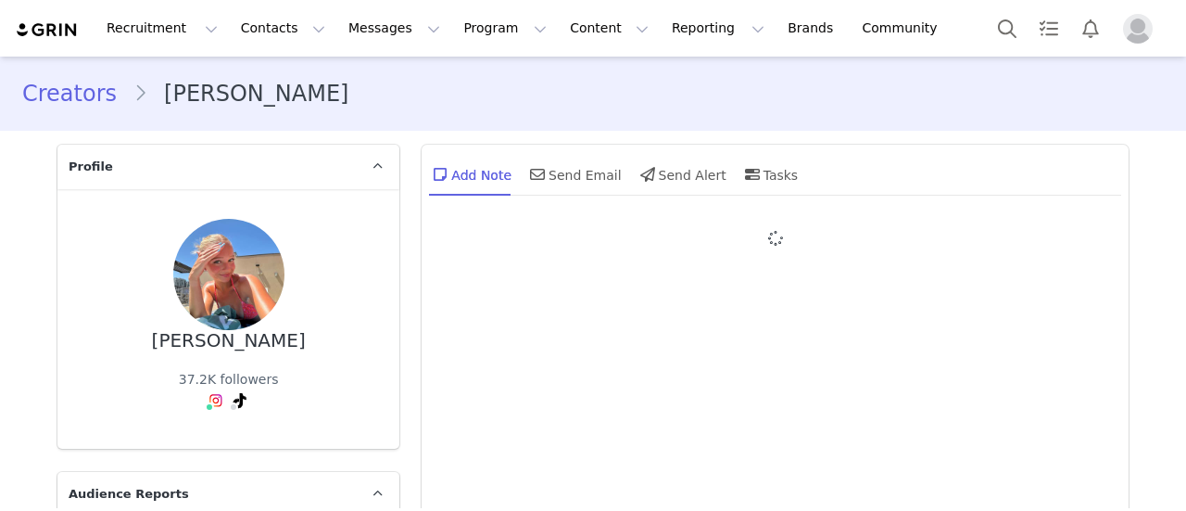
type input "+1 ([GEOGRAPHIC_DATA])"
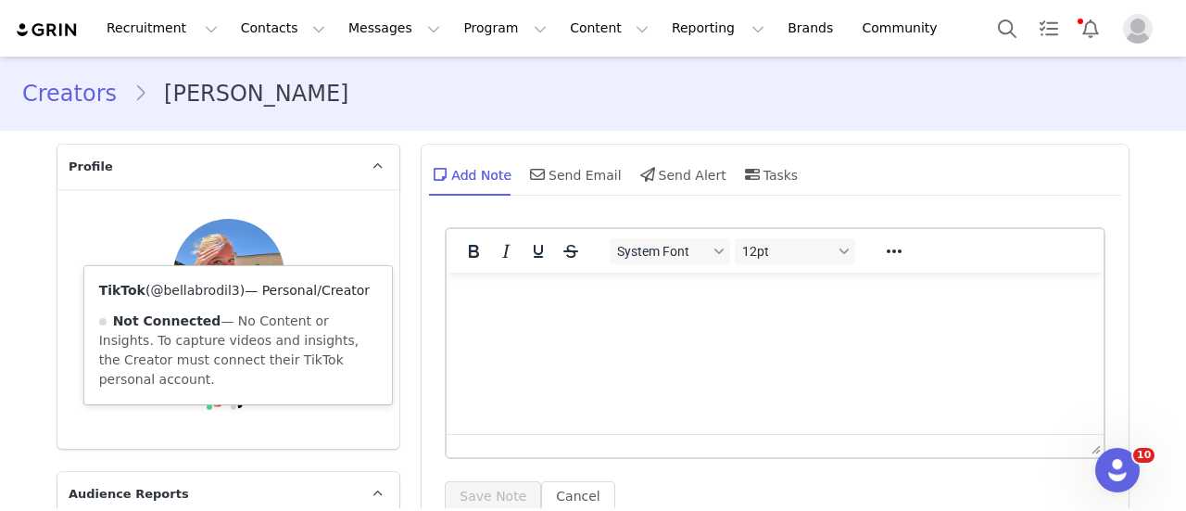
click at [213, 295] on link "@bellabrodil3" at bounding box center [194, 290] width 89 height 15
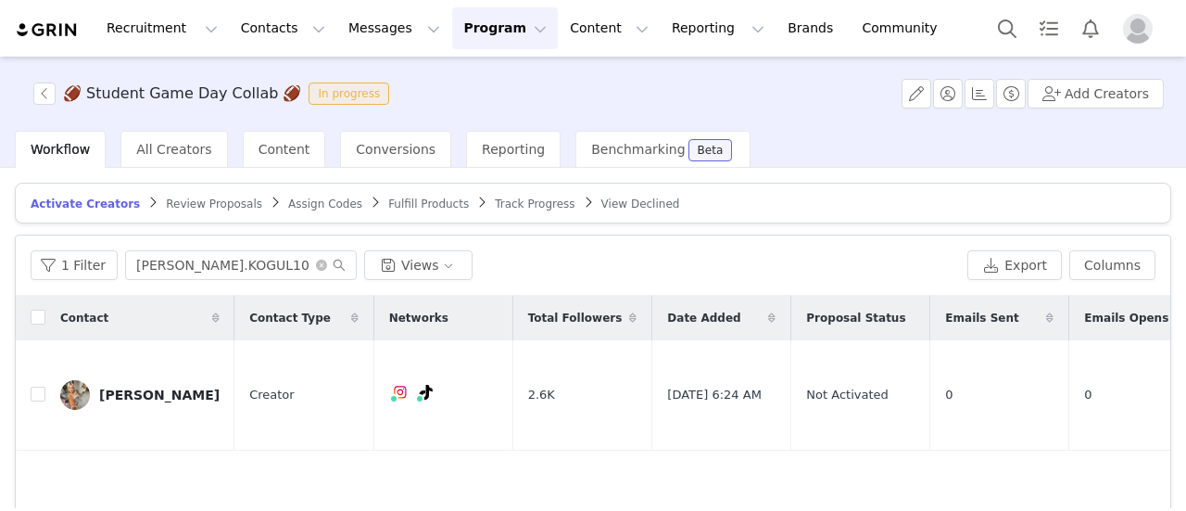
click at [159, 192] on article "Activate Creators Review Proposals Assign Codes Fulfill Products Track Progress…" at bounding box center [593, 203] width 1156 height 41
click at [167, 204] on span "Review Proposals" at bounding box center [214, 203] width 96 height 13
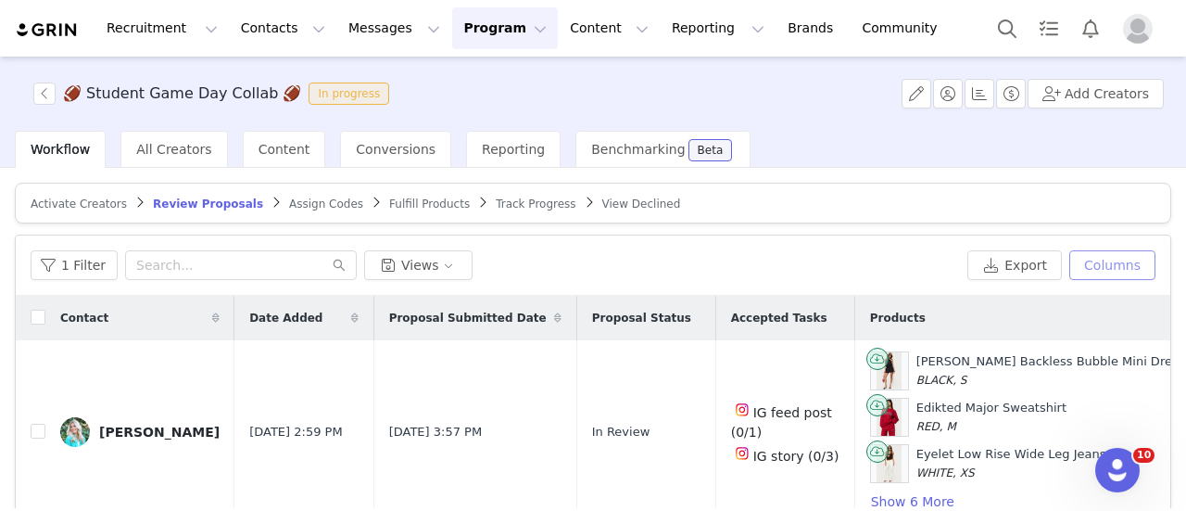
click at [1091, 266] on button "Columns" at bounding box center [1112, 265] width 86 height 30
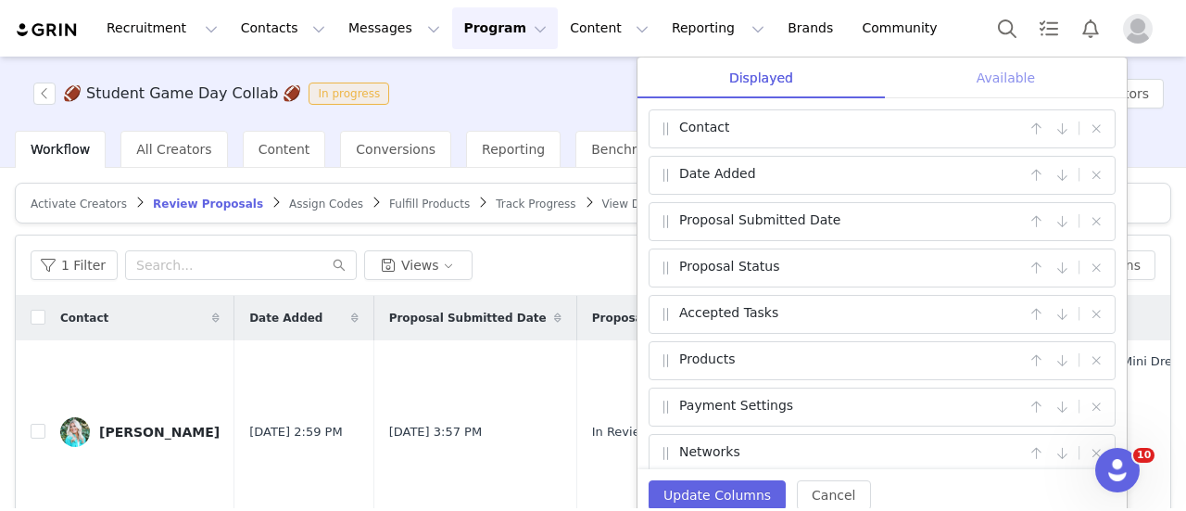
click at [982, 94] on div "Available" at bounding box center [1006, 78] width 242 height 42
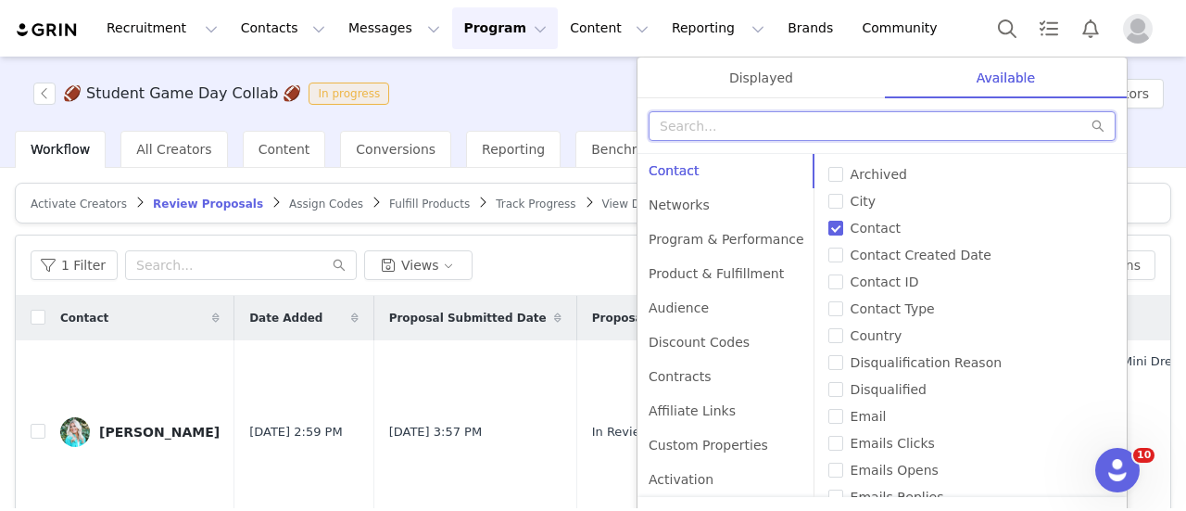
click at [793, 130] on input "text" at bounding box center [882, 126] width 467 height 30
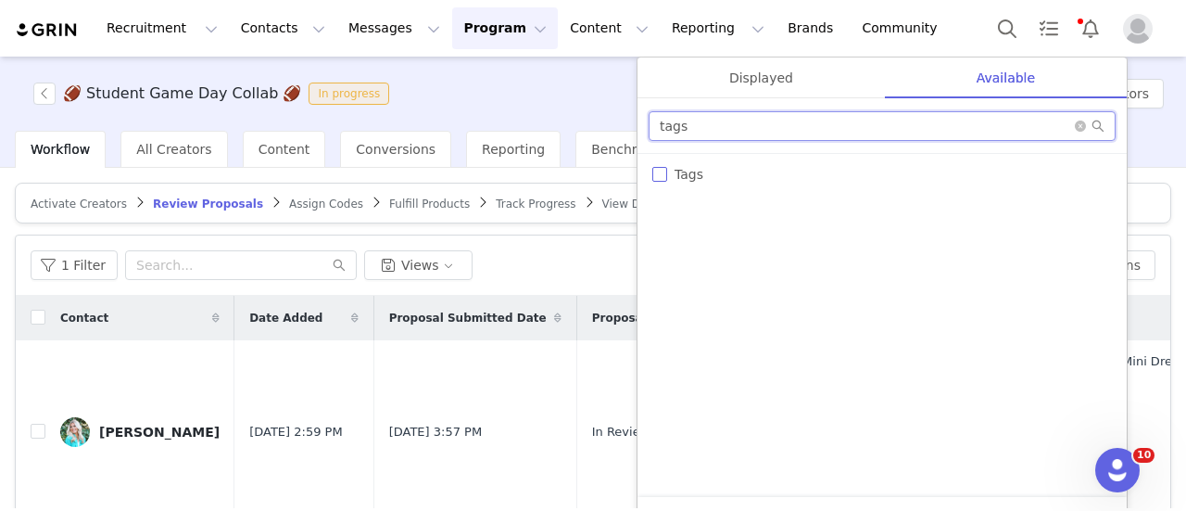
type input "tags"
click at [696, 170] on span "Tags" at bounding box center [689, 174] width 44 height 15
click at [667, 170] on input "Tags" at bounding box center [659, 174] width 15 height 15
checkbox input "true"
click at [749, 79] on div "Displayed" at bounding box center [761, 78] width 247 height 42
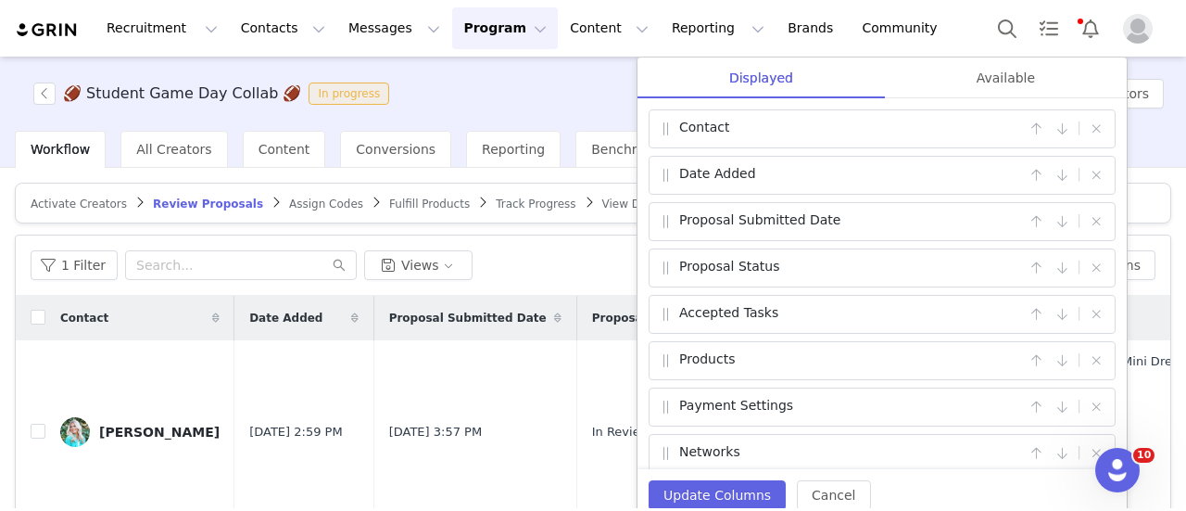
scroll to position [101, 0]
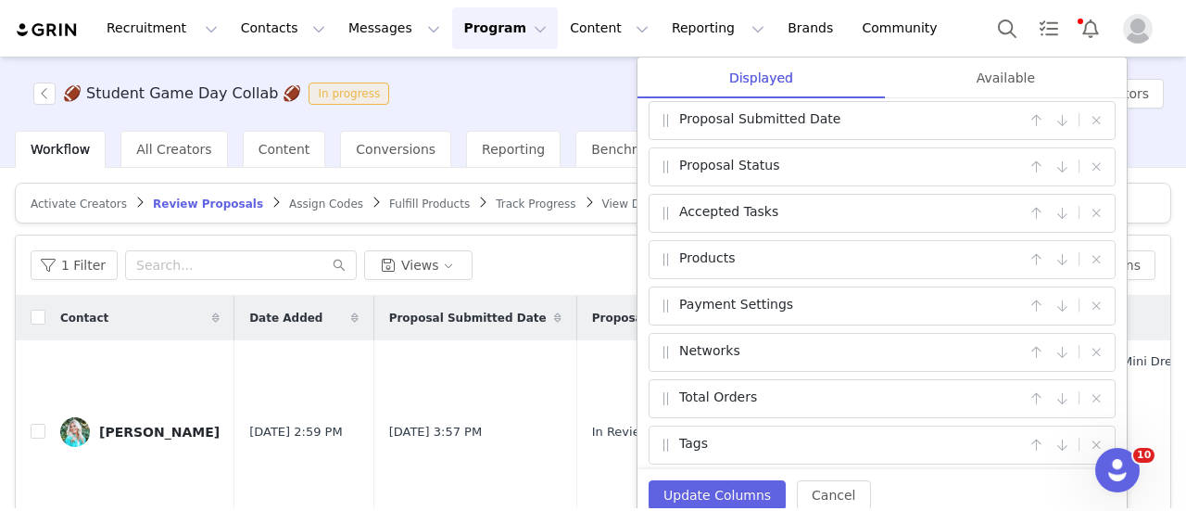
drag, startPoint x: 669, startPoint y: 432, endPoint x: 674, endPoint y: 166, distance: 266.0
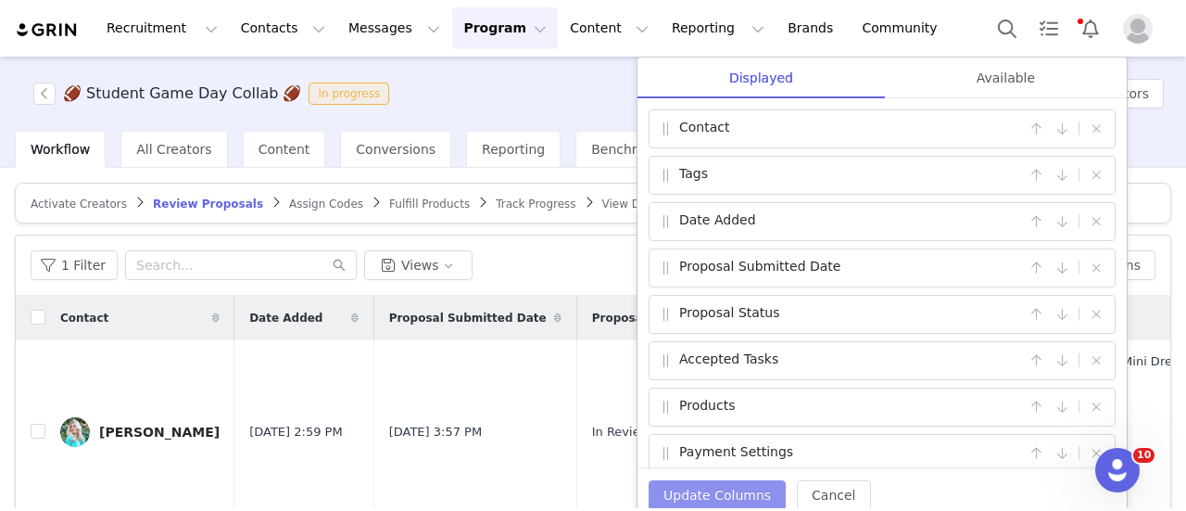
click at [673, 489] on button "Update Columns" at bounding box center [717, 495] width 137 height 30
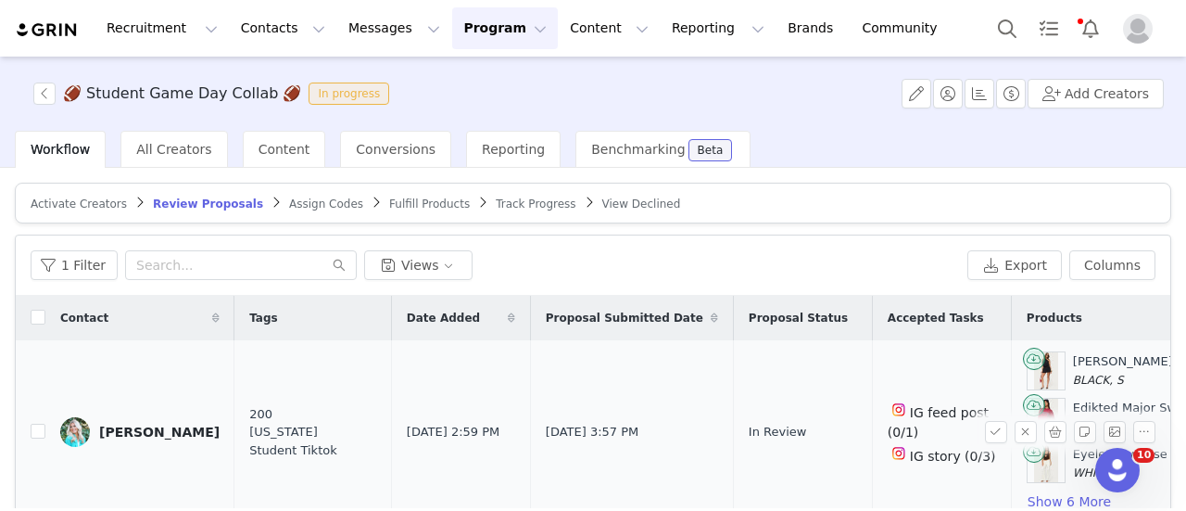
scroll to position [0, 184]
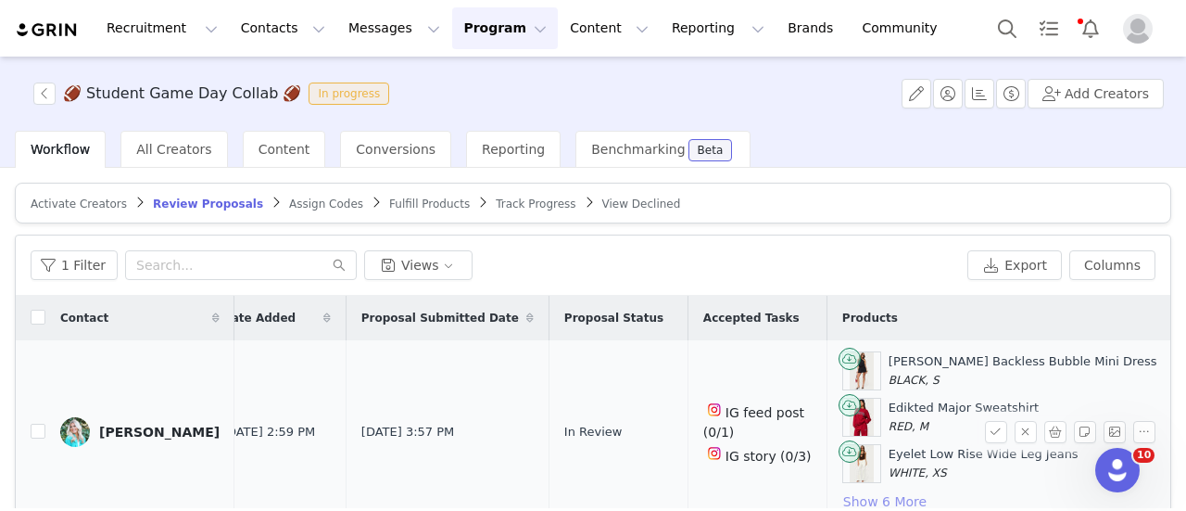
click at [842, 491] on button "Show 6 More" at bounding box center [884, 501] width 85 height 22
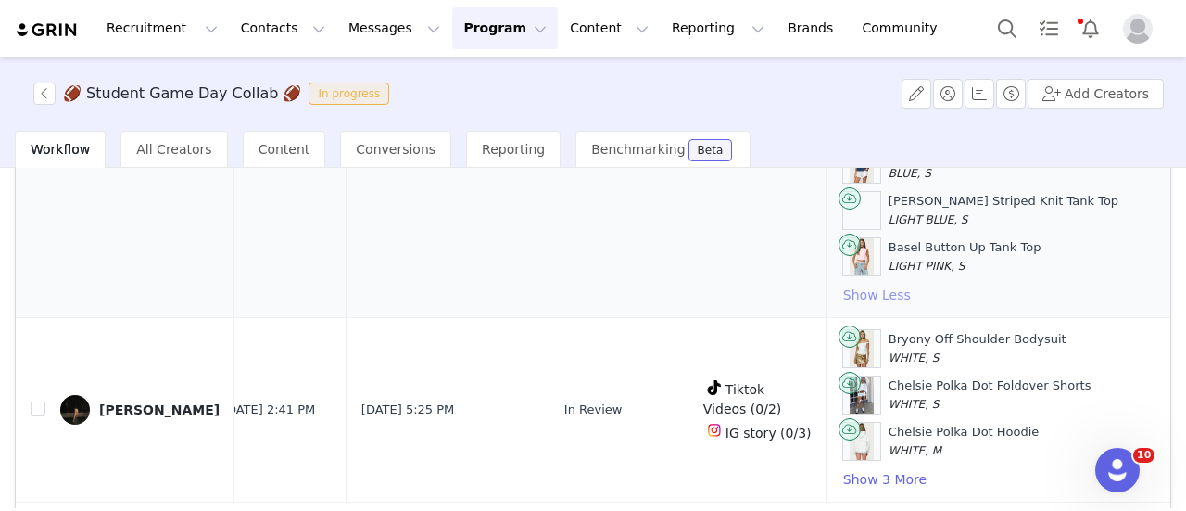
scroll to position [272, 0]
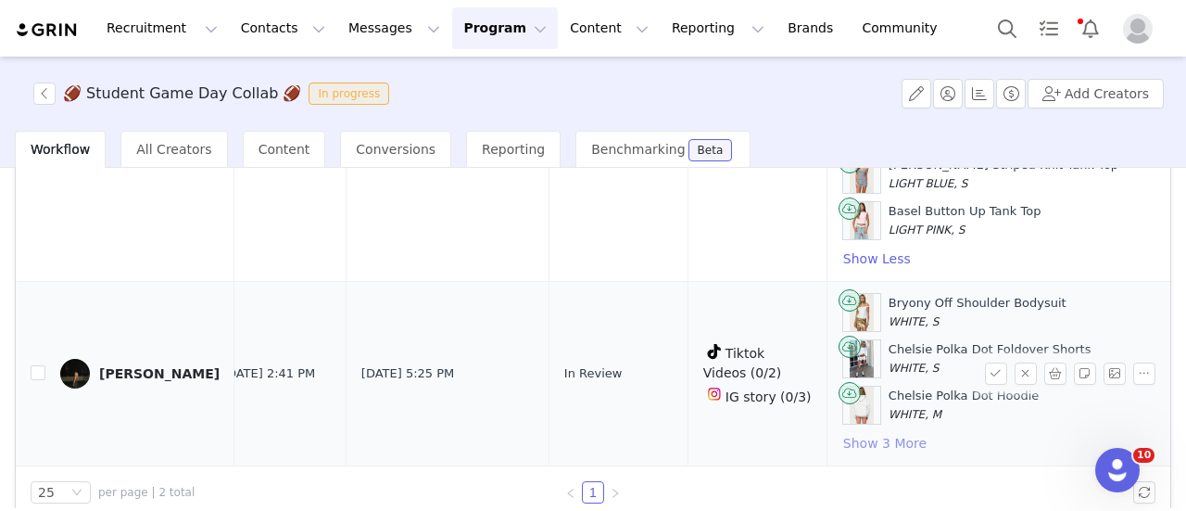
click at [842, 432] on button "Show 3 More" at bounding box center [884, 443] width 85 height 22
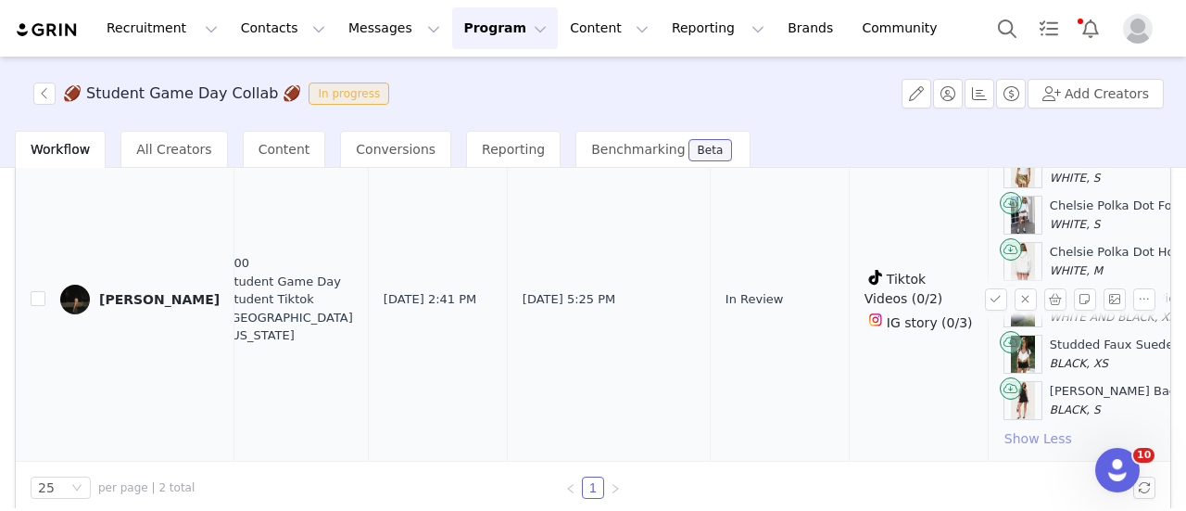
scroll to position [392, 0]
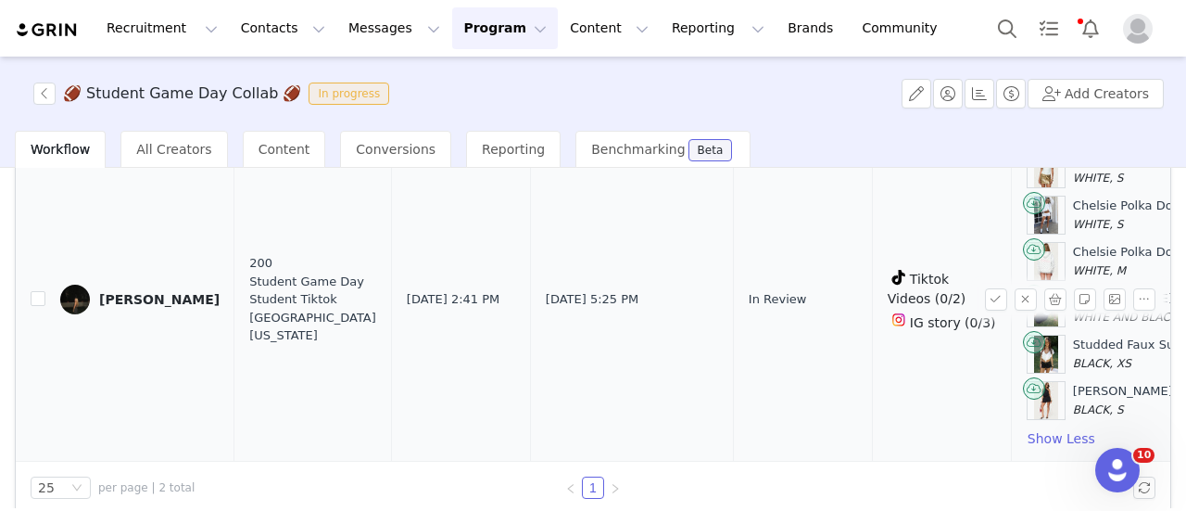
click at [143, 292] on div "[PERSON_NAME]" at bounding box center [159, 299] width 120 height 15
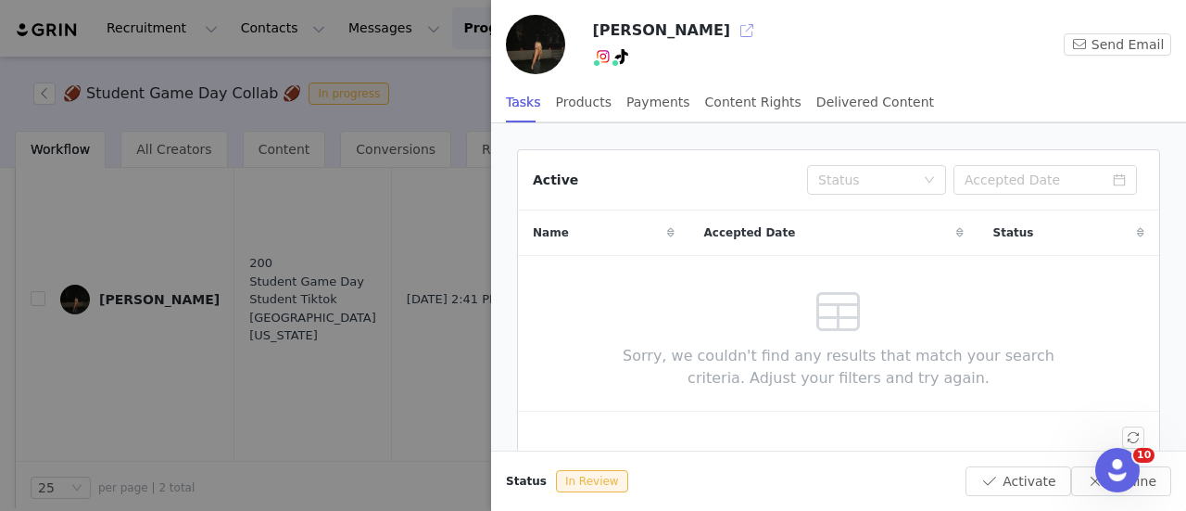
click at [732, 38] on button "button" at bounding box center [747, 31] width 30 height 30
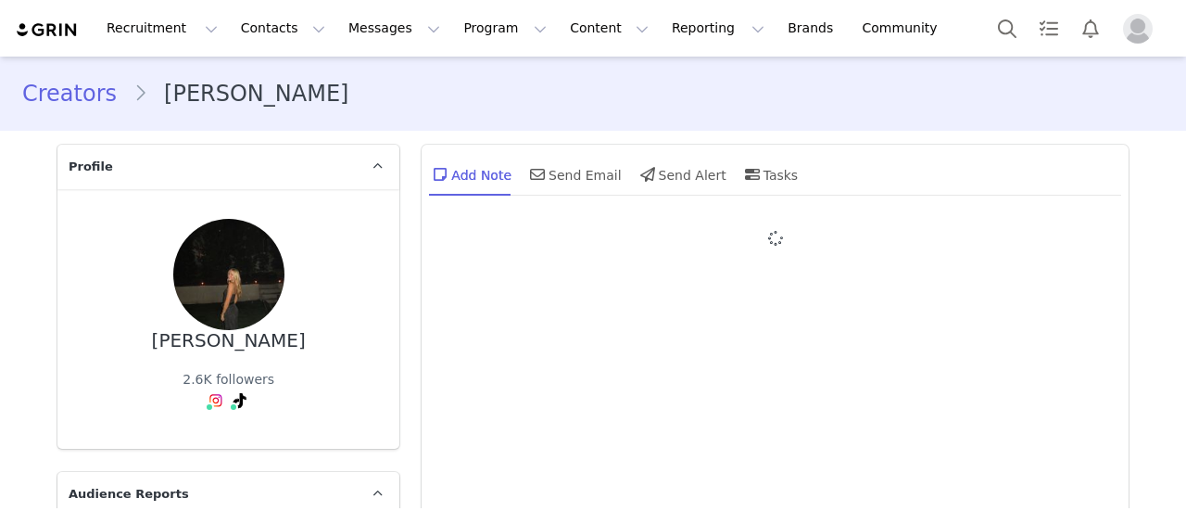
type input "+1 ([GEOGRAPHIC_DATA])"
